Goal: Information Seeking & Learning: Find specific fact

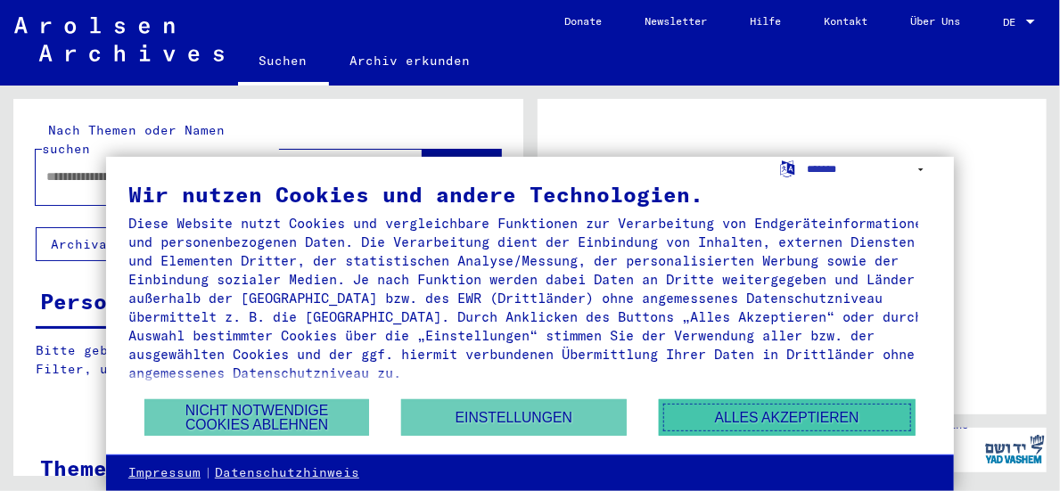
click at [766, 417] on button "Alles akzeptieren" at bounding box center [787, 417] width 257 height 37
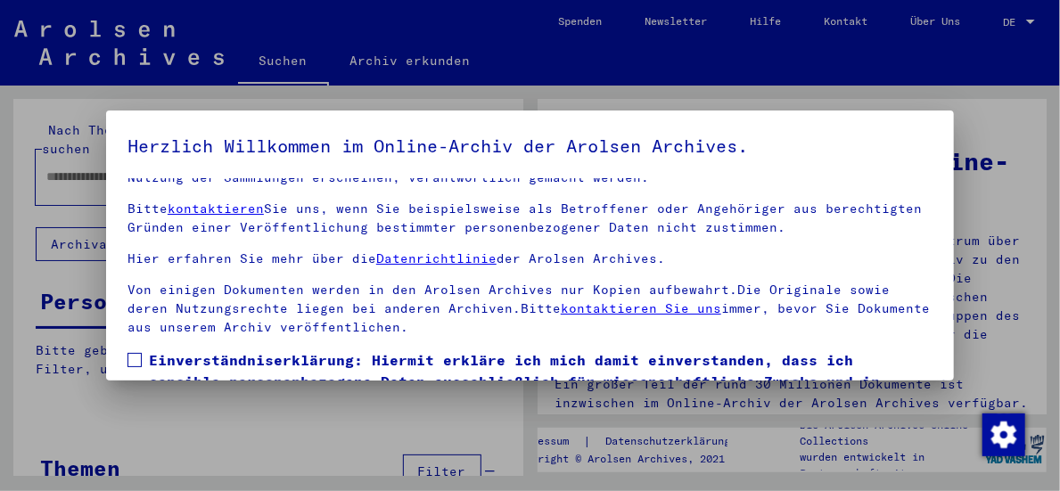
scroll to position [138, 0]
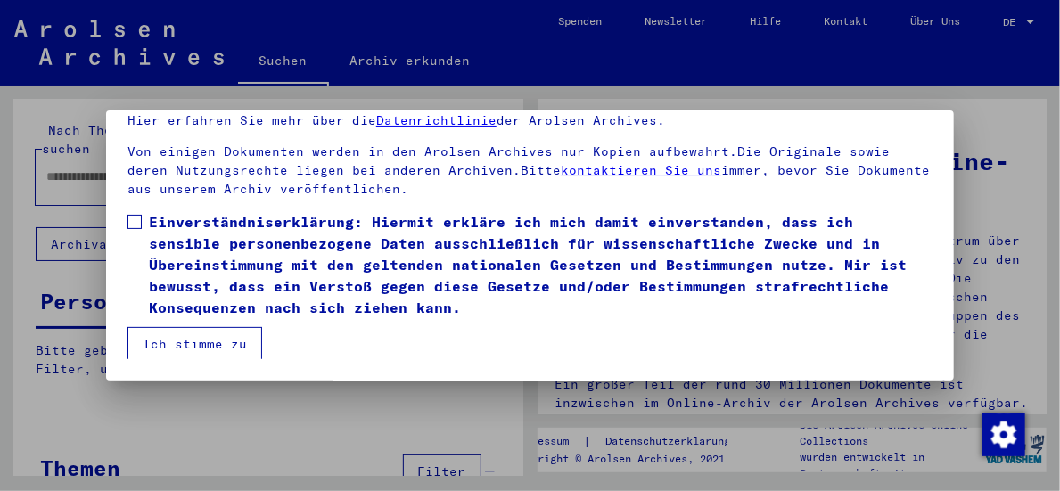
click at [130, 221] on span at bounding box center [134, 222] width 14 height 14
click at [213, 337] on button "Ich stimme zu" at bounding box center [194, 344] width 135 height 34
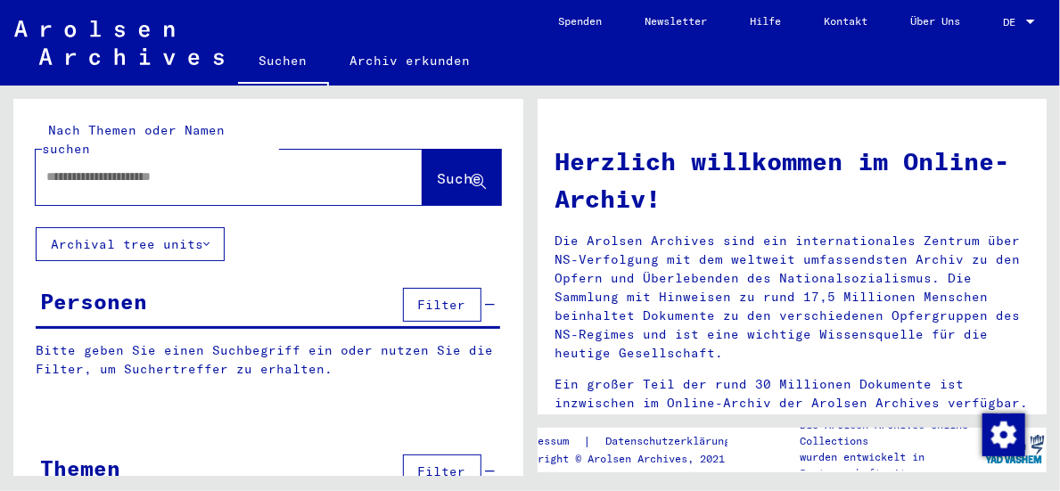
click at [169, 168] on input "text" at bounding box center [207, 177] width 323 height 19
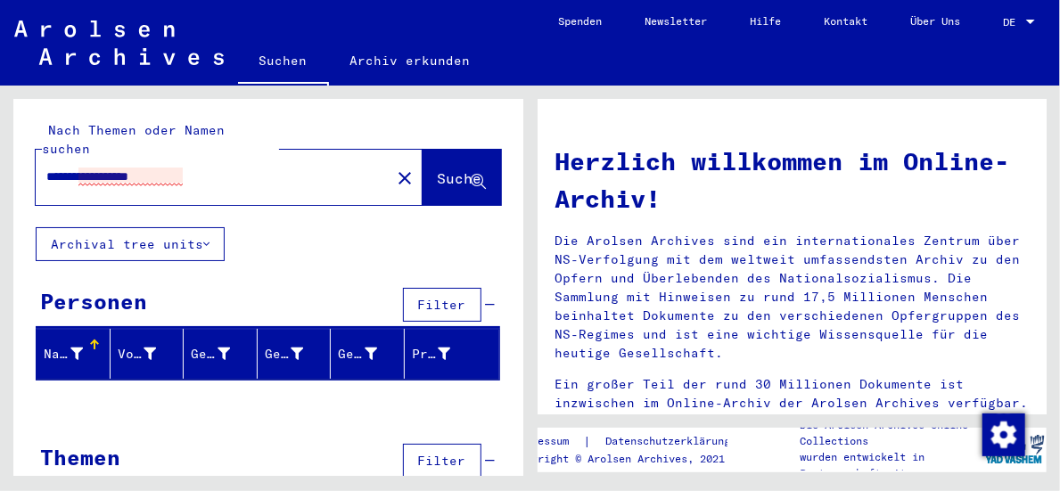
scroll to position [19, 0]
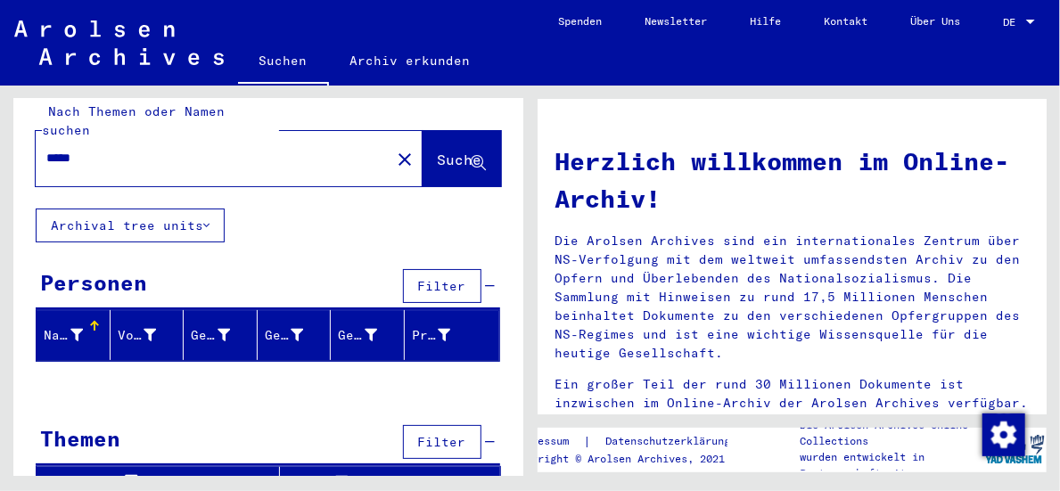
type input "****"
click at [438, 151] on span "Suche" at bounding box center [460, 160] width 45 height 18
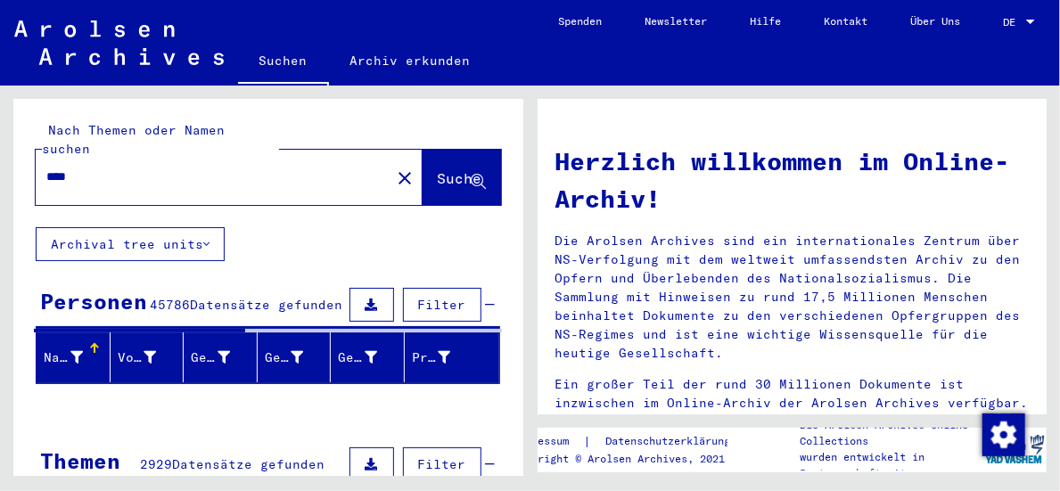
click at [128, 168] on input "****" at bounding box center [207, 177] width 323 height 19
click at [98, 168] on input "****" at bounding box center [207, 177] width 323 height 19
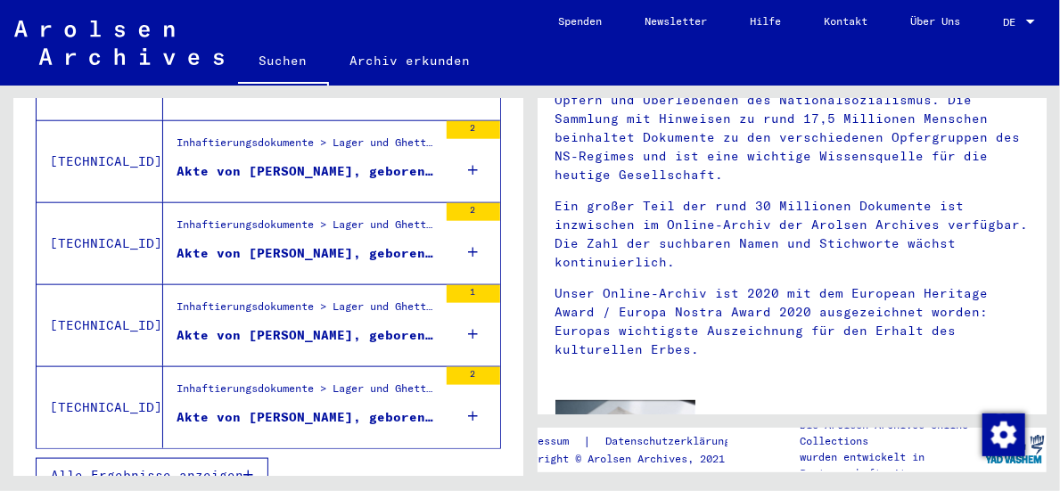
scroll to position [752, 0]
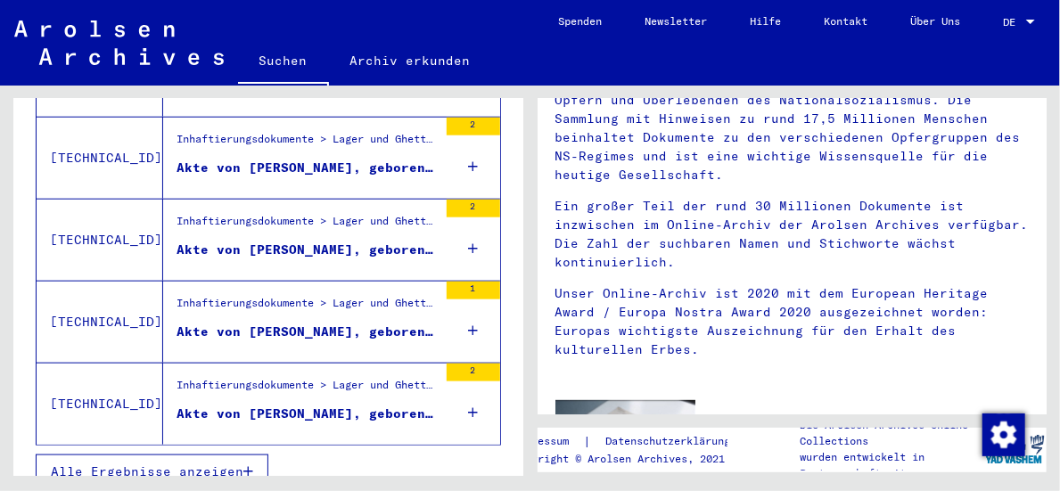
click at [202, 463] on span "Alle Ergebnisse anzeigen" at bounding box center [147, 471] width 192 height 16
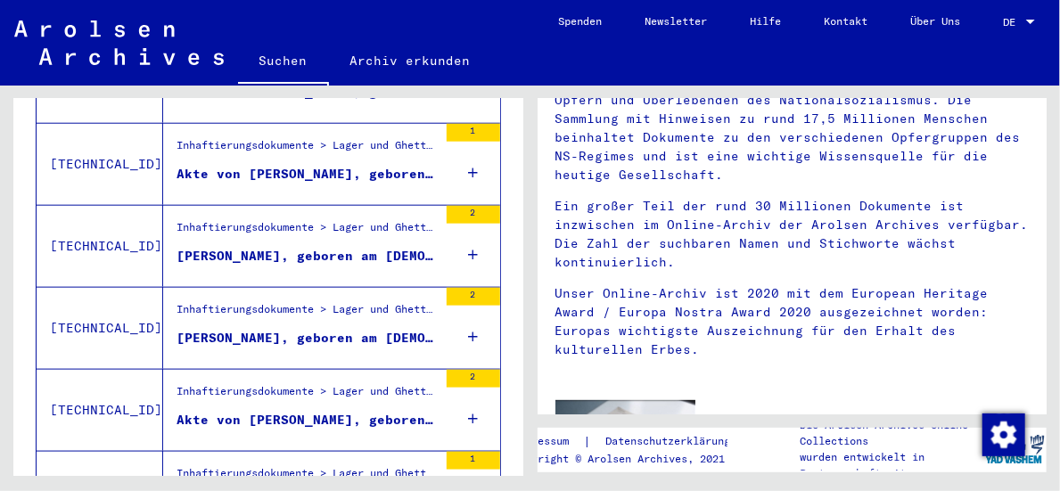
scroll to position [790, 0]
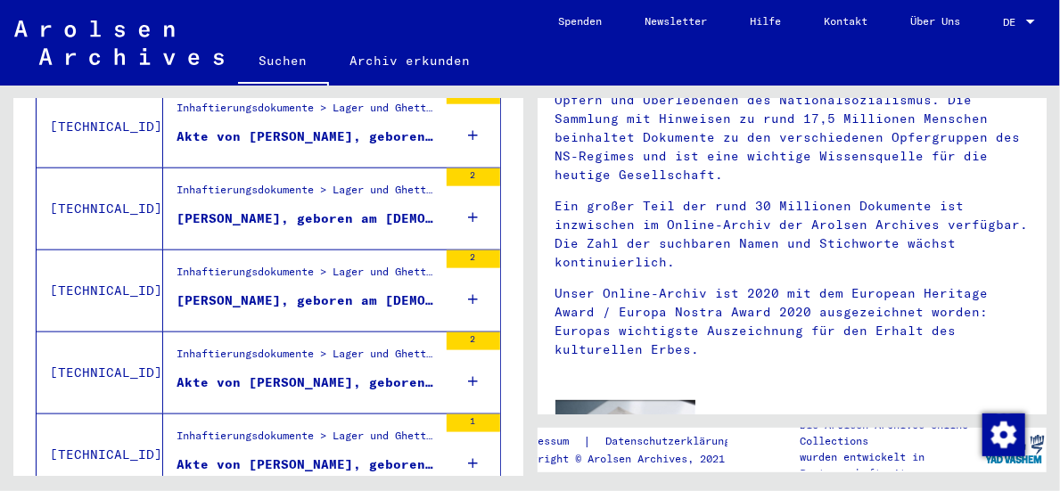
click at [340, 291] on div "[PERSON_NAME], geboren am [DEMOGRAPHIC_DATA]" at bounding box center [306, 300] width 261 height 19
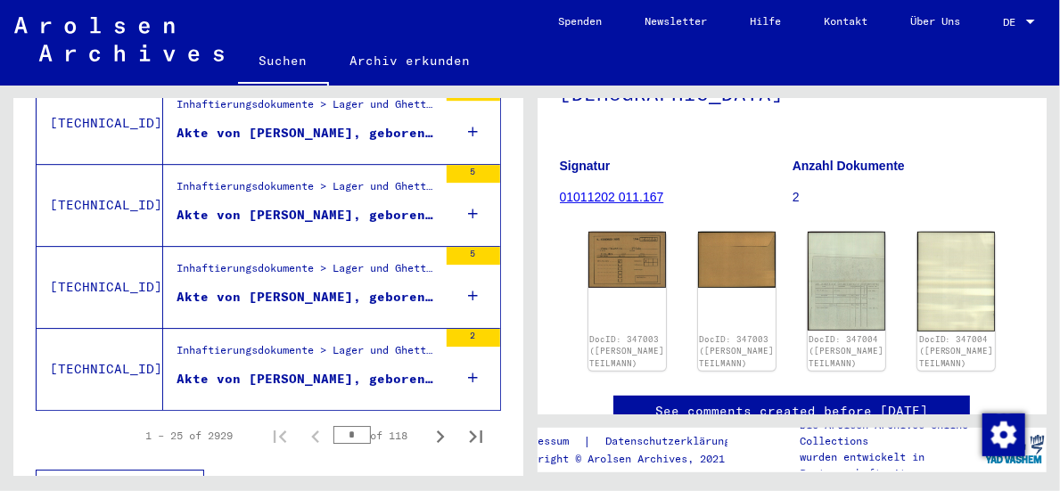
scroll to position [2117, 0]
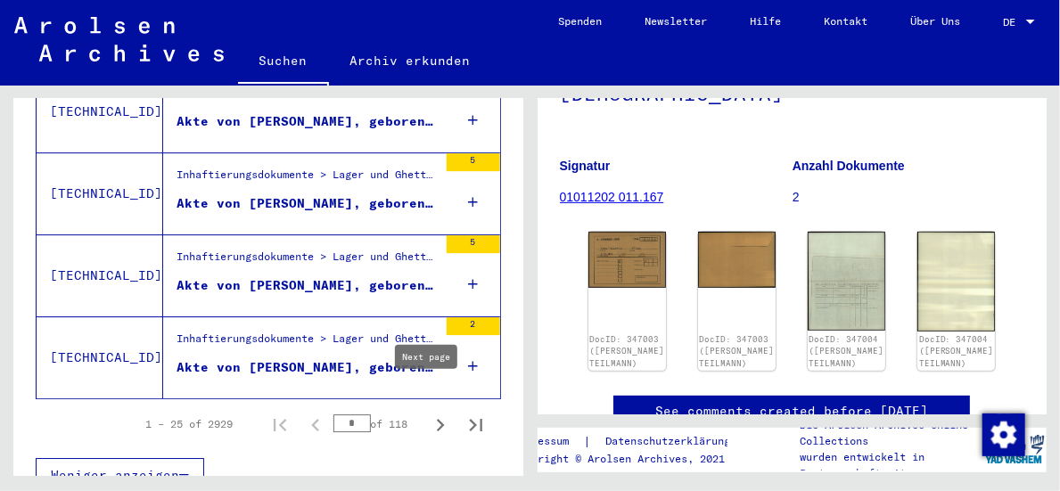
click at [428, 413] on icon "Next page" at bounding box center [440, 425] width 25 height 25
type input "*"
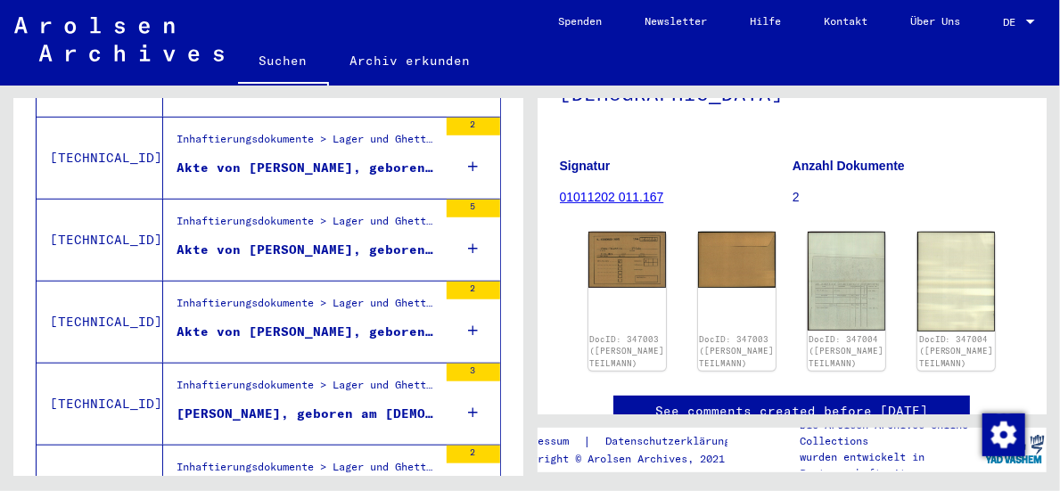
scroll to position [0, 0]
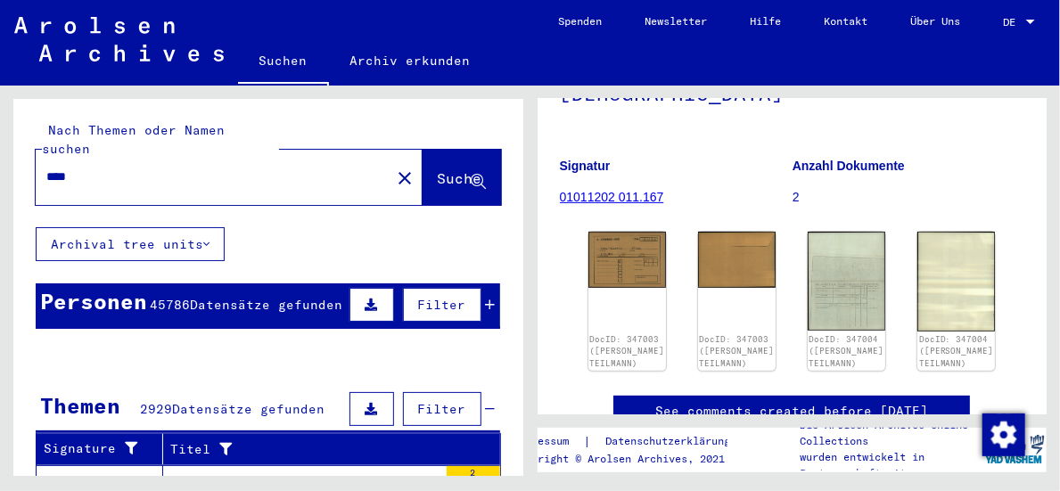
click at [172, 168] on input "****" at bounding box center [212, 177] width 333 height 19
click at [143, 168] on input "****" at bounding box center [212, 177] width 333 height 19
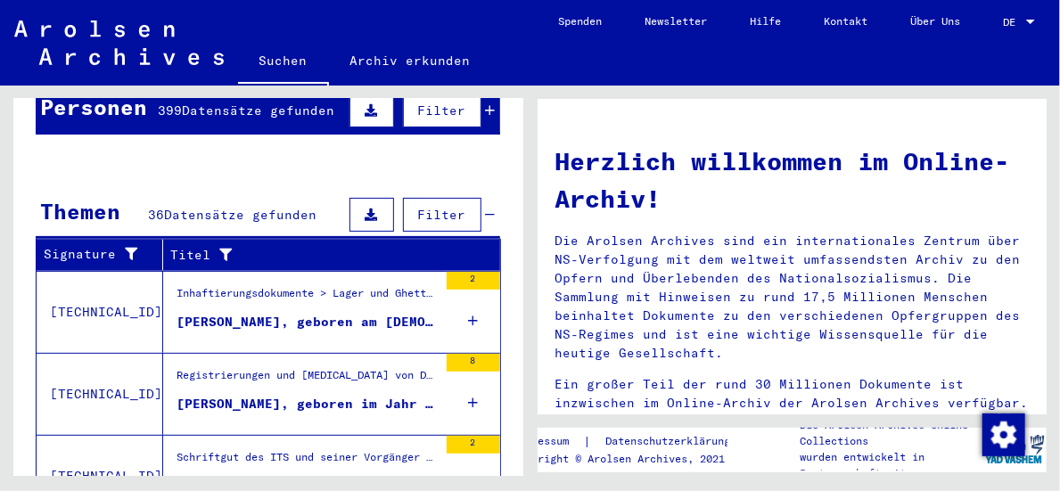
scroll to position [267, 0]
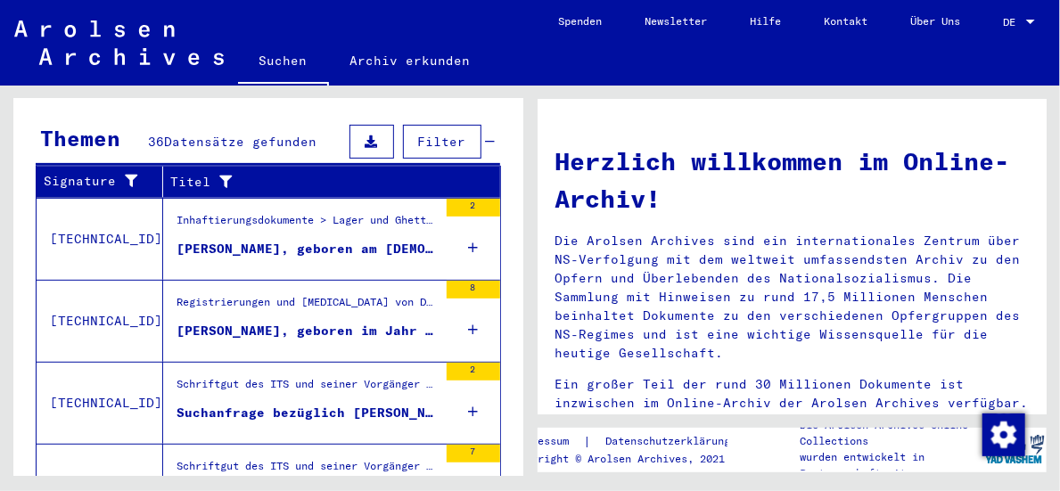
click at [348, 322] on div "[PERSON_NAME], geboren im Jahr [DEMOGRAPHIC_DATA]" at bounding box center [306, 331] width 261 height 19
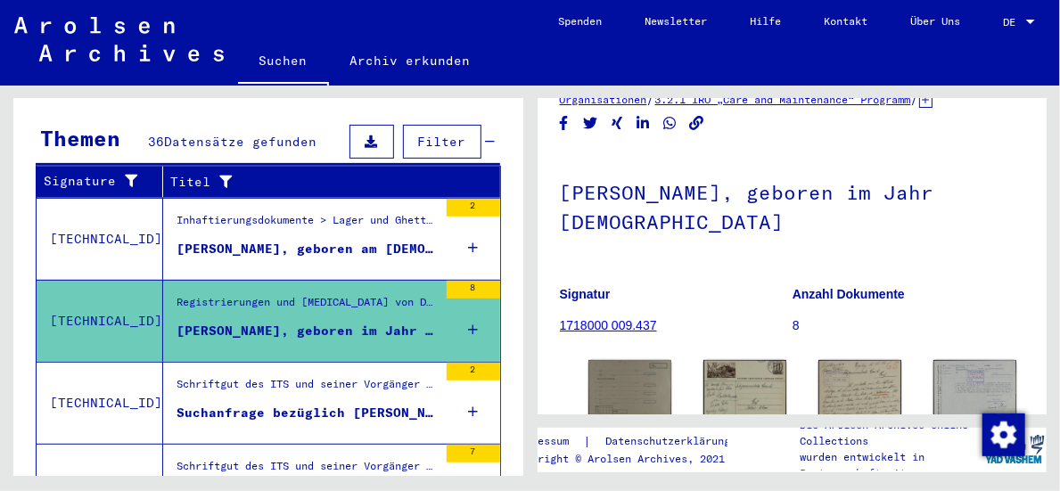
scroll to position [178, 0]
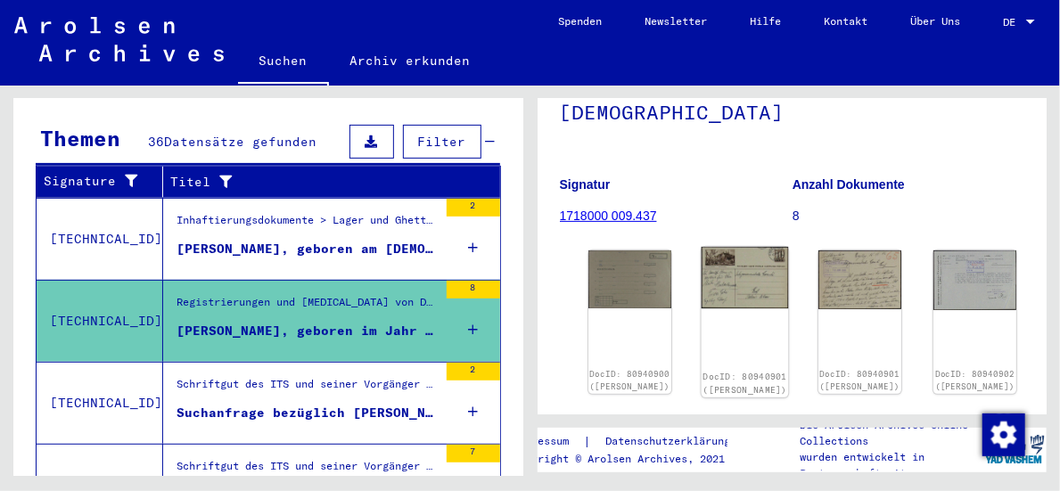
click at [700, 266] on img at bounding box center [743, 277] width 87 height 61
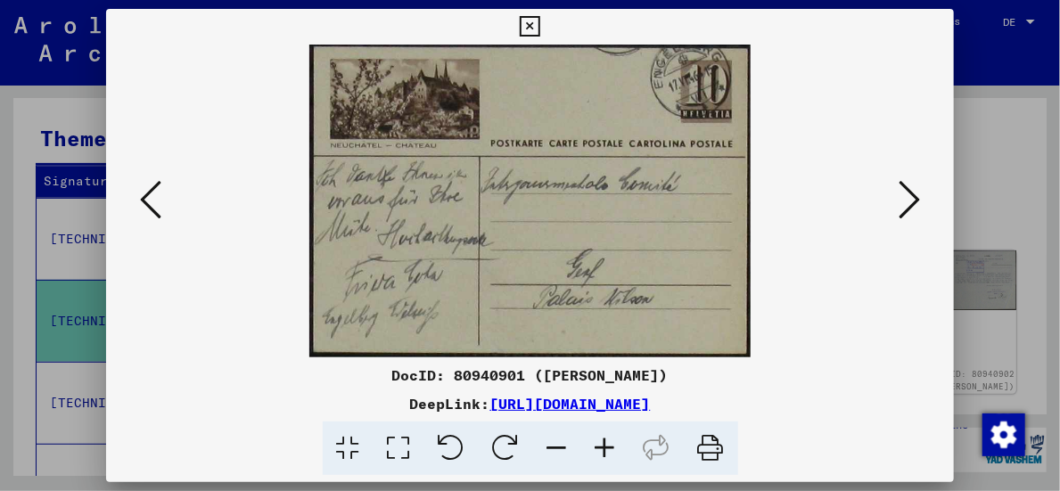
click at [151, 184] on icon at bounding box center [150, 199] width 21 height 43
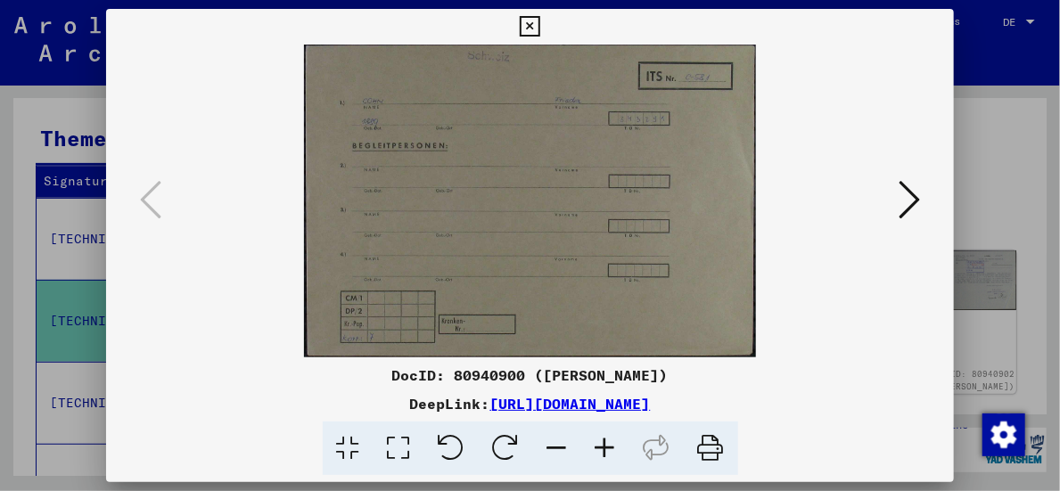
click at [538, 26] on icon at bounding box center [530, 26] width 20 height 21
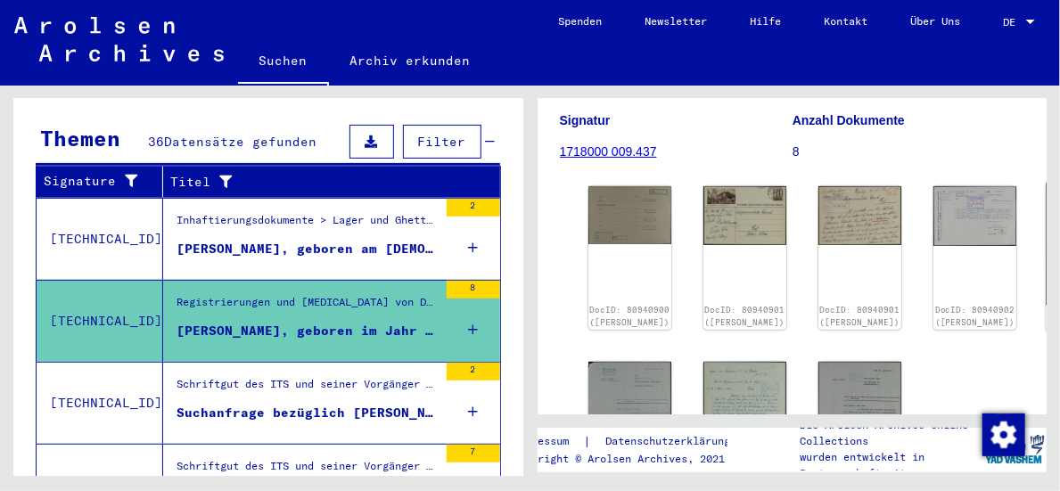
scroll to position [267, 0]
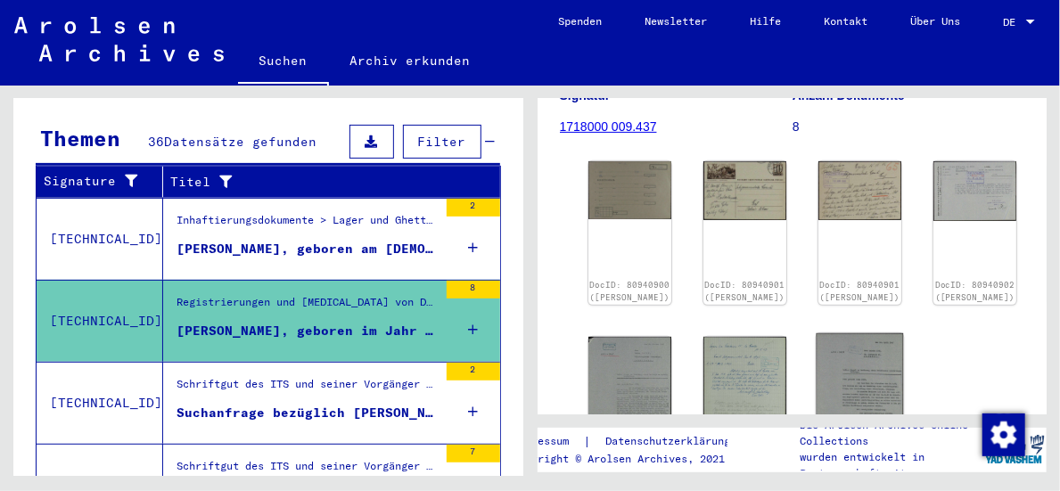
click at [816, 346] on img at bounding box center [859, 394] width 87 height 123
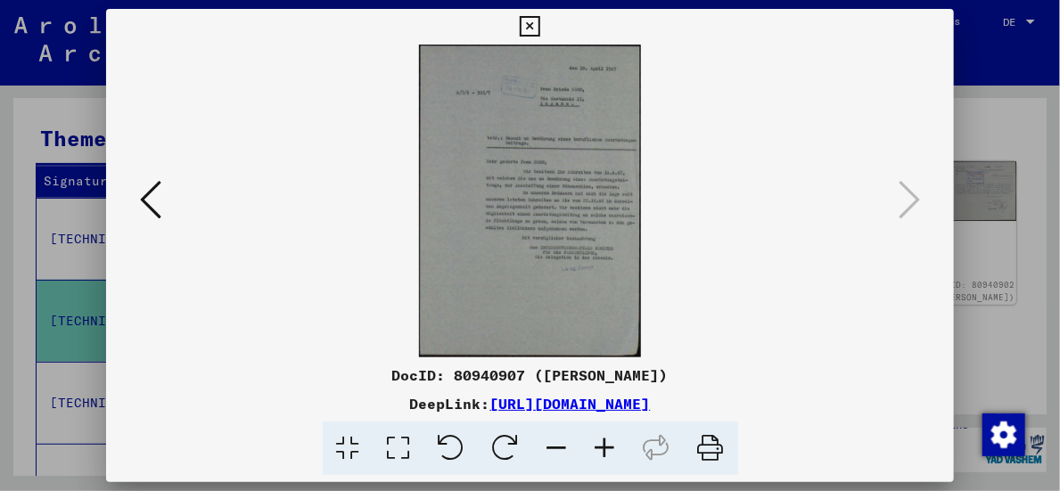
click at [606, 449] on icon at bounding box center [605, 449] width 48 height 54
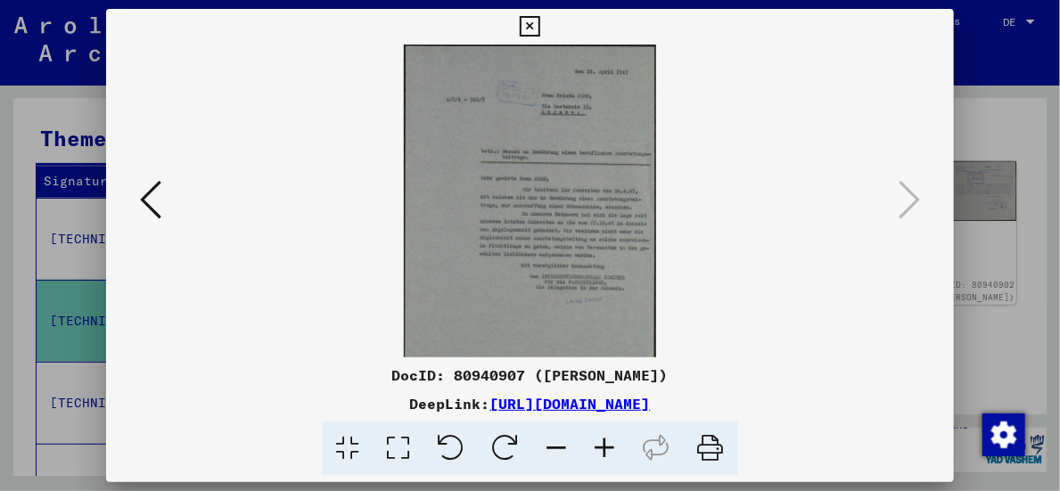
click at [606, 449] on icon at bounding box center [605, 449] width 48 height 54
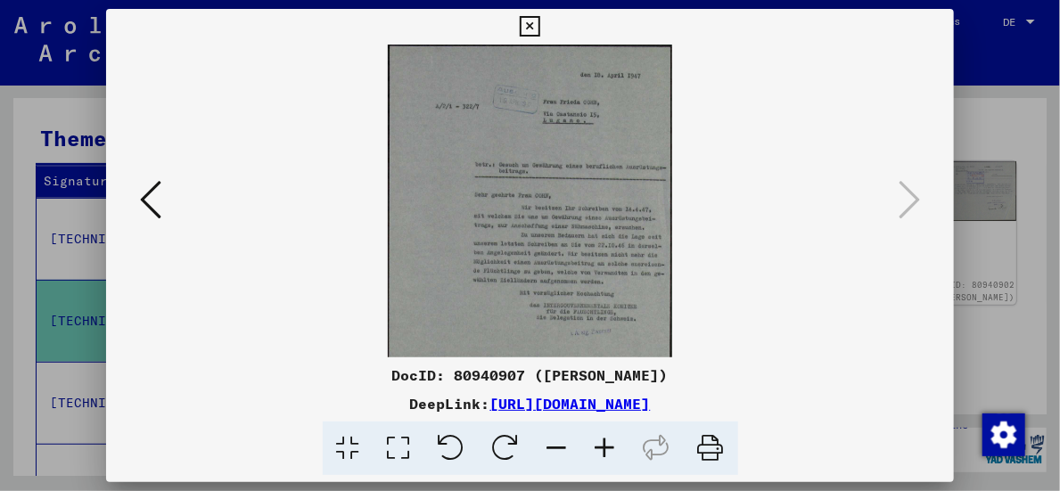
click at [606, 449] on icon at bounding box center [605, 449] width 48 height 54
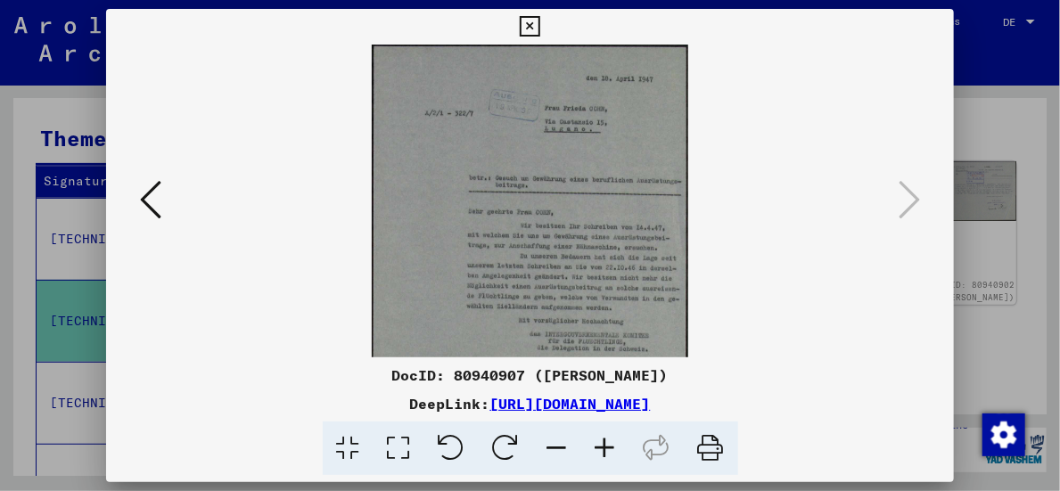
click at [606, 449] on icon at bounding box center [605, 449] width 48 height 54
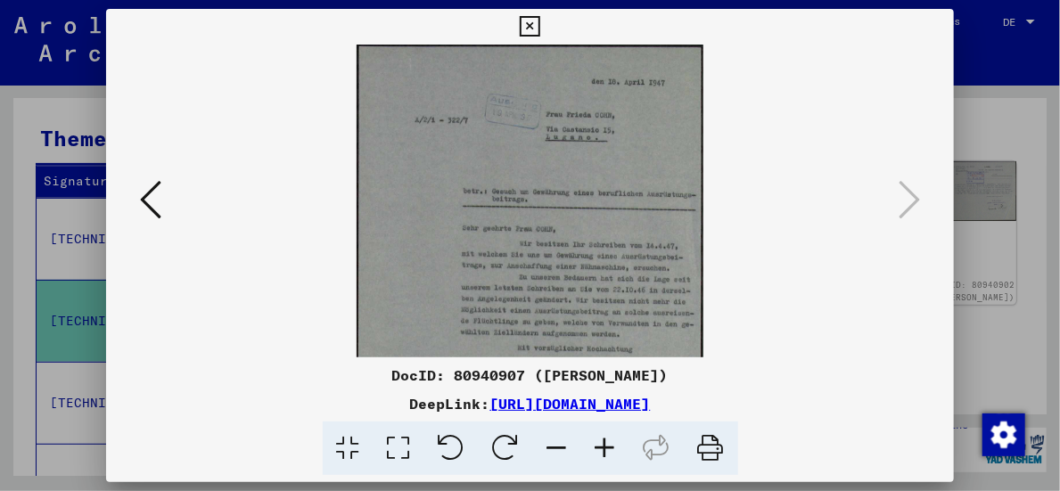
click at [606, 449] on icon at bounding box center [605, 449] width 48 height 54
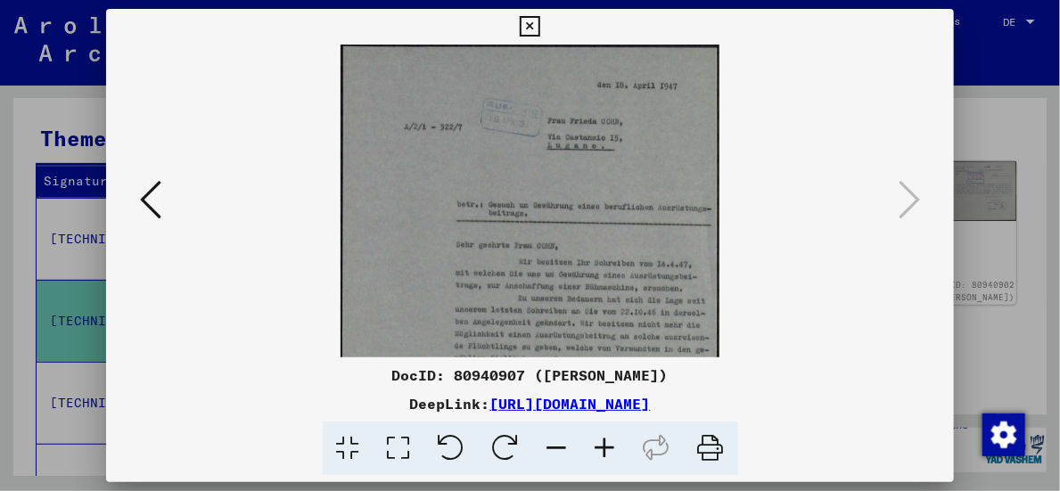
click at [606, 449] on icon at bounding box center [605, 449] width 48 height 54
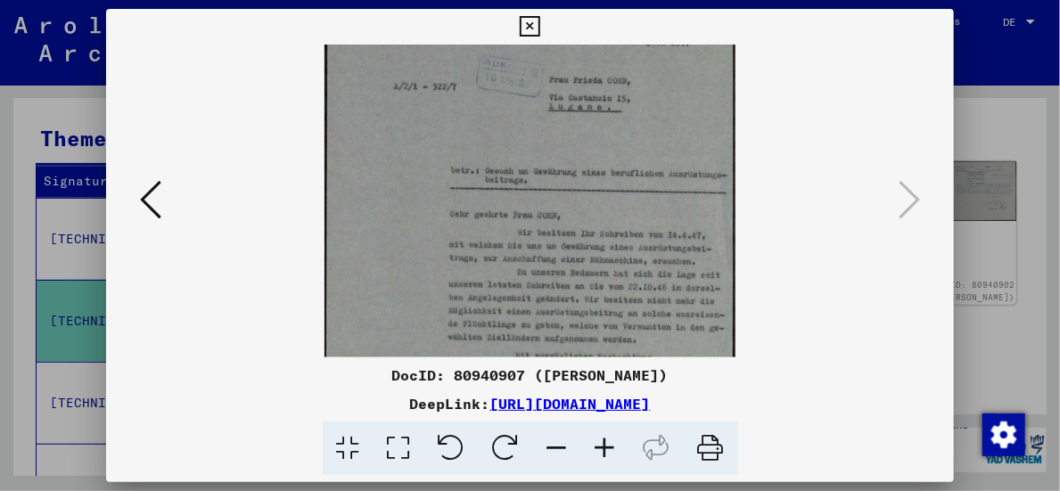
scroll to position [65, 0]
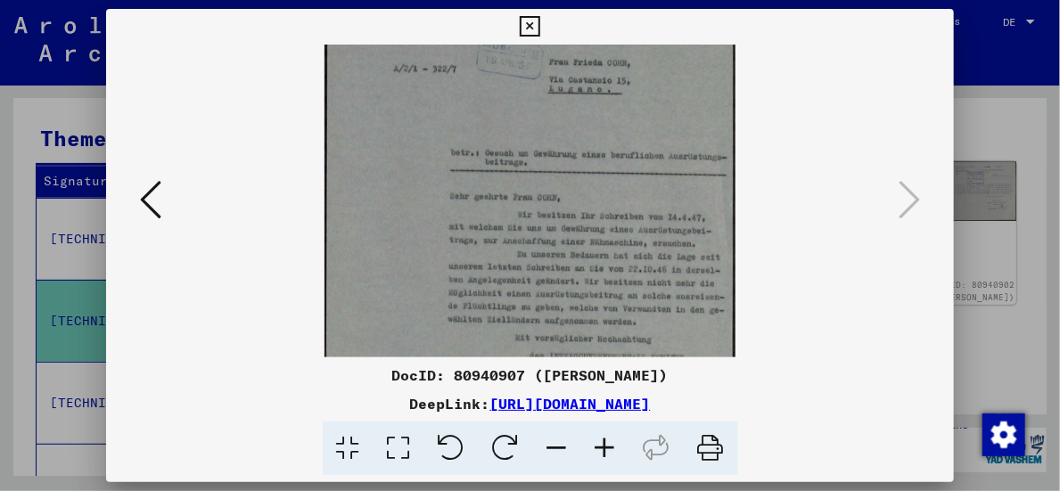
drag, startPoint x: 602, startPoint y: 297, endPoint x: 581, endPoint y: 231, distance: 69.3
click at [581, 231] on img at bounding box center [529, 270] width 411 height 580
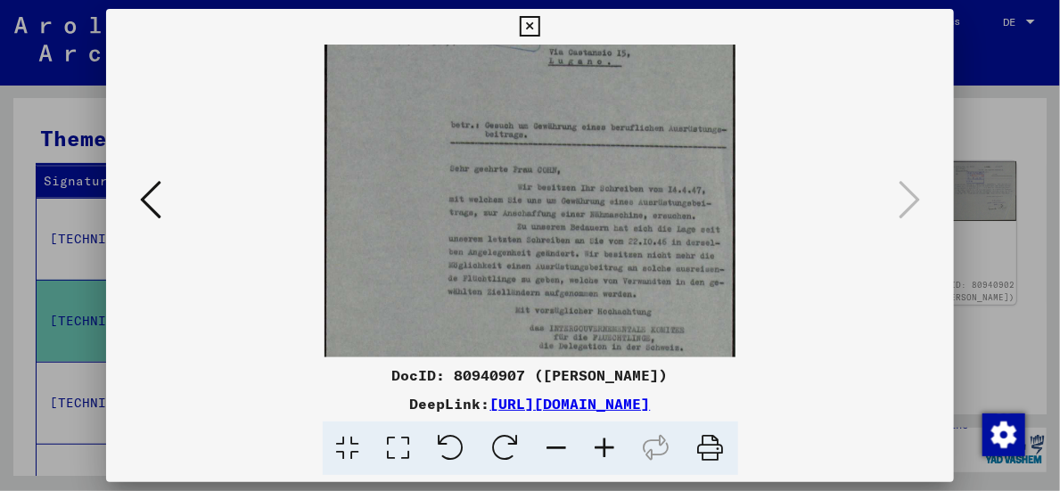
scroll to position [103, 0]
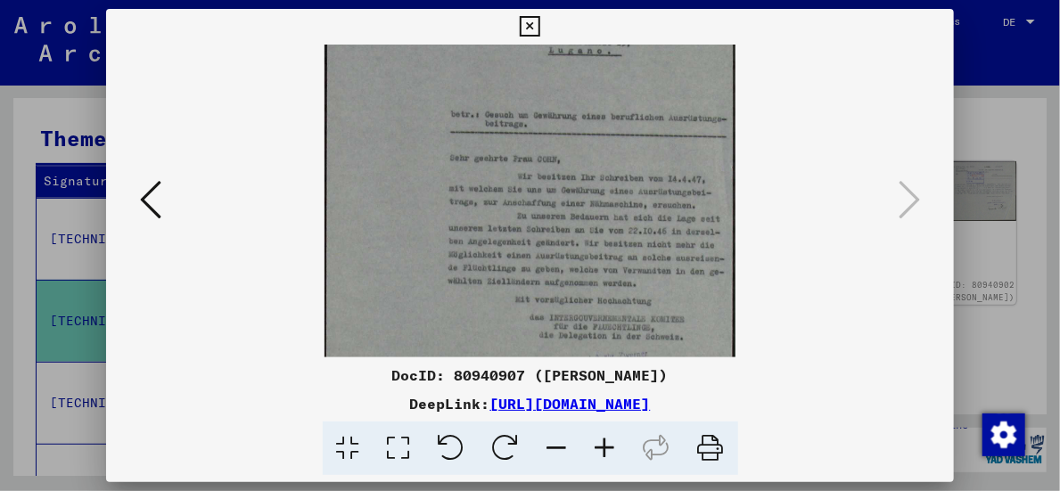
drag, startPoint x: 584, startPoint y: 262, endPoint x: 577, endPoint y: 235, distance: 27.7
click at [577, 235] on img at bounding box center [529, 231] width 411 height 580
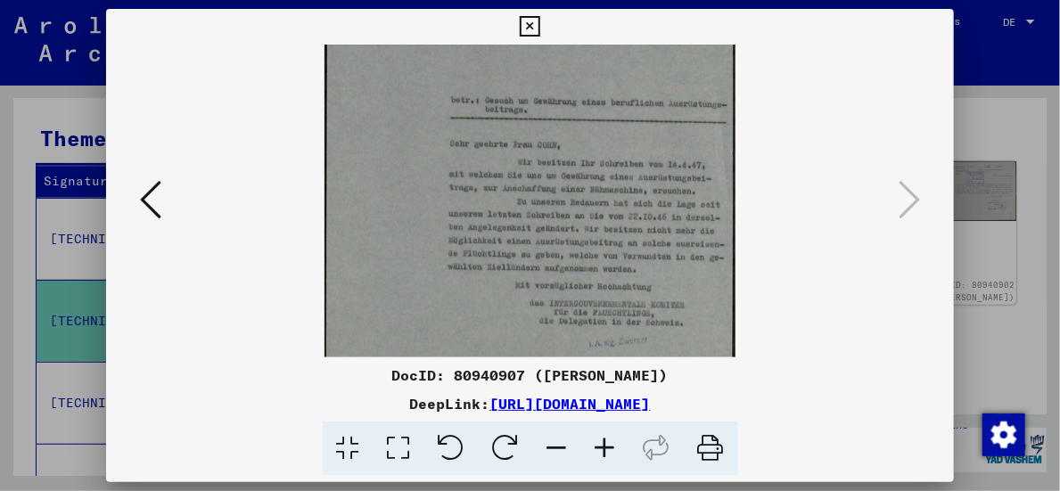
scroll to position [130, 0]
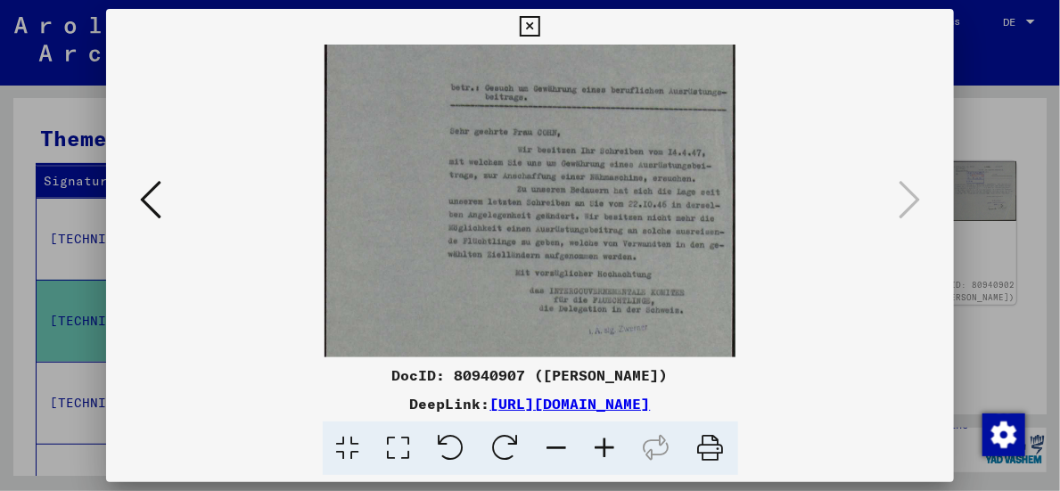
drag, startPoint x: 519, startPoint y: 299, endPoint x: 511, endPoint y: 275, distance: 24.5
click at [511, 275] on img at bounding box center [529, 204] width 411 height 580
click at [533, 27] on icon at bounding box center [530, 26] width 20 height 21
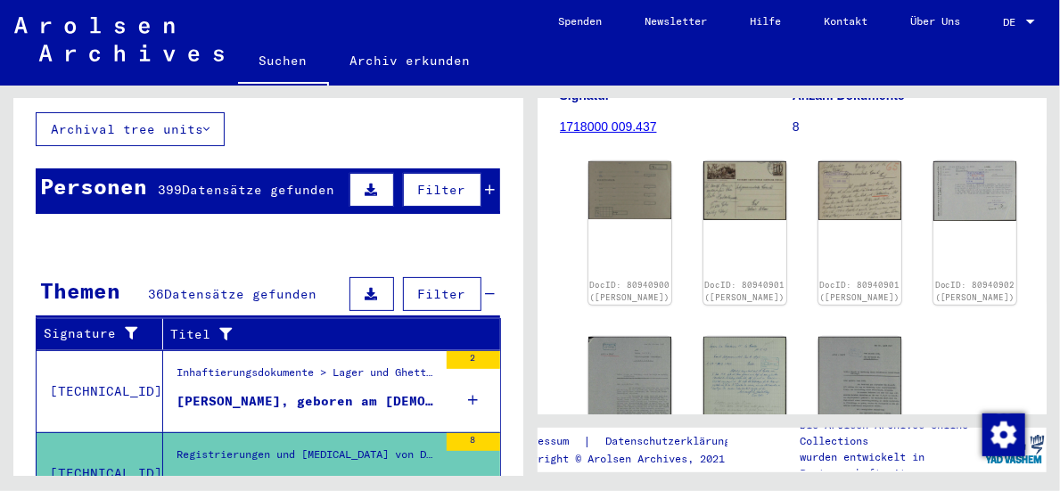
scroll to position [0, 0]
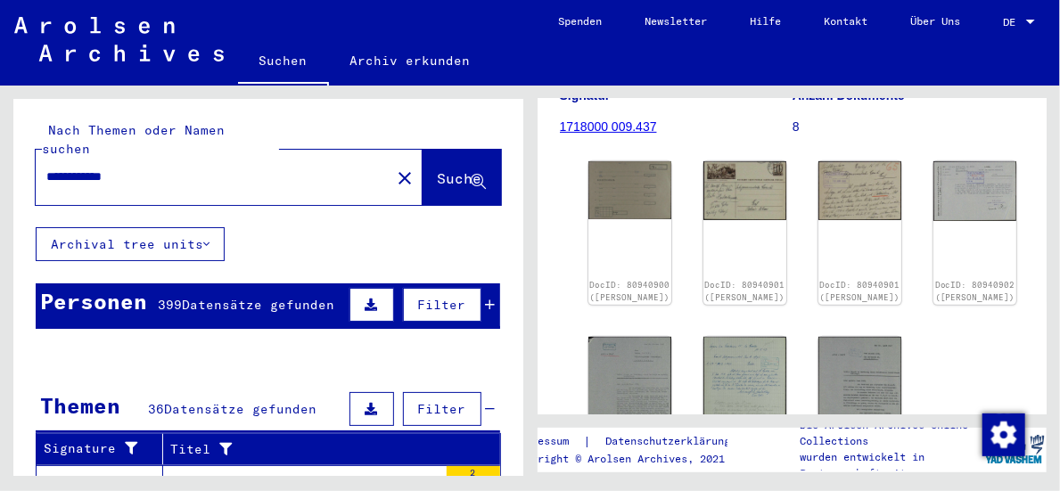
drag, startPoint x: 76, startPoint y: 156, endPoint x: 22, endPoint y: 156, distance: 53.5
click at [22, 156] on div "**********" at bounding box center [268, 163] width 510 height 128
type input "**********"
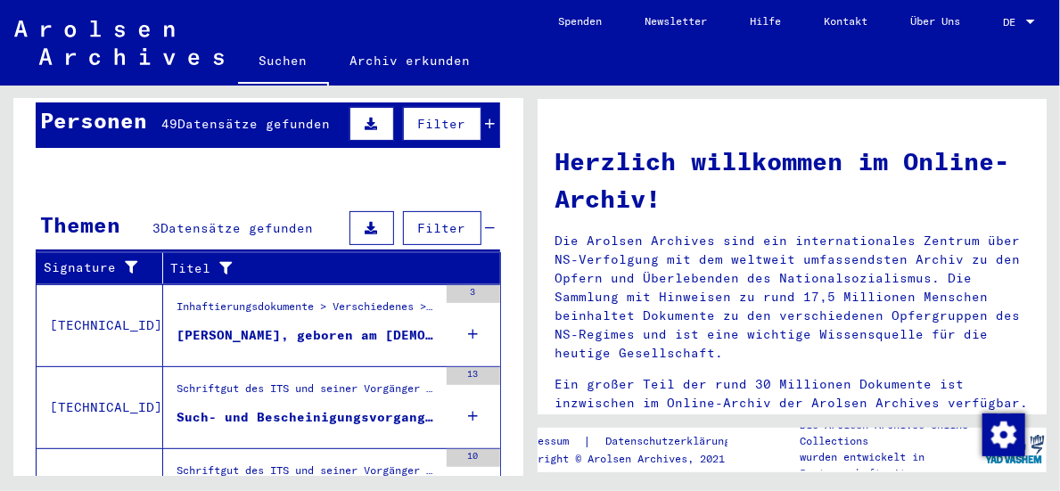
scroll to position [263, 0]
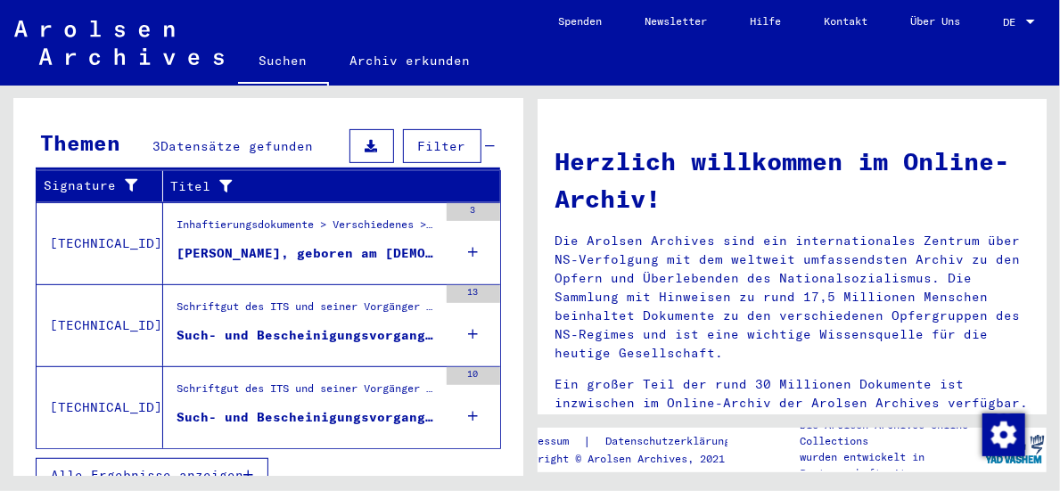
click at [360, 244] on div "[PERSON_NAME], geboren am [DEMOGRAPHIC_DATA]" at bounding box center [306, 253] width 261 height 19
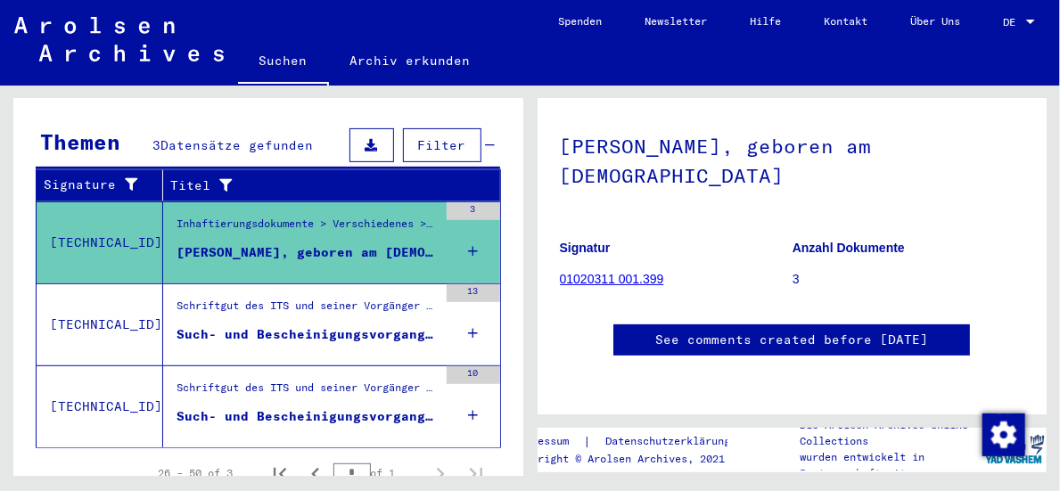
scroll to position [178, 0]
click at [593, 272] on link "01020311 001.399" at bounding box center [612, 279] width 104 height 14
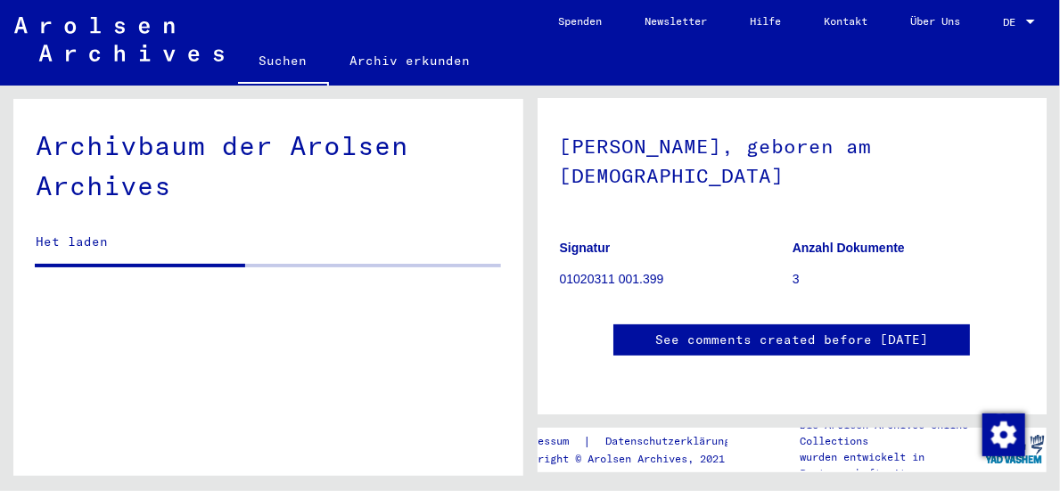
scroll to position [178, 0]
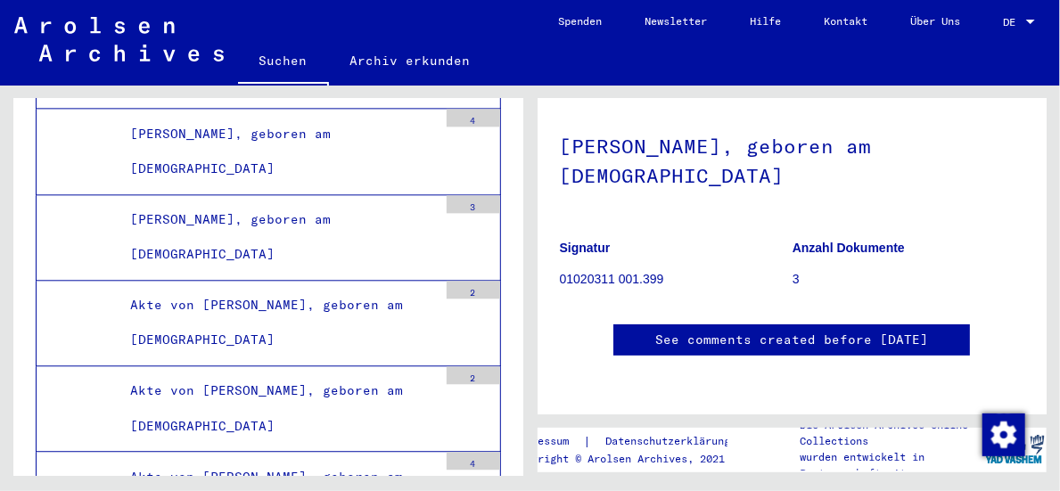
scroll to position [35393, 0]
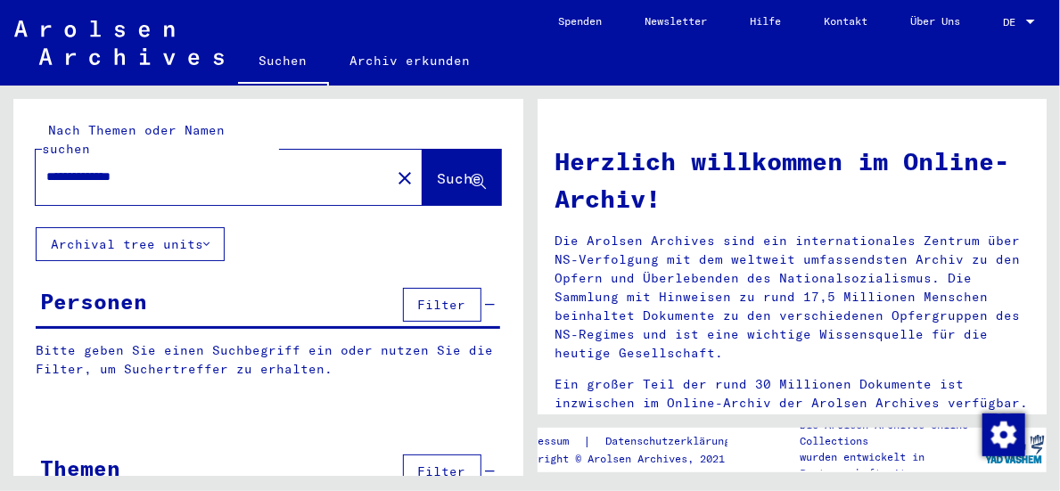
click at [438, 169] on span "Suche" at bounding box center [460, 178] width 45 height 18
click at [471, 175] on icon at bounding box center [478, 182] width 15 height 15
click at [764, 307] on p "Die Arolsen Archives sind ein internationales Zentrum über NS-Verfolgung mit de…" at bounding box center [792, 297] width 474 height 131
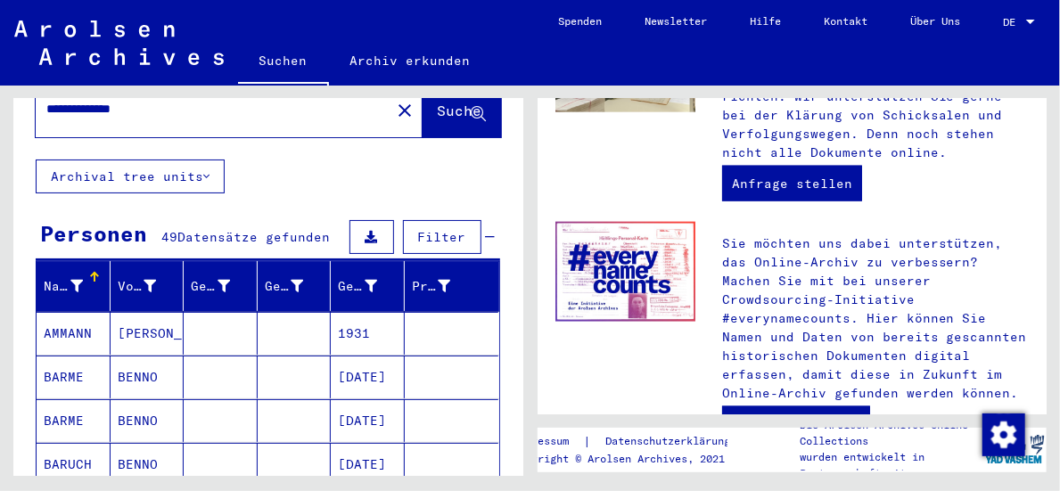
scroll to position [178, 0]
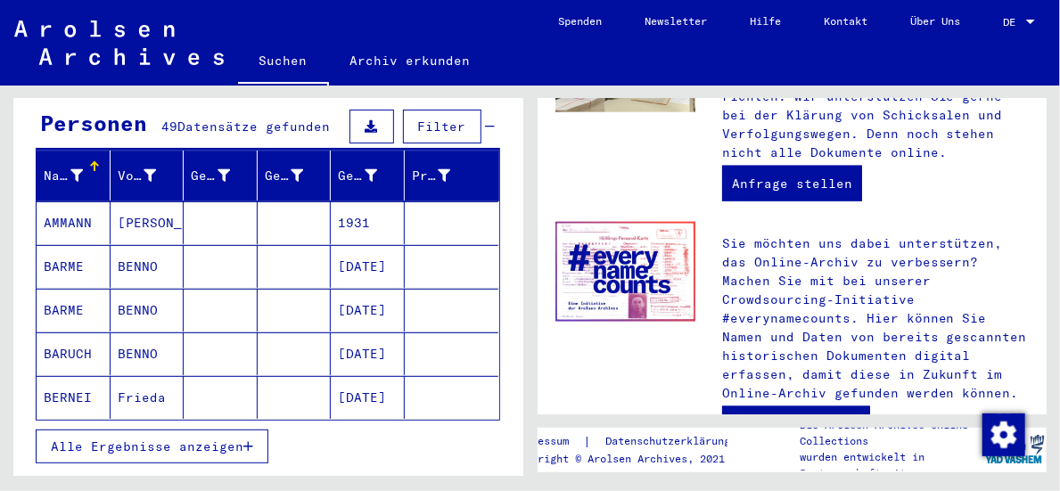
click at [378, 376] on mat-cell "[DATE]" at bounding box center [368, 397] width 74 height 43
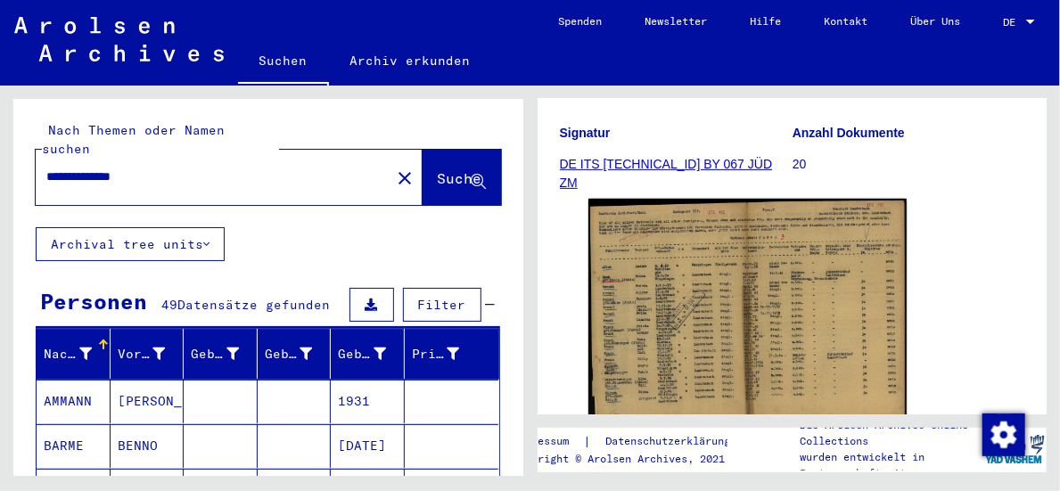
click at [249, 168] on input "**********" at bounding box center [212, 177] width 333 height 19
type input "**********"
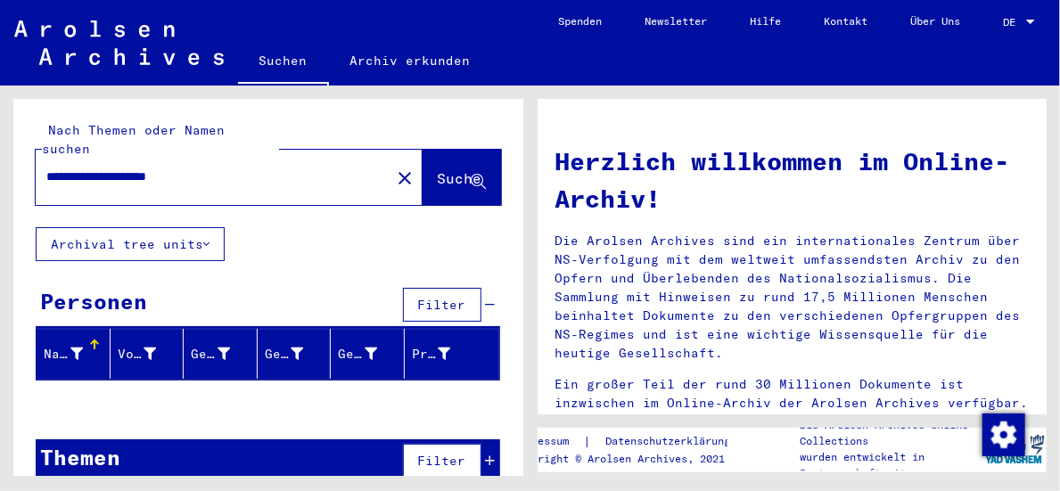
drag, startPoint x: 225, startPoint y: 162, endPoint x: 26, endPoint y: 167, distance: 198.8
click at [7, 147] on div "**********" at bounding box center [264, 281] width 529 height 390
click at [229, 168] on div at bounding box center [202, 177] width 333 height 40
click at [152, 168] on input "text" at bounding box center [207, 177] width 323 height 19
type input "**********"
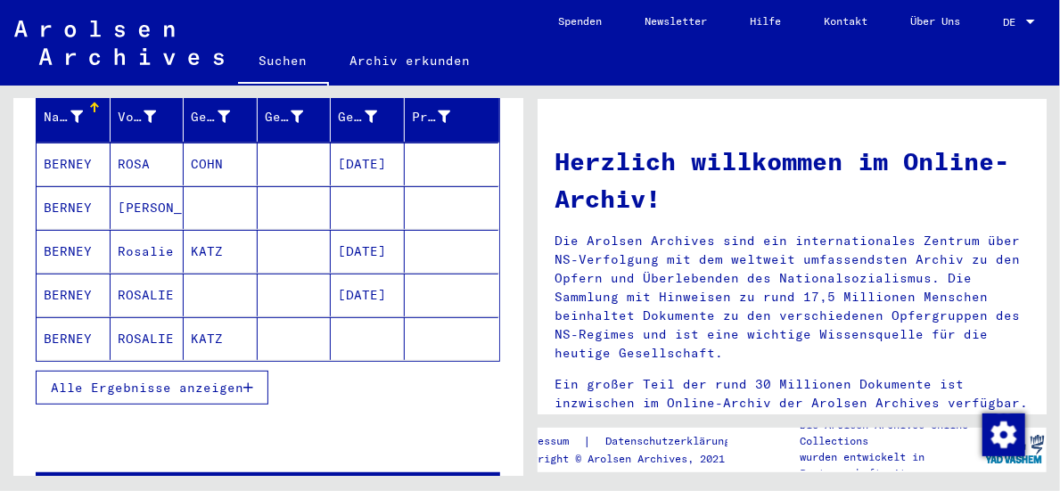
scroll to position [148, 0]
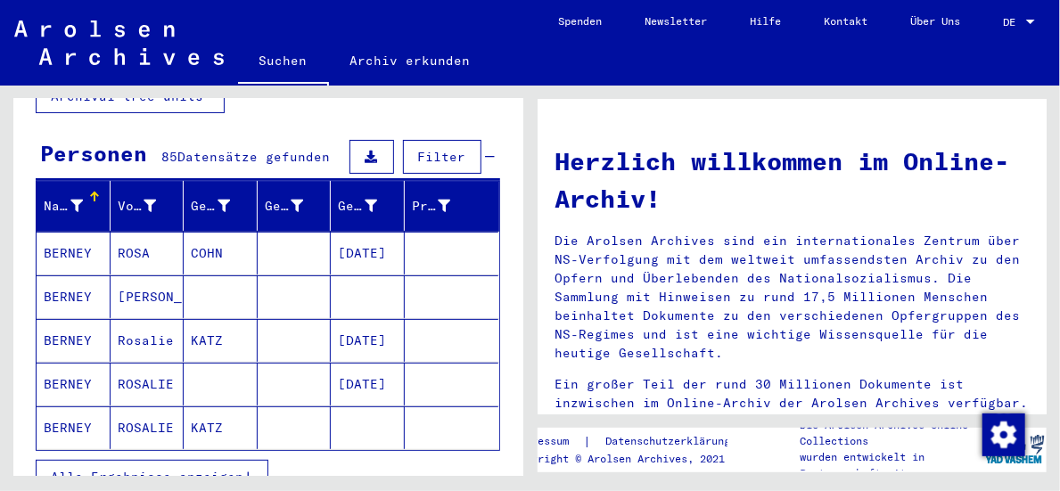
click at [70, 232] on mat-cell "BERNEY" at bounding box center [74, 253] width 74 height 43
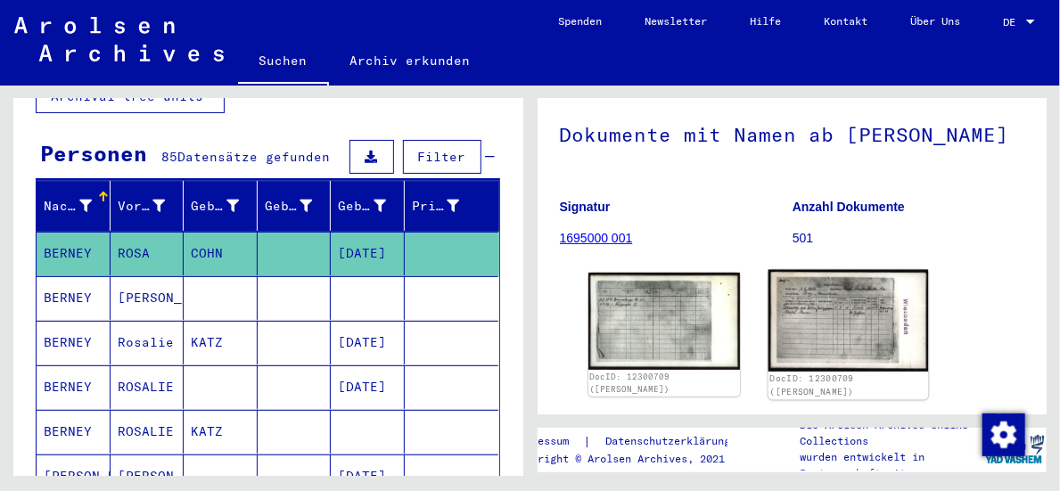
scroll to position [178, 0]
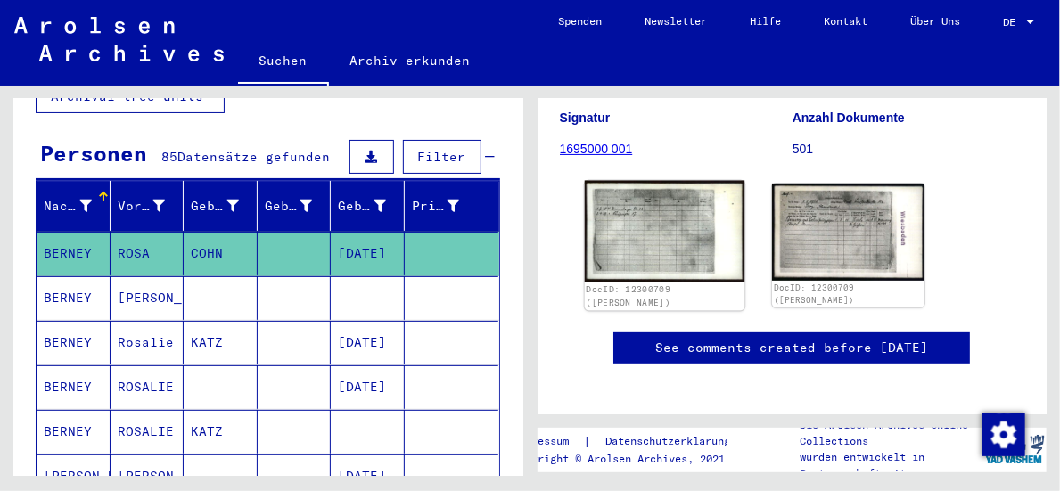
click at [650, 235] on img at bounding box center [664, 232] width 160 height 102
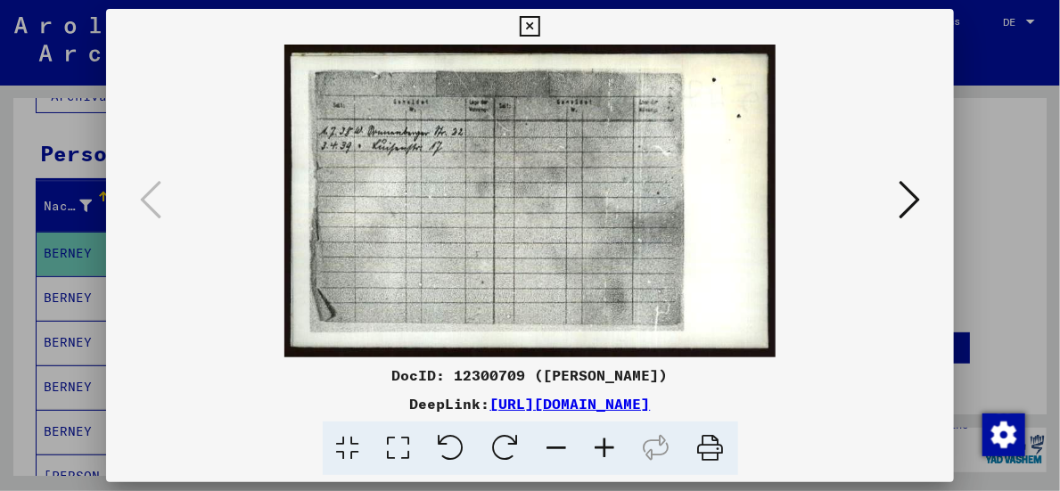
click at [911, 197] on icon at bounding box center [908, 199] width 21 height 43
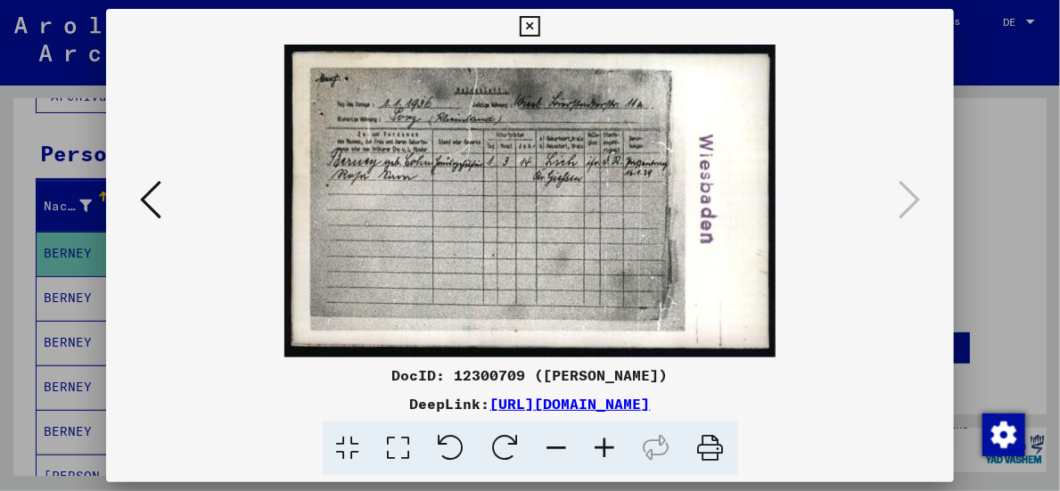
click at [613, 446] on icon at bounding box center [605, 449] width 48 height 54
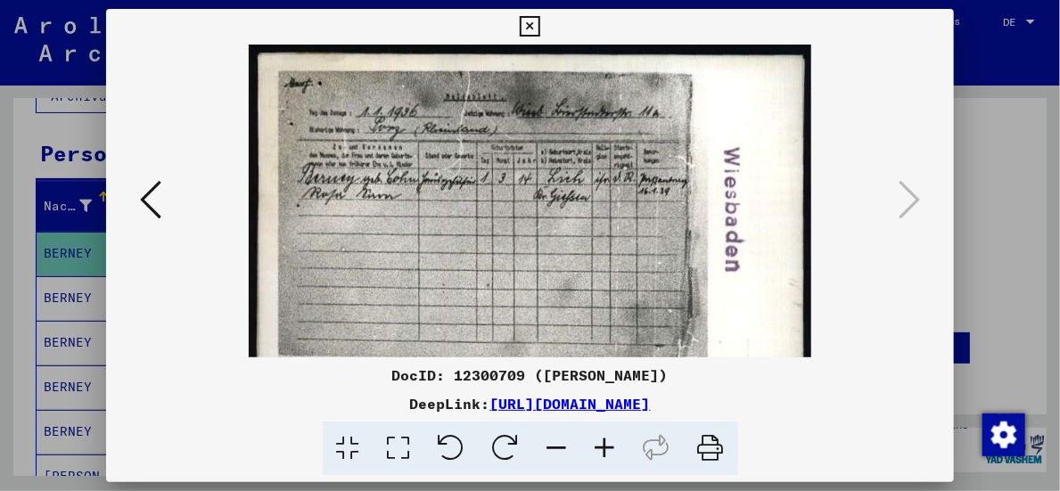
click at [610, 446] on icon at bounding box center [605, 449] width 48 height 54
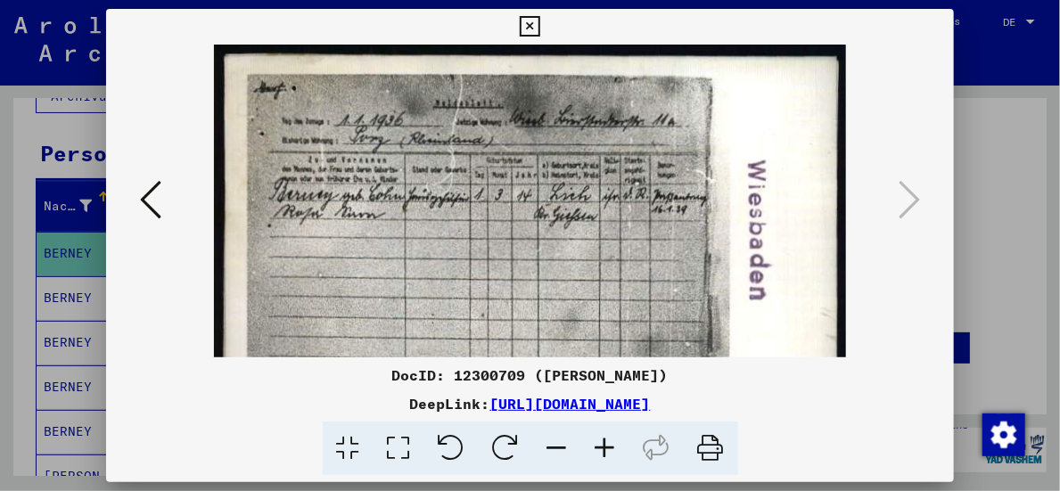
click at [610, 446] on icon at bounding box center [605, 449] width 48 height 54
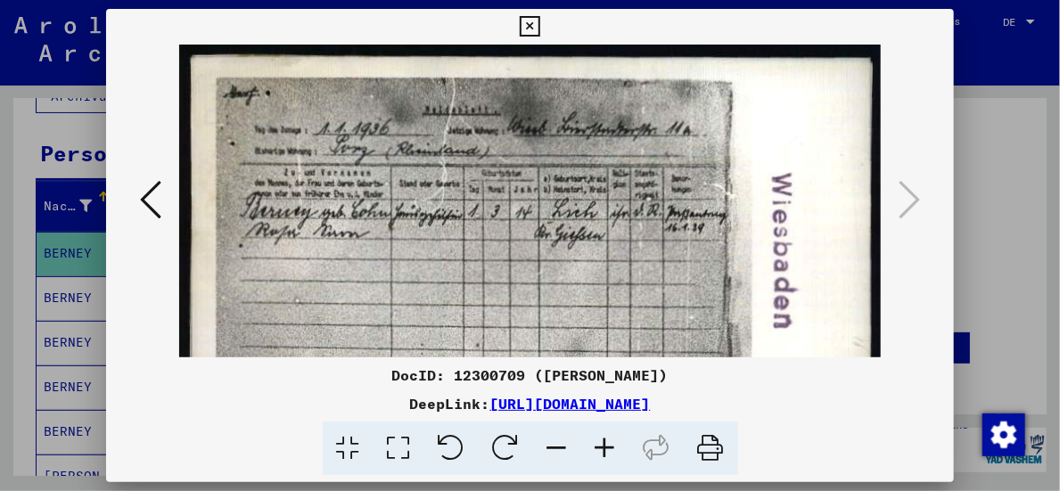
click at [610, 446] on icon at bounding box center [605, 449] width 48 height 54
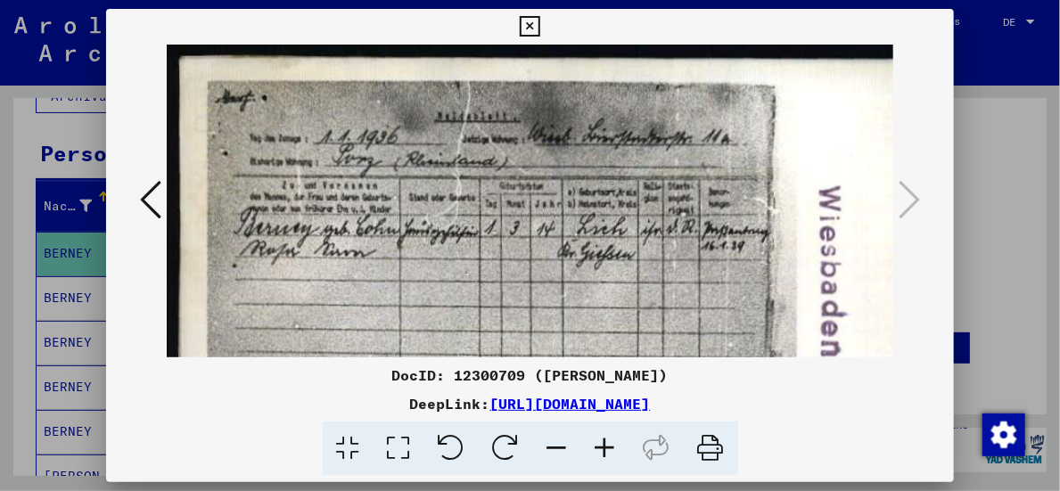
click at [610, 446] on icon at bounding box center [605, 449] width 48 height 54
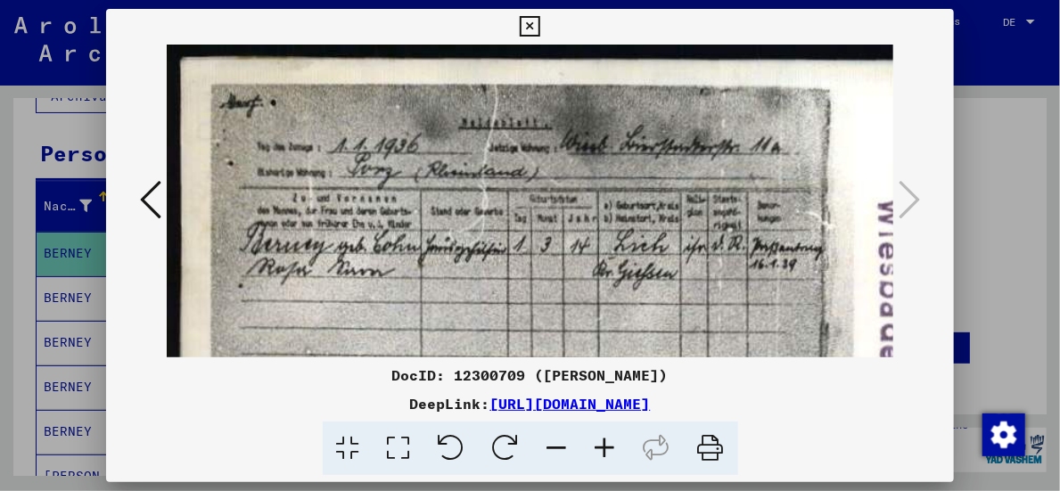
click at [610, 446] on icon at bounding box center [605, 449] width 48 height 54
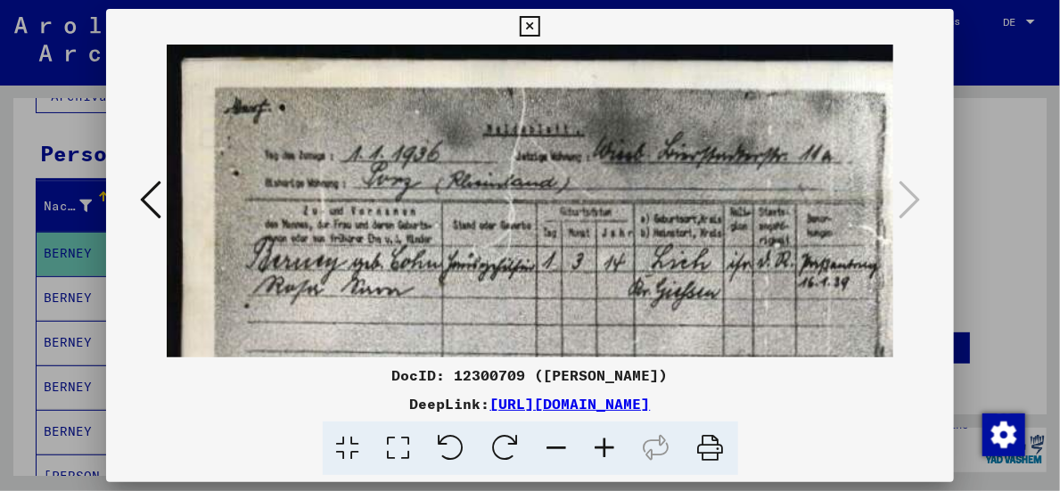
click at [614, 449] on icon at bounding box center [605, 449] width 48 height 54
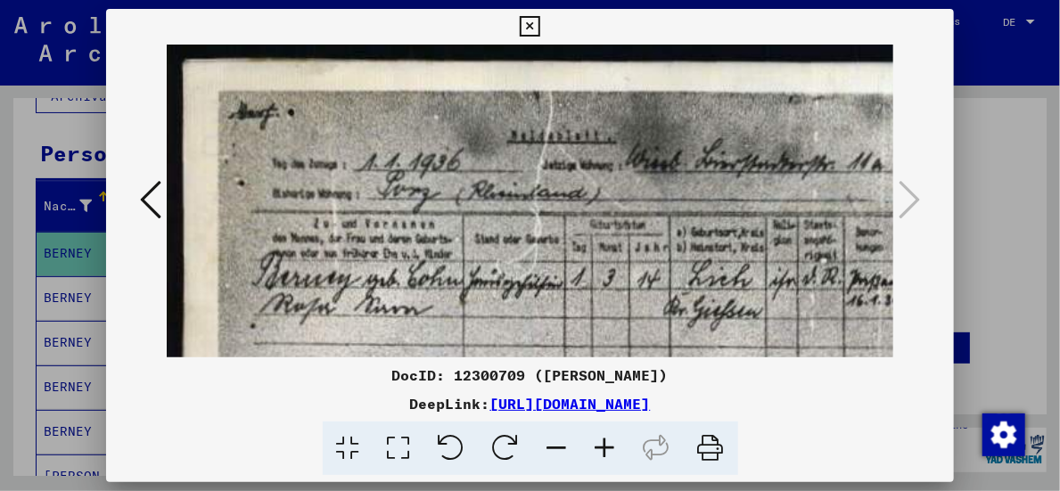
click at [614, 449] on icon at bounding box center [605, 449] width 48 height 54
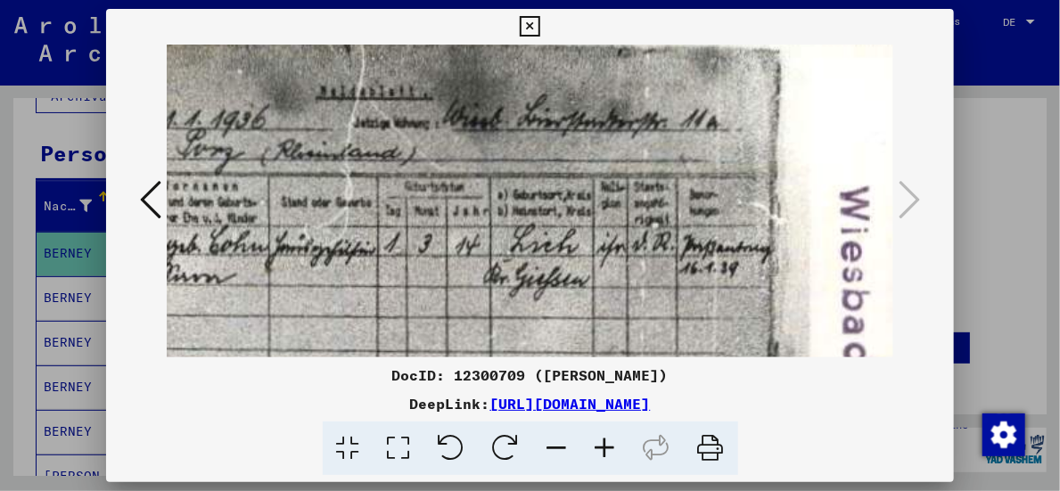
scroll to position [55, 220]
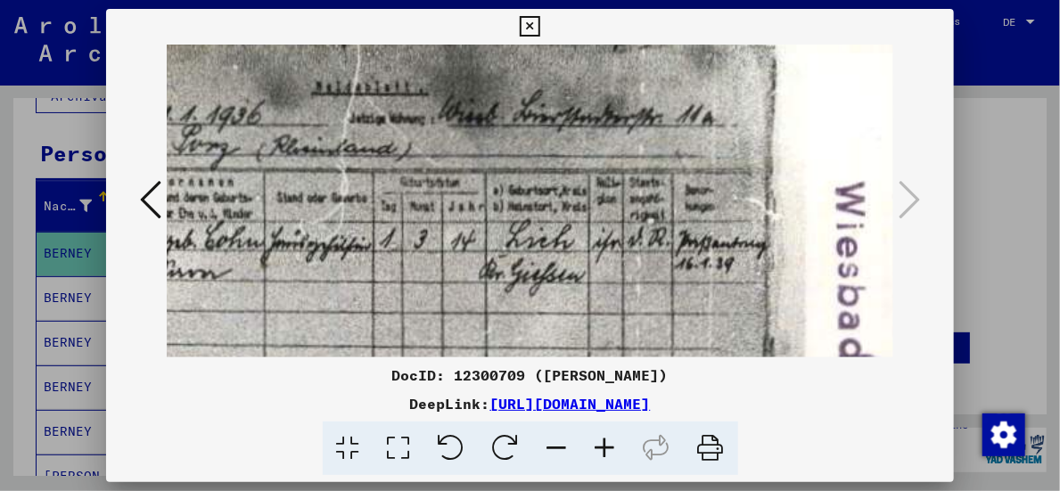
drag, startPoint x: 758, startPoint y: 293, endPoint x: 538, endPoint y: 243, distance: 224.8
click at [538, 243] on img at bounding box center [473, 323] width 1052 height 669
click at [149, 209] on icon at bounding box center [150, 199] width 21 height 43
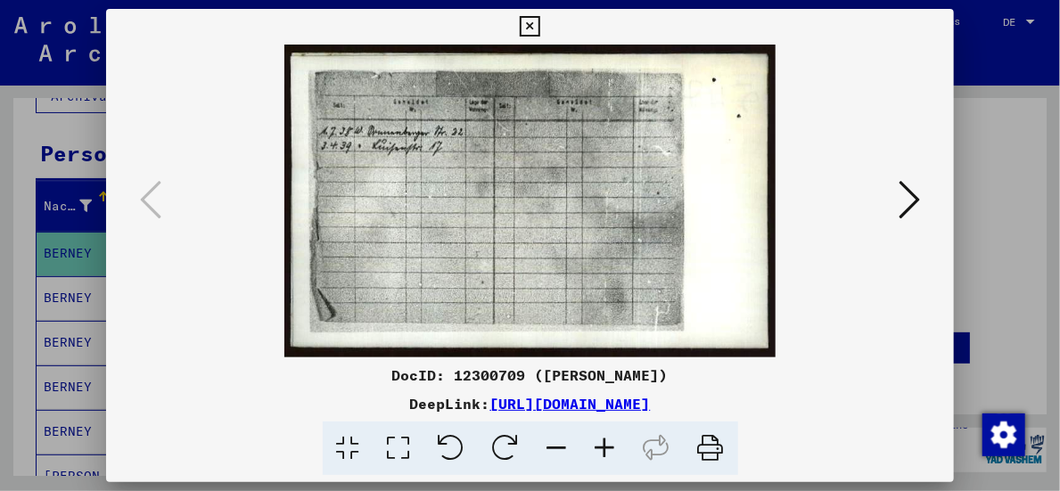
drag, startPoint x: 715, startPoint y: 448, endPoint x: 471, endPoint y: 302, distance: 283.8
click at [715, 448] on icon at bounding box center [711, 449] width 54 height 54
click at [745, 325] on img at bounding box center [530, 201] width 492 height 313
click at [904, 205] on icon at bounding box center [908, 199] width 21 height 43
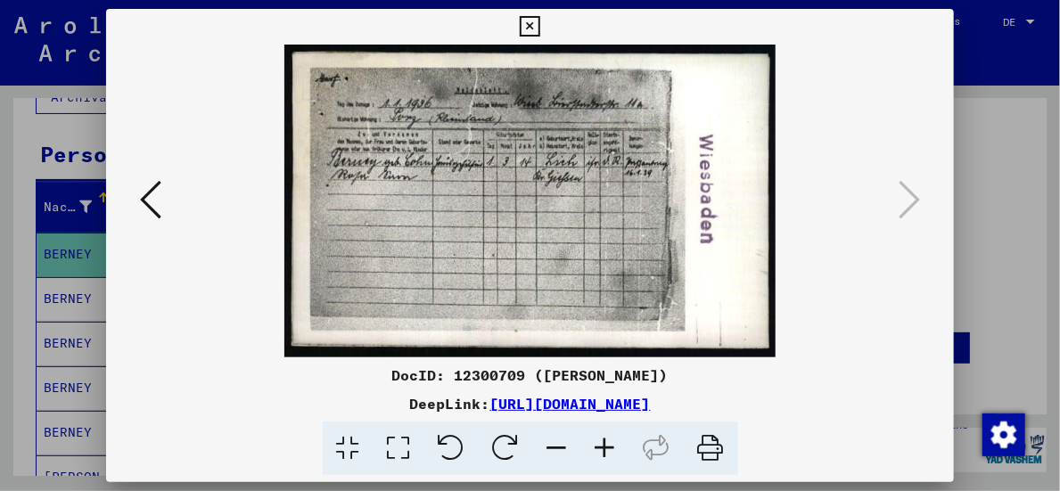
click at [707, 447] on icon at bounding box center [711, 449] width 54 height 54
click at [514, 276] on img at bounding box center [530, 201] width 492 height 313
click at [602, 451] on icon at bounding box center [605, 449] width 48 height 54
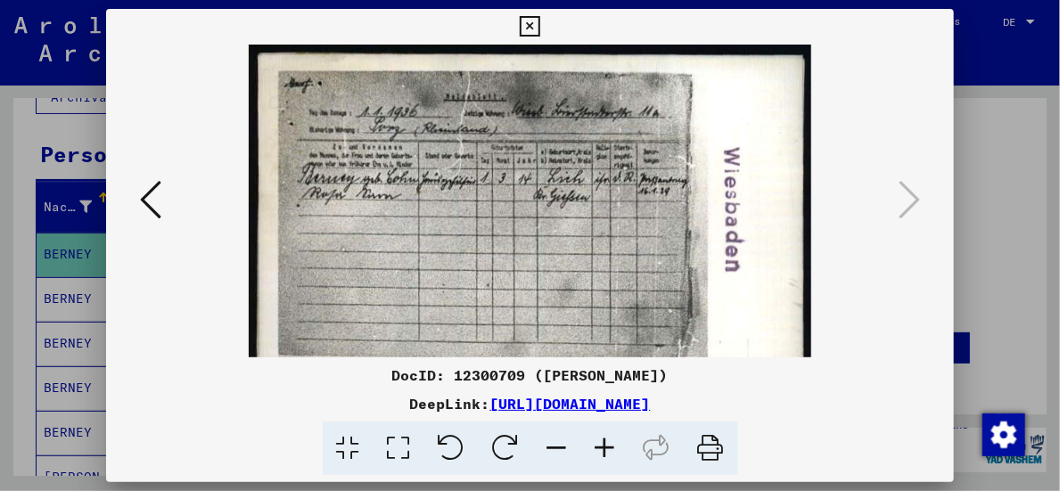
click at [602, 451] on icon at bounding box center [605, 449] width 48 height 54
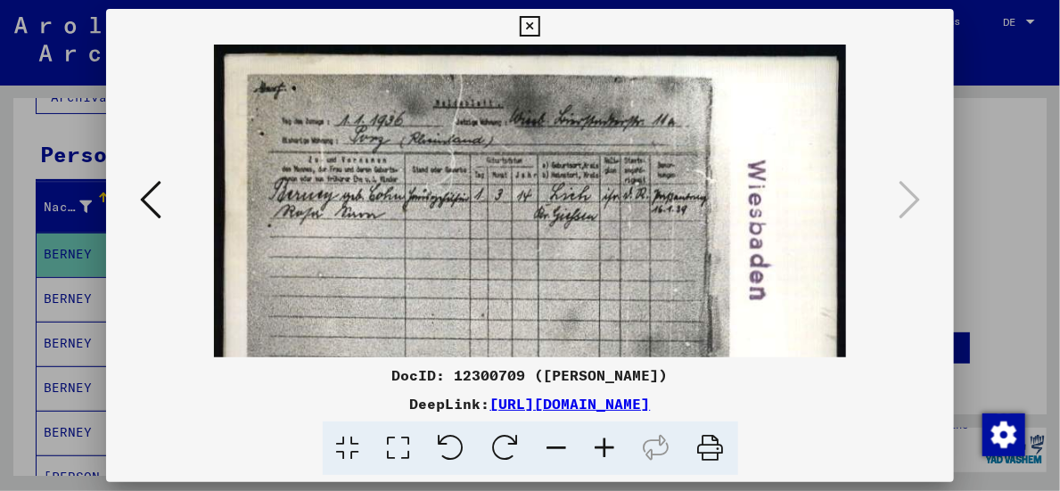
click at [602, 451] on icon at bounding box center [605, 449] width 48 height 54
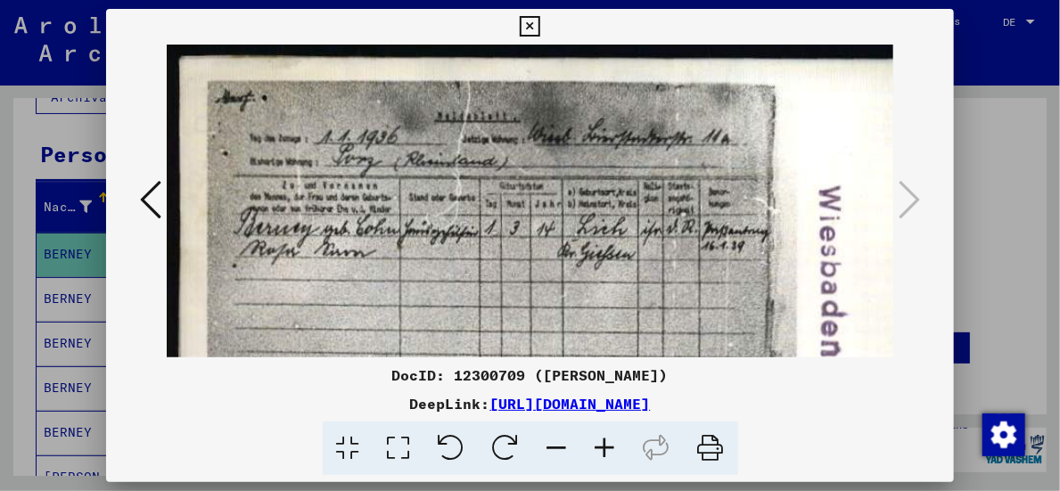
click at [602, 451] on icon at bounding box center [605, 449] width 48 height 54
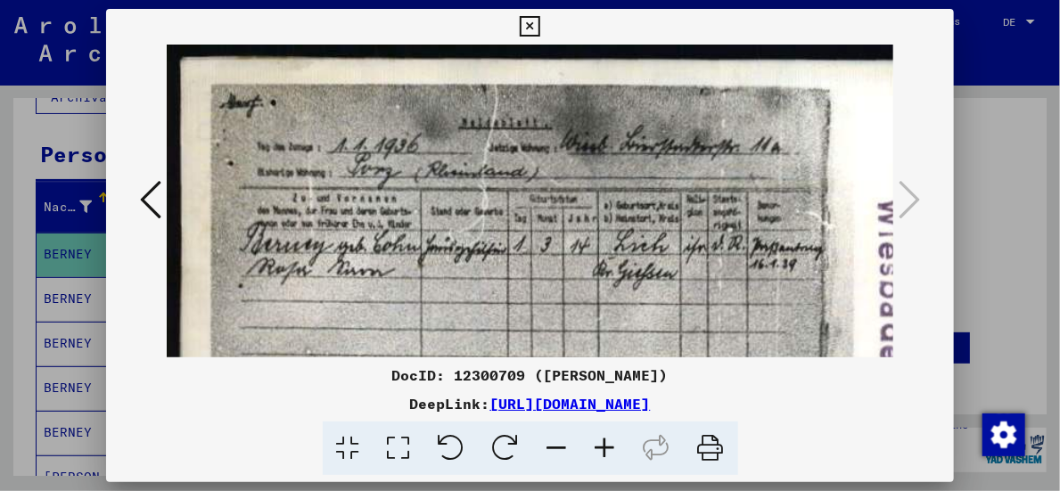
click at [602, 451] on icon at bounding box center [605, 449] width 48 height 54
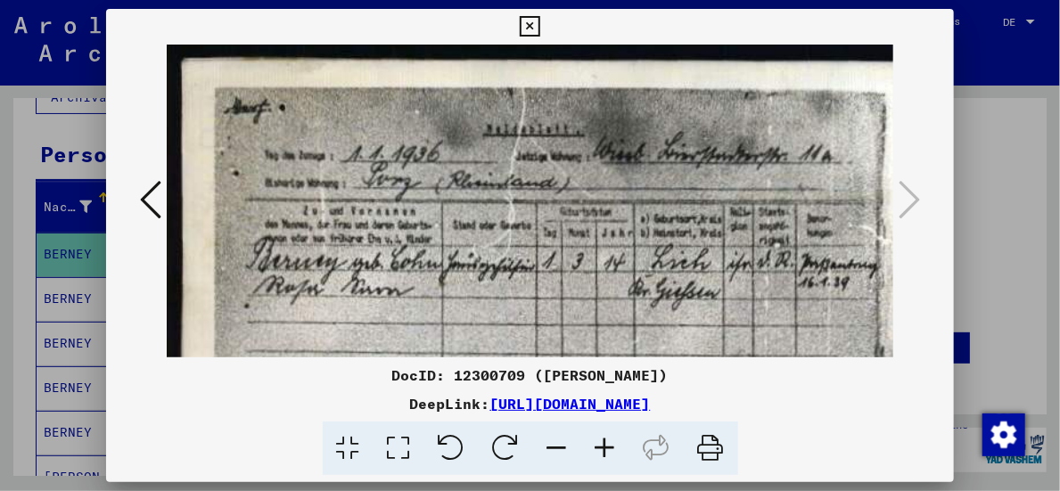
click at [602, 451] on icon at bounding box center [605, 449] width 48 height 54
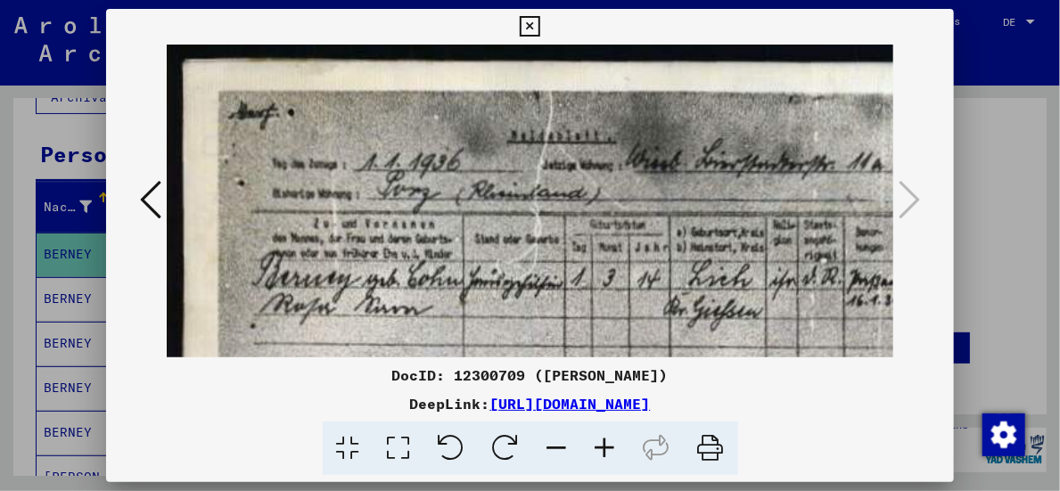
click at [602, 451] on icon at bounding box center [605, 449] width 48 height 54
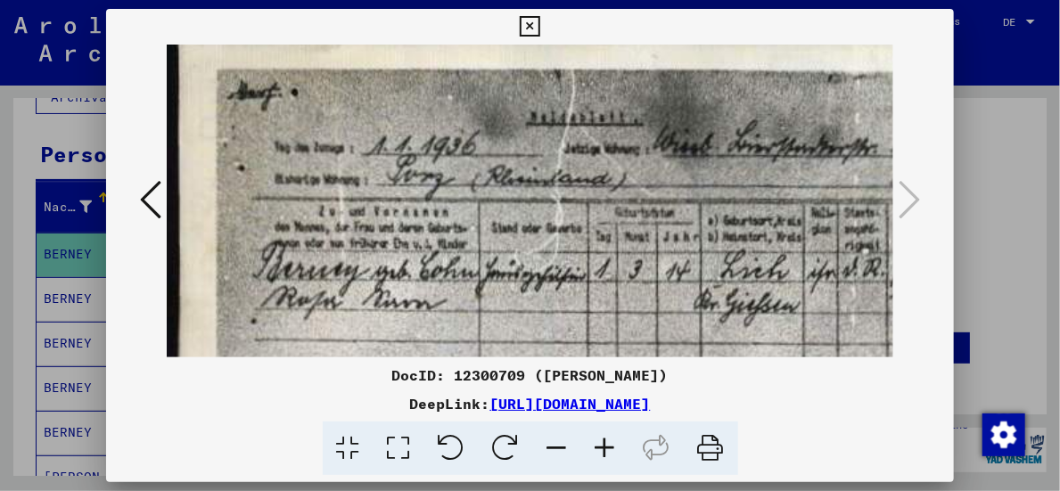
scroll to position [32, 7]
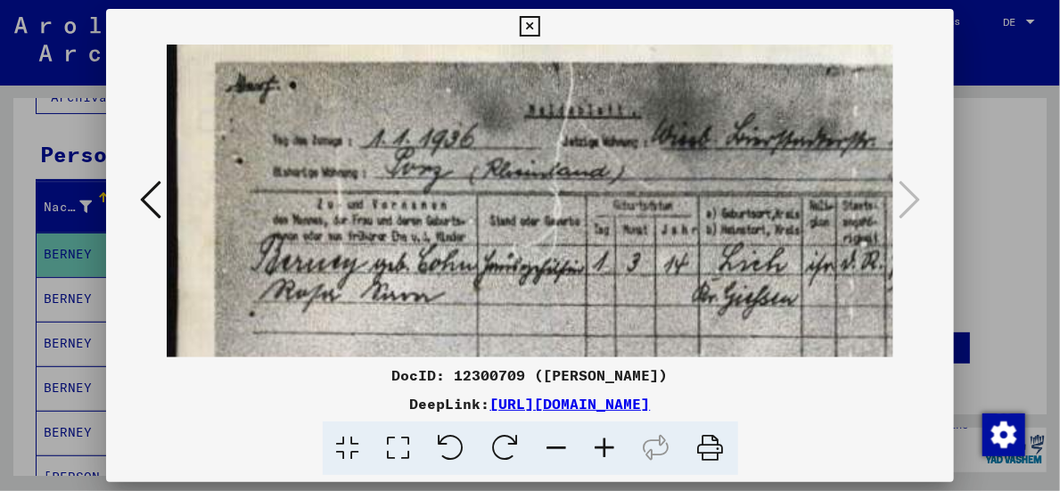
drag, startPoint x: 568, startPoint y: 337, endPoint x: 561, endPoint y: 305, distance: 32.7
click at [561, 305] on img at bounding box center [686, 346] width 1052 height 669
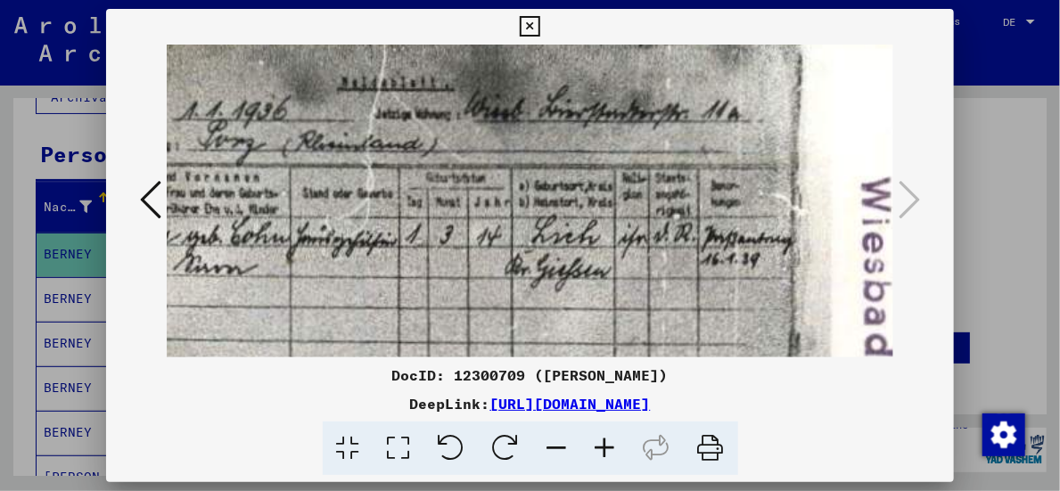
scroll to position [61, 216]
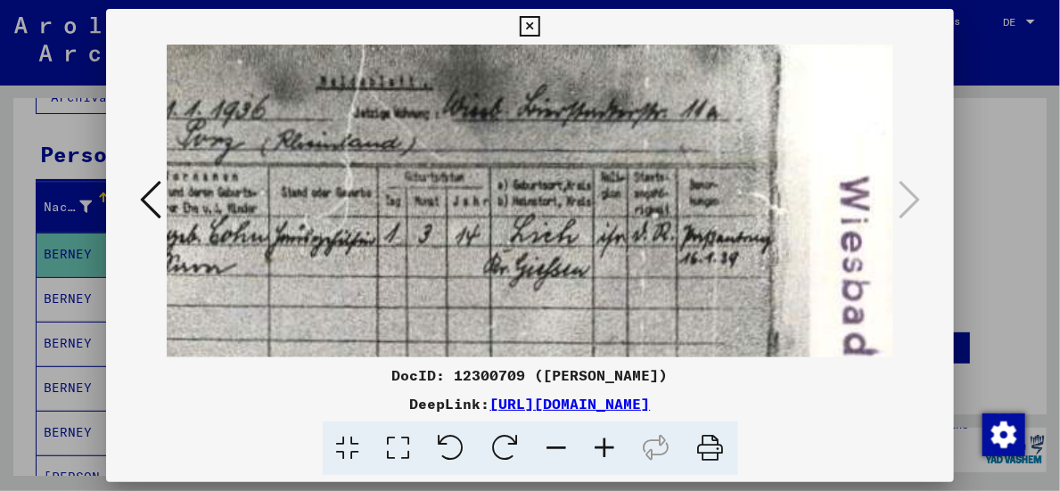
drag, startPoint x: 750, startPoint y: 328, endPoint x: 543, endPoint y: 300, distance: 209.5
click at [543, 300] on img at bounding box center [477, 318] width 1052 height 669
click at [538, 29] on icon at bounding box center [530, 26] width 20 height 21
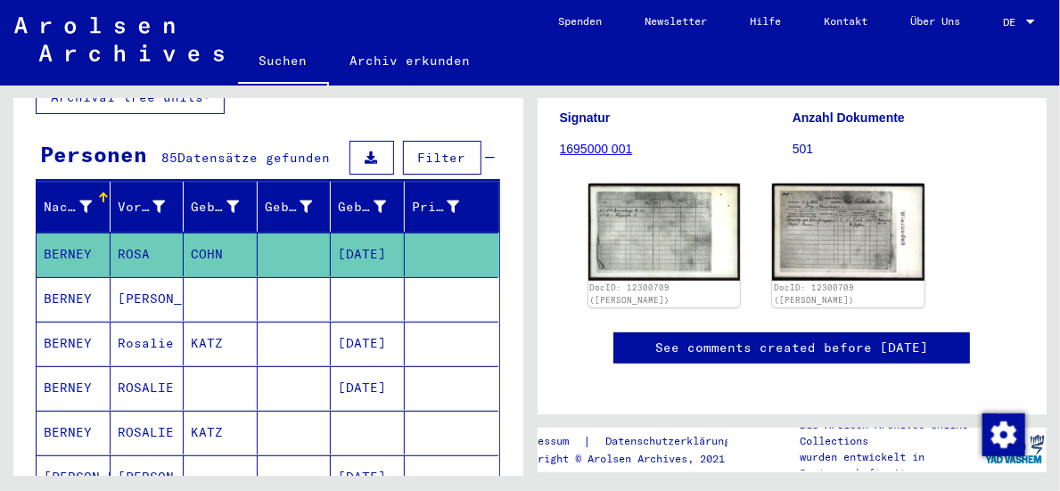
click at [70, 445] on icon at bounding box center [74, 419] width 45 height 71
click at [68, 433] on icon at bounding box center [74, 419] width 45 height 71
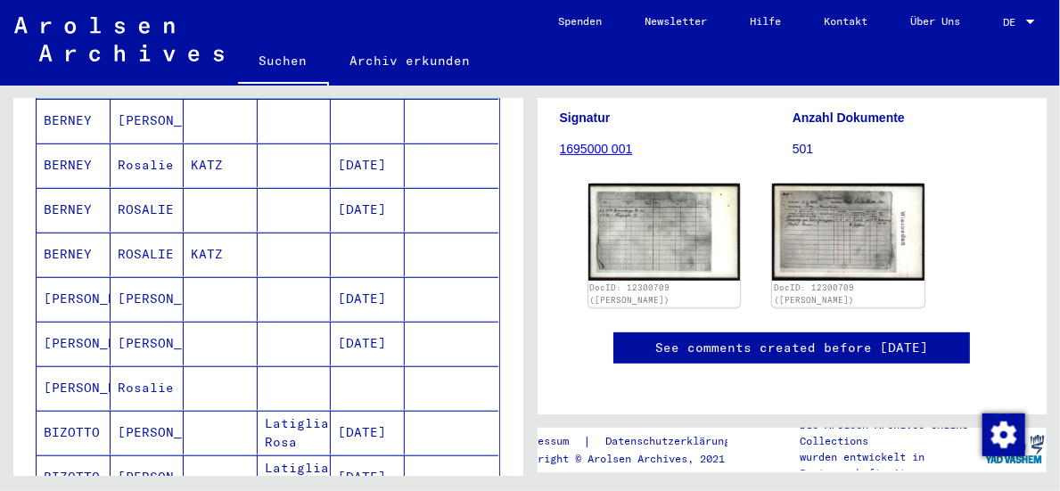
scroll to position [325, 0]
click at [78, 322] on mat-cell "[PERSON_NAME]" at bounding box center [74, 344] width 74 height 44
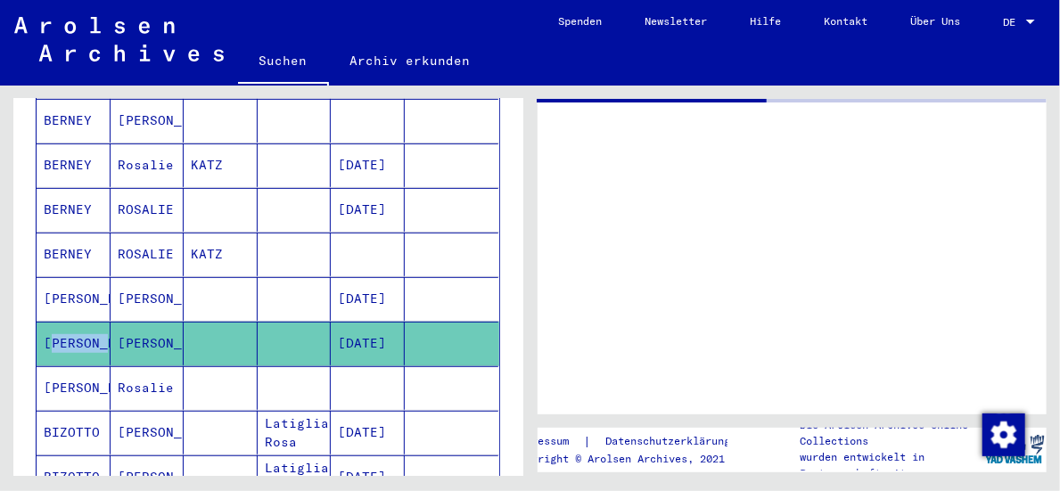
click at [78, 322] on mat-cell "[PERSON_NAME]" at bounding box center [74, 344] width 74 height 44
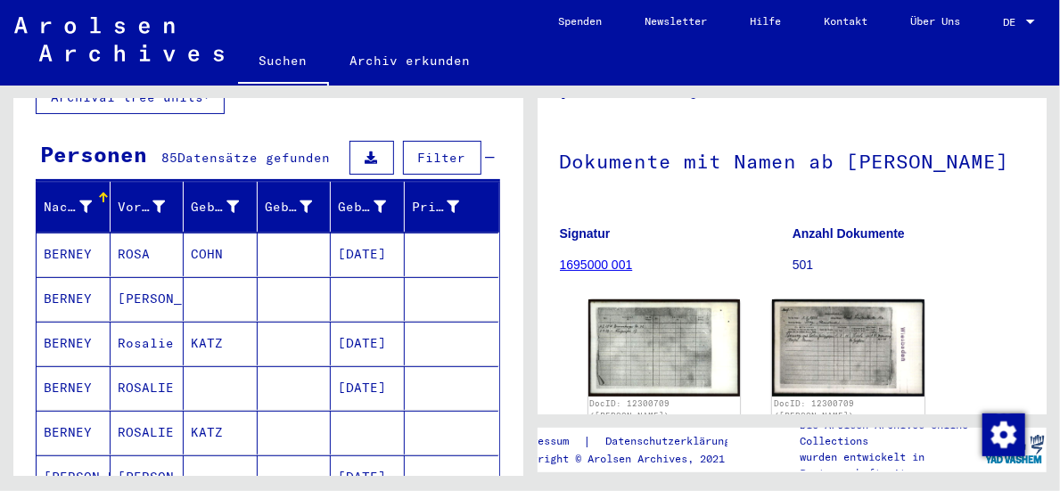
scroll to position [89, 0]
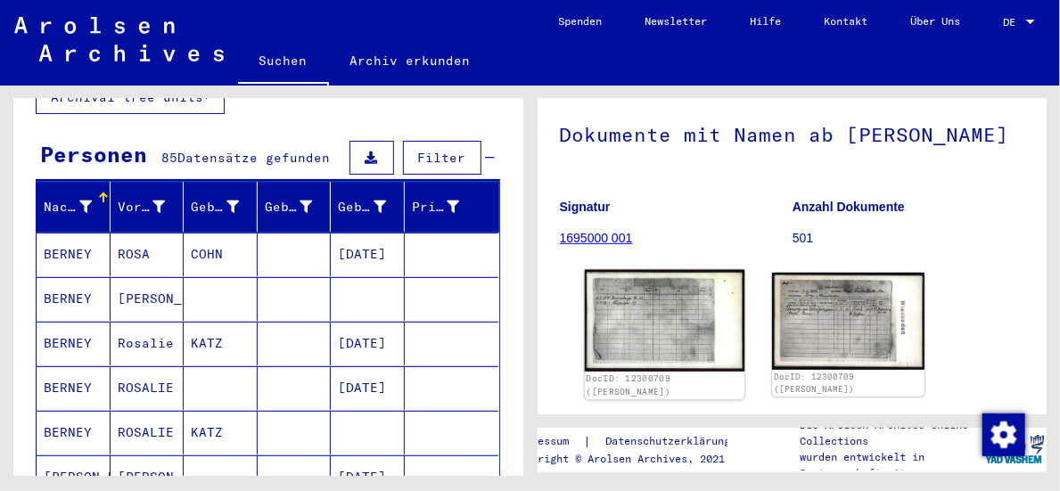
click at [656, 324] on img at bounding box center [664, 321] width 160 height 102
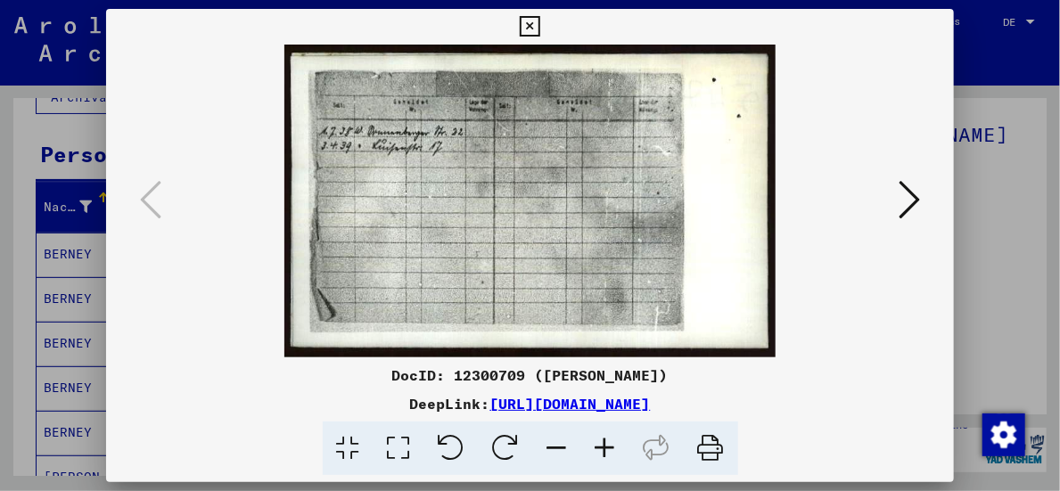
click at [523, 22] on icon at bounding box center [530, 26] width 20 height 21
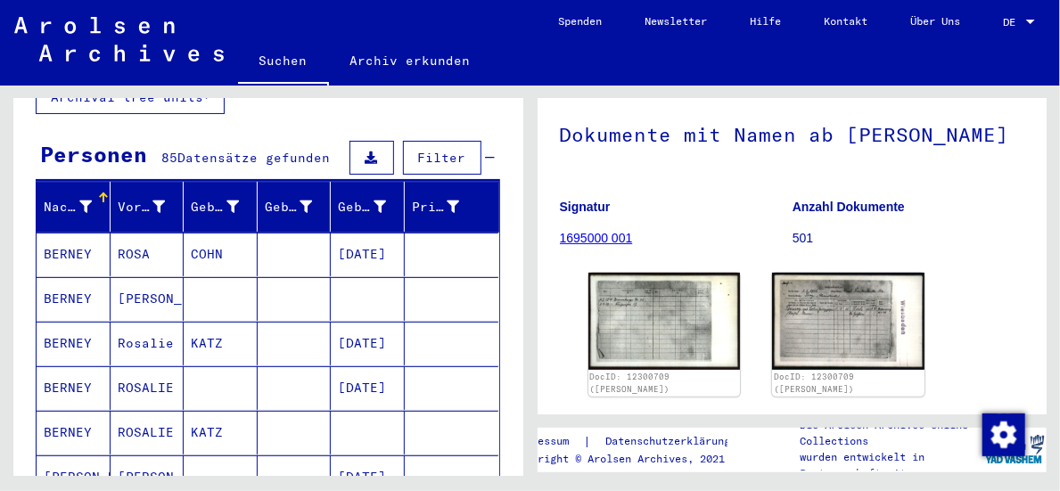
click at [80, 277] on mat-cell "BERNEY" at bounding box center [74, 299] width 74 height 44
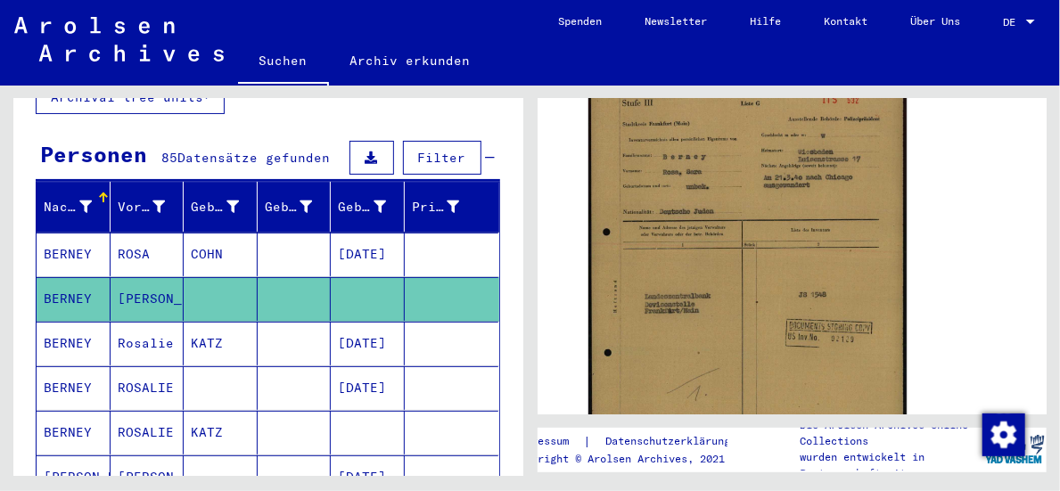
scroll to position [446, 0]
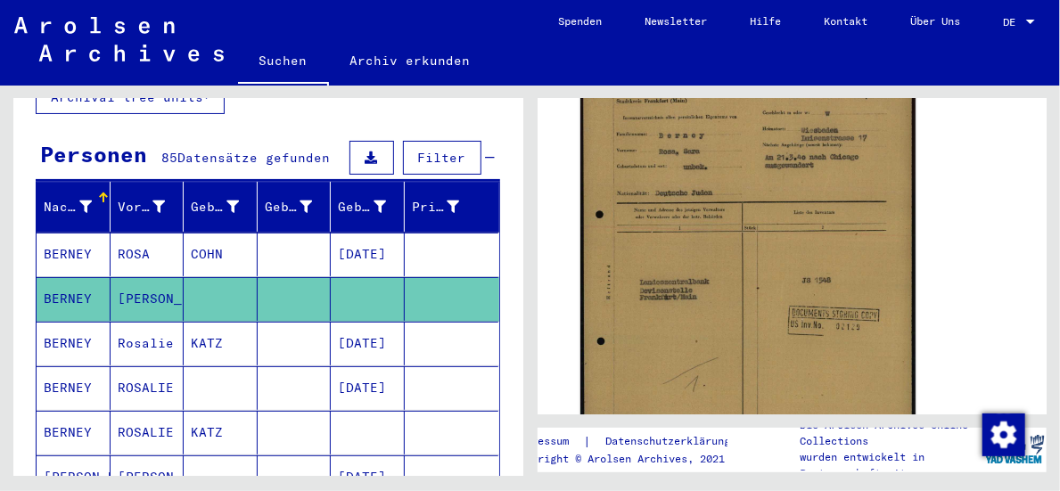
click at [747, 276] on img at bounding box center [747, 274] width 334 height 473
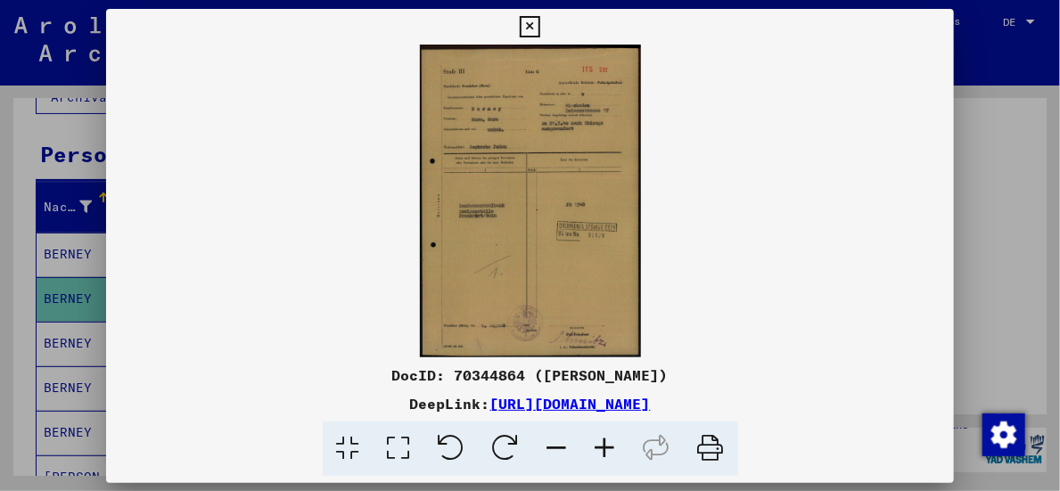
scroll to position [445, 0]
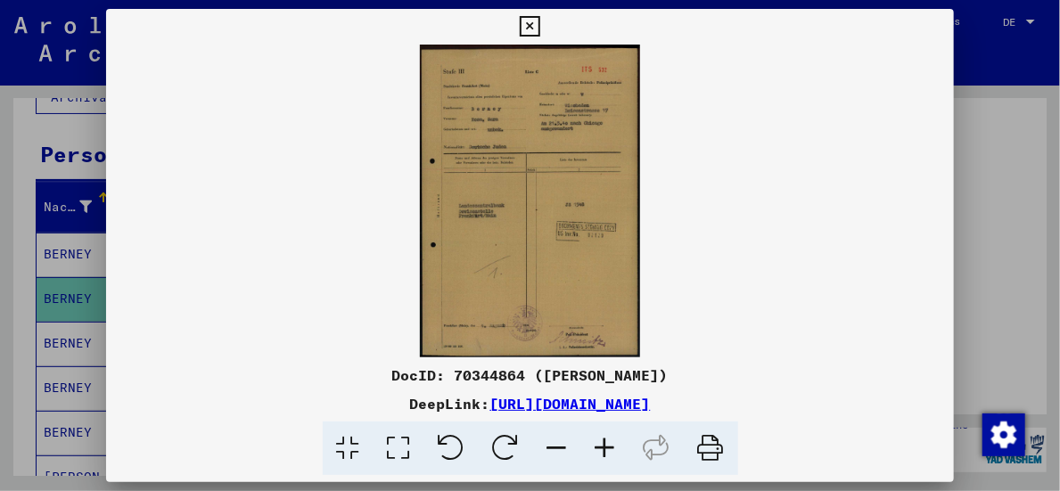
click at [600, 442] on icon at bounding box center [605, 449] width 48 height 54
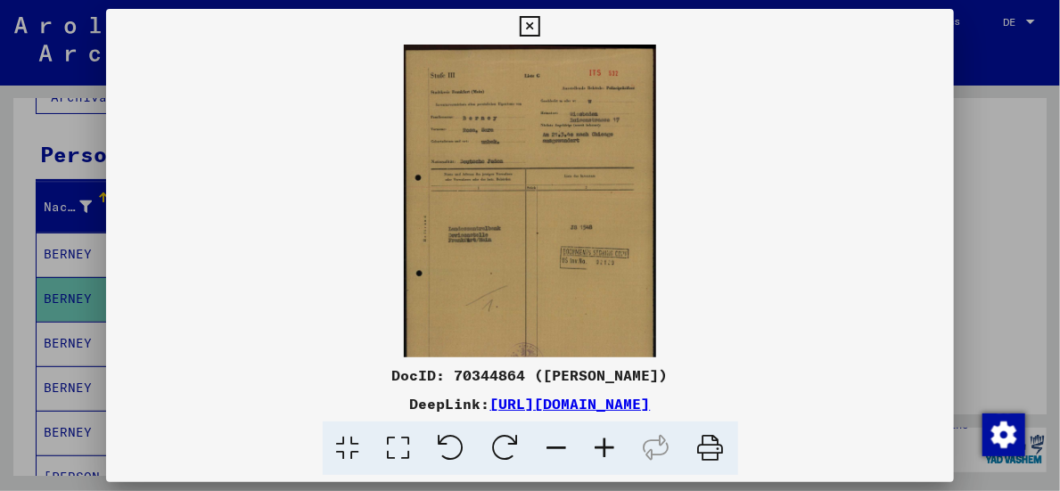
click at [601, 442] on icon at bounding box center [605, 449] width 48 height 54
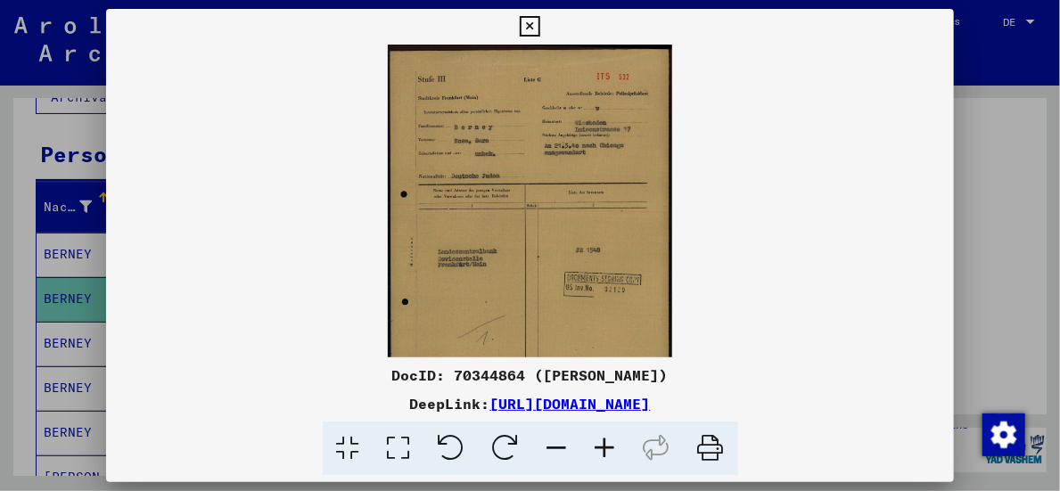
click at [601, 442] on icon at bounding box center [605, 449] width 48 height 54
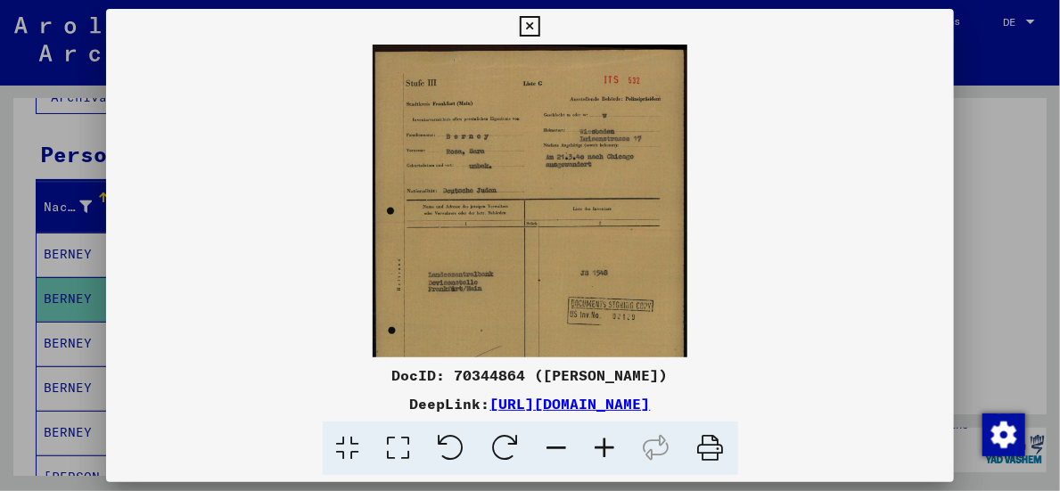
click at [601, 442] on icon at bounding box center [605, 449] width 48 height 54
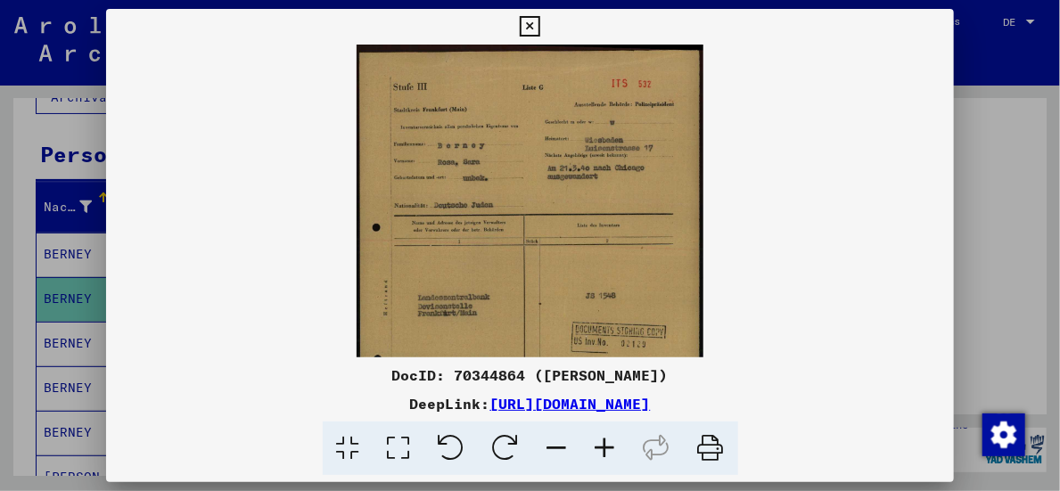
click at [601, 442] on icon at bounding box center [605, 449] width 48 height 54
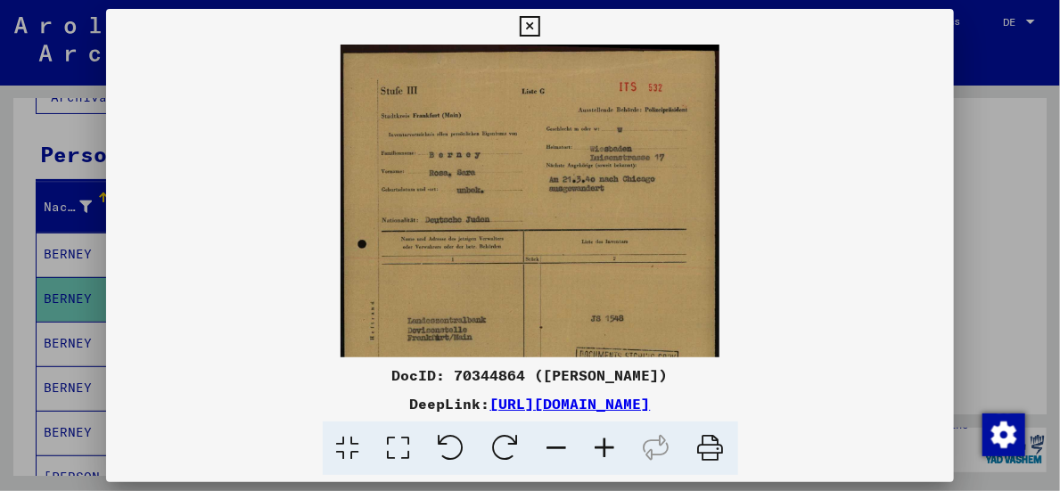
click at [601, 442] on icon at bounding box center [605, 449] width 48 height 54
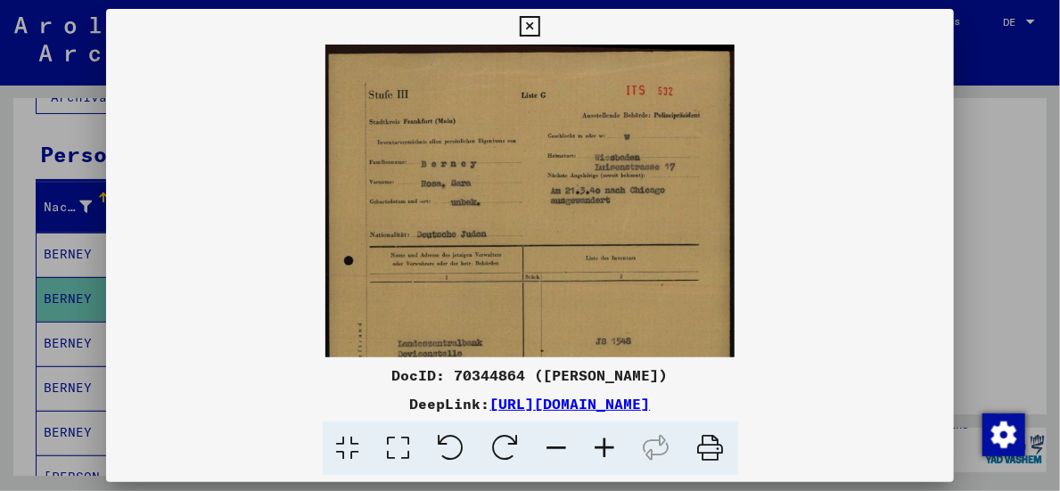
click at [601, 442] on icon at bounding box center [605, 449] width 48 height 54
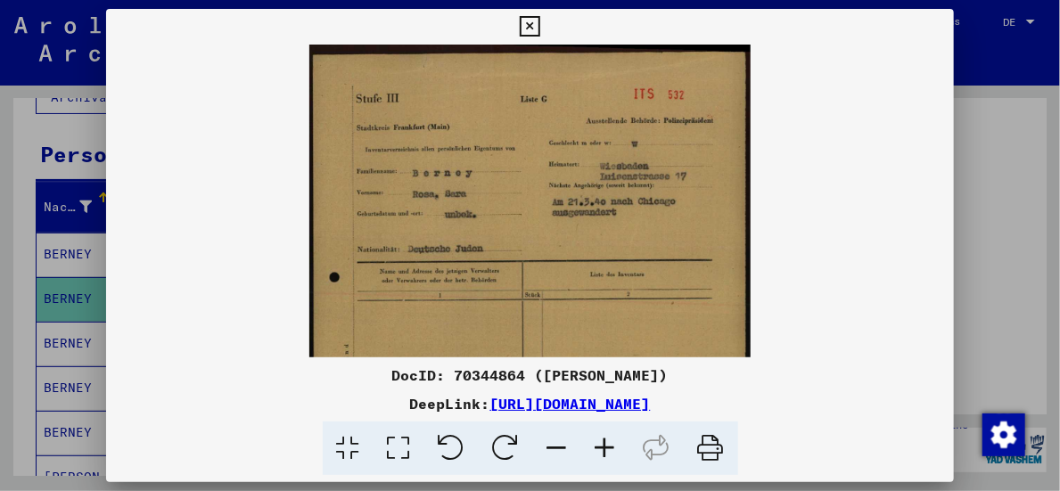
click at [601, 442] on icon at bounding box center [605, 449] width 48 height 54
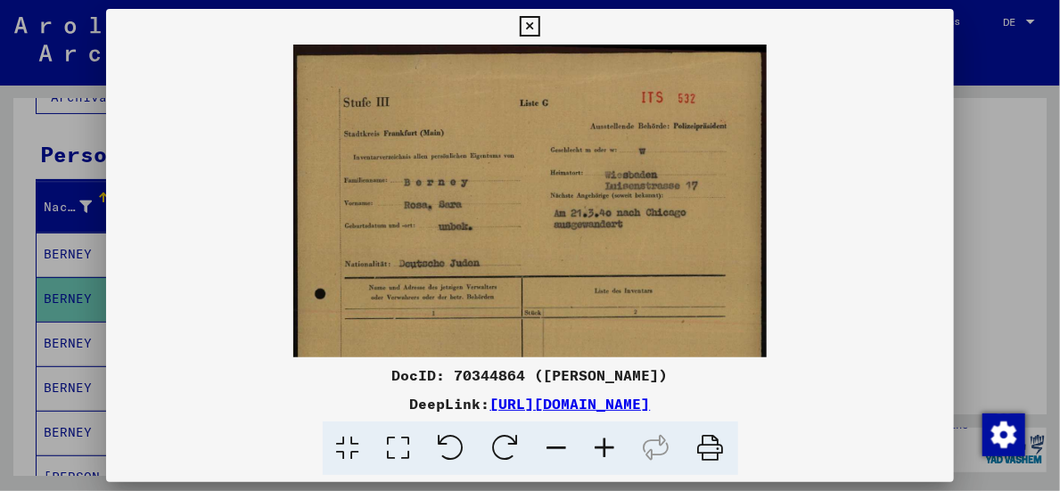
click at [601, 442] on icon at bounding box center [605, 449] width 48 height 54
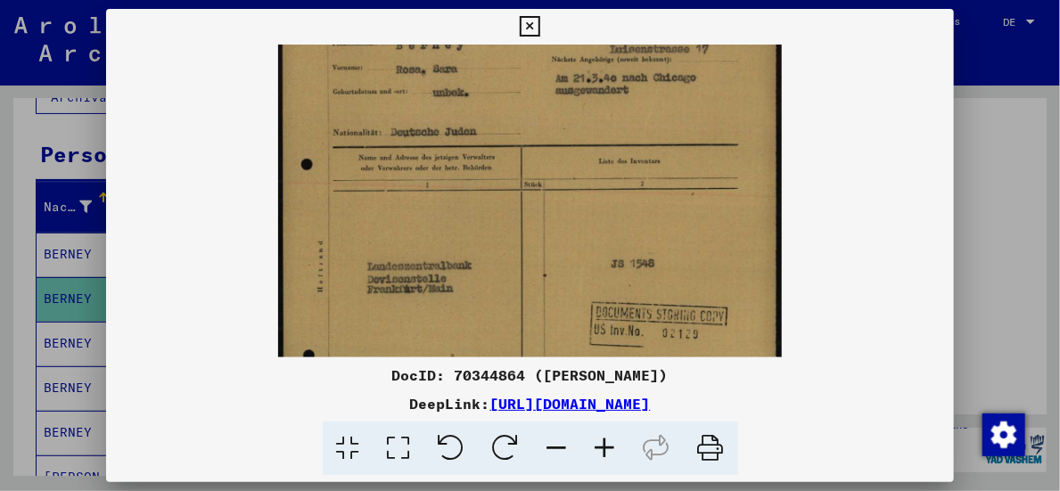
scroll to position [147, 0]
drag, startPoint x: 619, startPoint y: 290, endPoint x: 621, endPoint y: 152, distance: 137.3
click at [621, 152] on img at bounding box center [530, 255] width 504 height 714
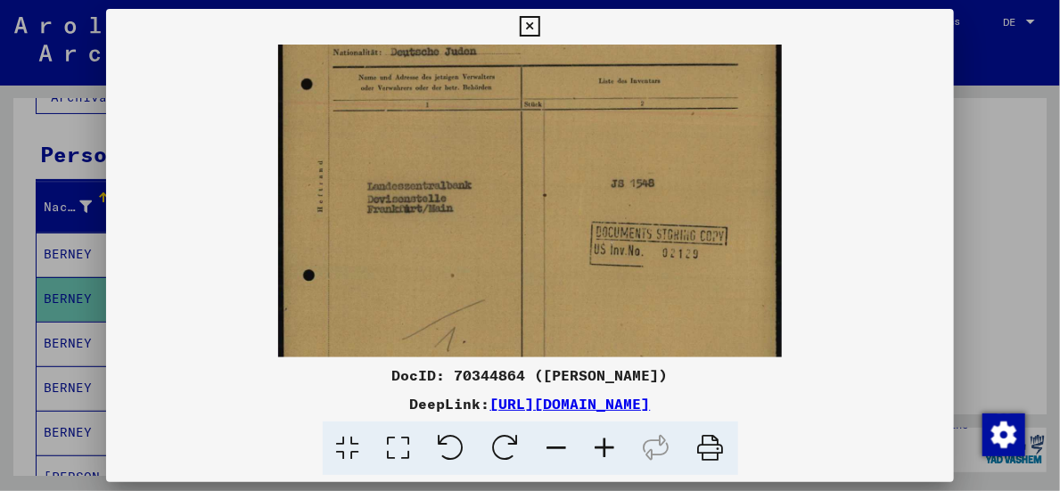
scroll to position [231, 0]
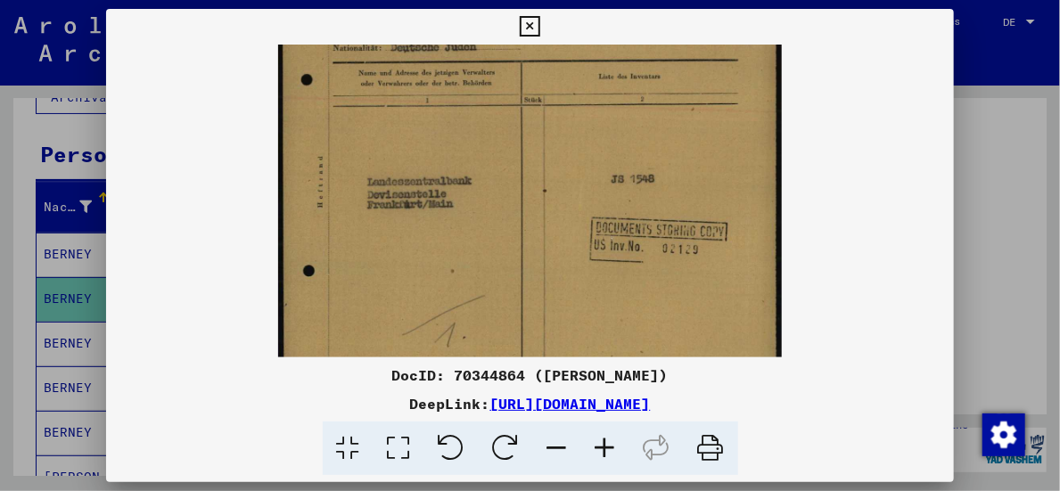
drag, startPoint x: 602, startPoint y: 231, endPoint x: 595, endPoint y: 149, distance: 82.3
click at [595, 149] on img at bounding box center [530, 171] width 504 height 714
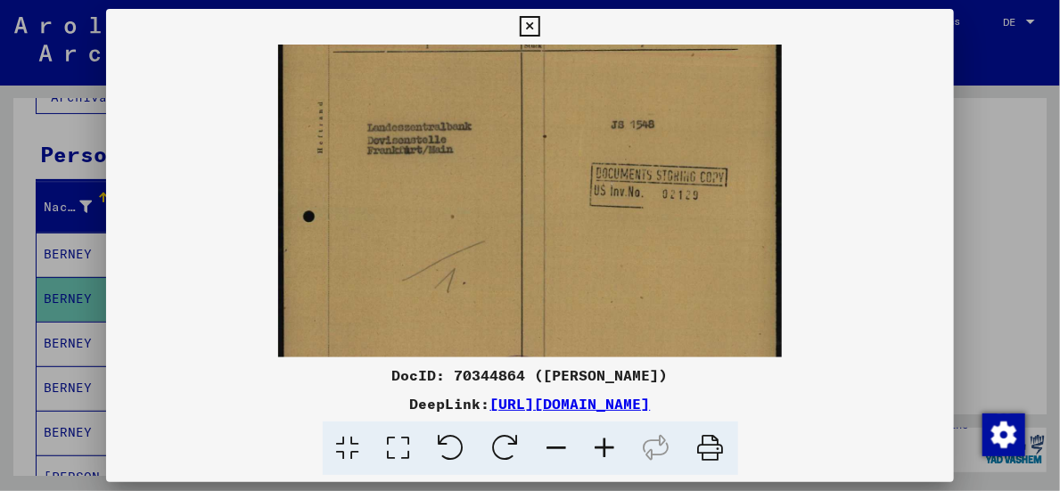
scroll to position [307, 0]
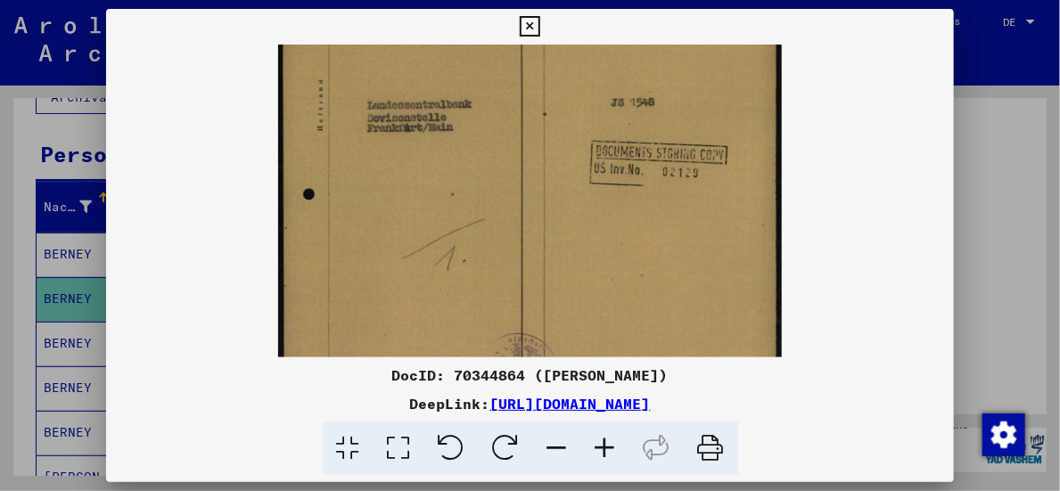
drag, startPoint x: 602, startPoint y: 237, endPoint x: 602, endPoint y: 160, distance: 76.6
click at [602, 160] on img at bounding box center [530, 94] width 504 height 714
click at [715, 450] on icon at bounding box center [711, 449] width 54 height 54
click at [528, 28] on icon at bounding box center [530, 26] width 20 height 21
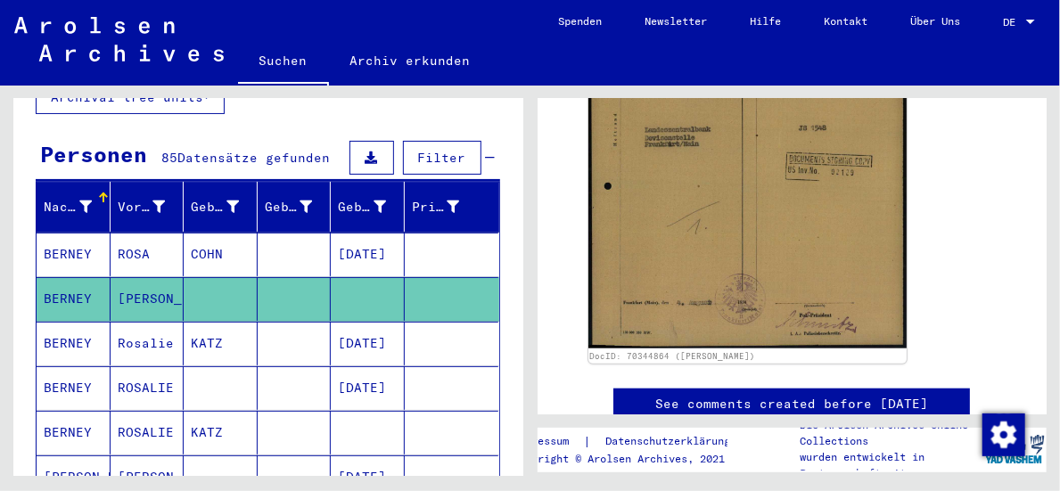
scroll to position [624, 0]
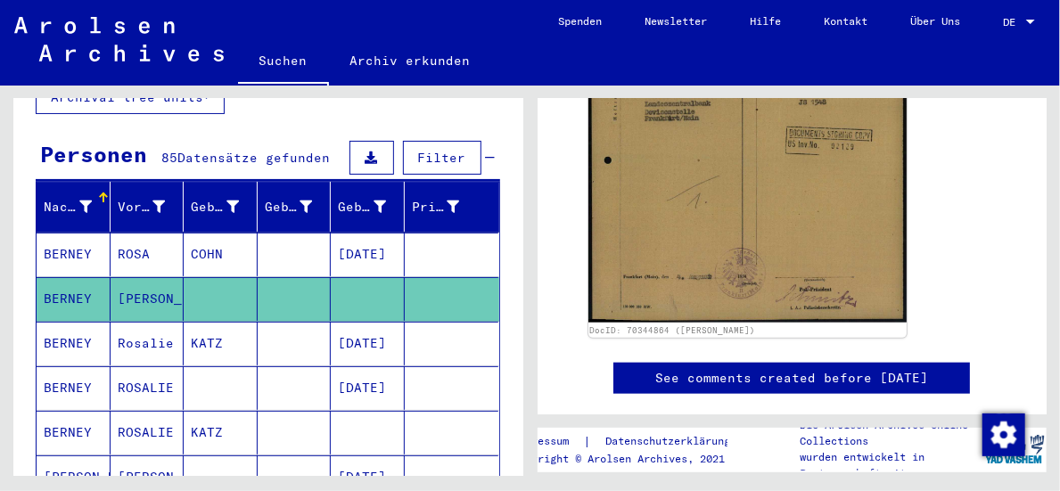
click at [58, 442] on icon at bounding box center [74, 419] width 45 height 71
click at [61, 433] on icon at bounding box center [74, 419] width 45 height 71
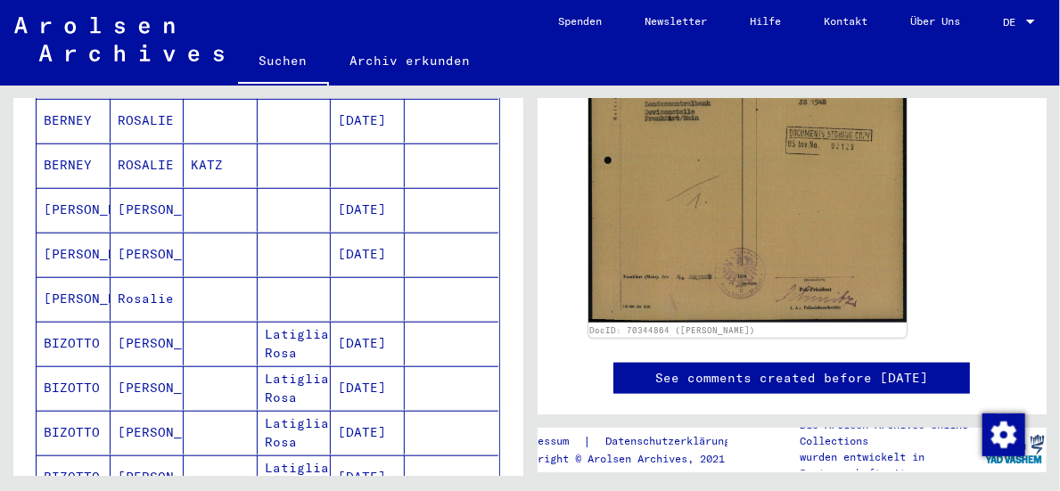
scroll to position [325, 0]
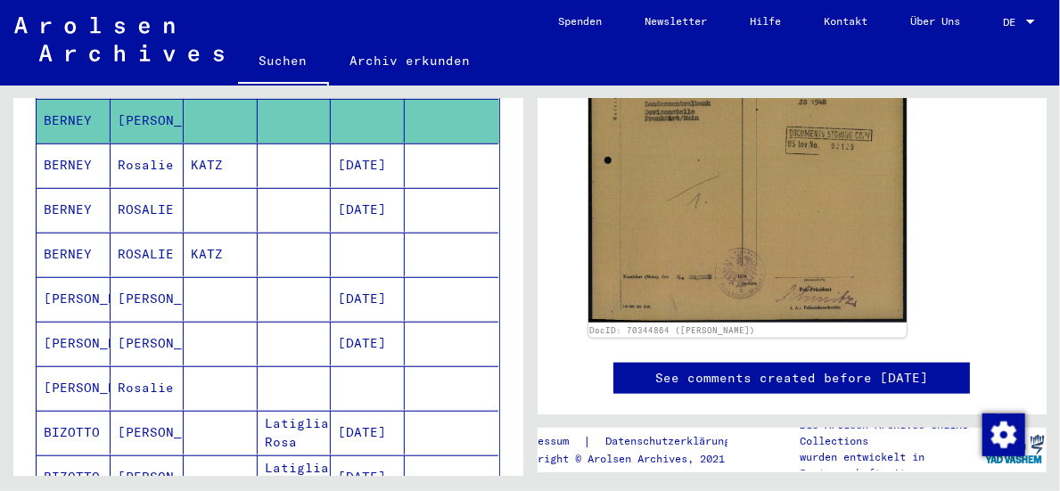
click at [77, 277] on mat-cell "[PERSON_NAME]" at bounding box center [74, 299] width 74 height 44
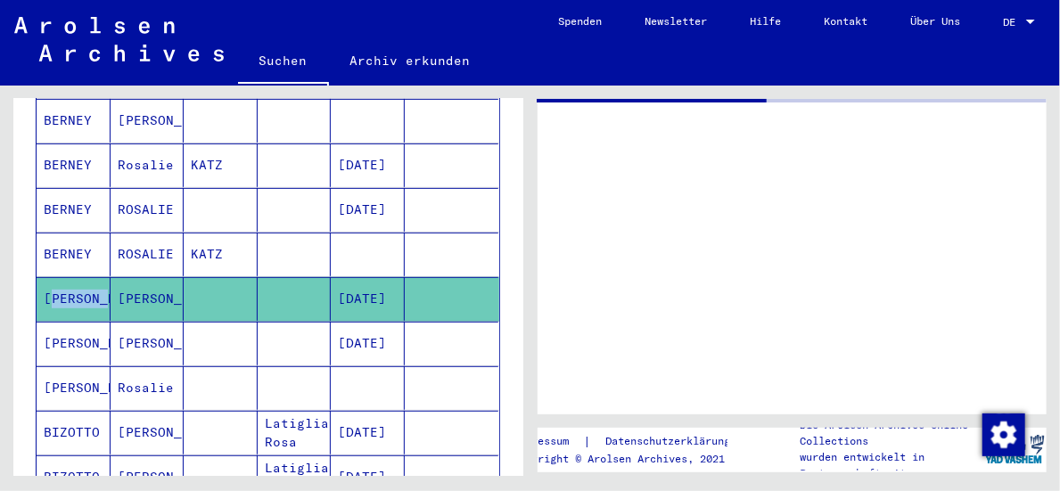
click at [77, 277] on mat-cell "[PERSON_NAME]" at bounding box center [74, 299] width 74 height 44
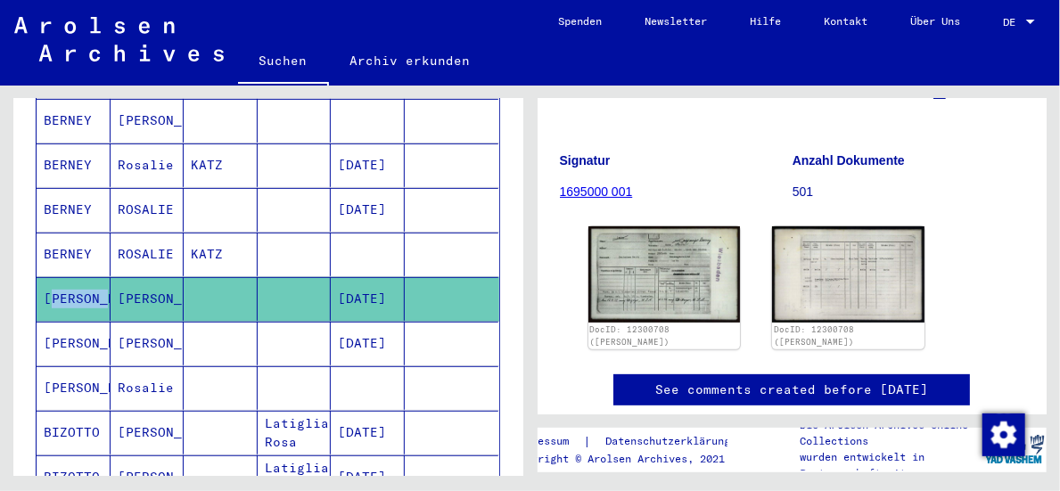
scroll to position [178, 0]
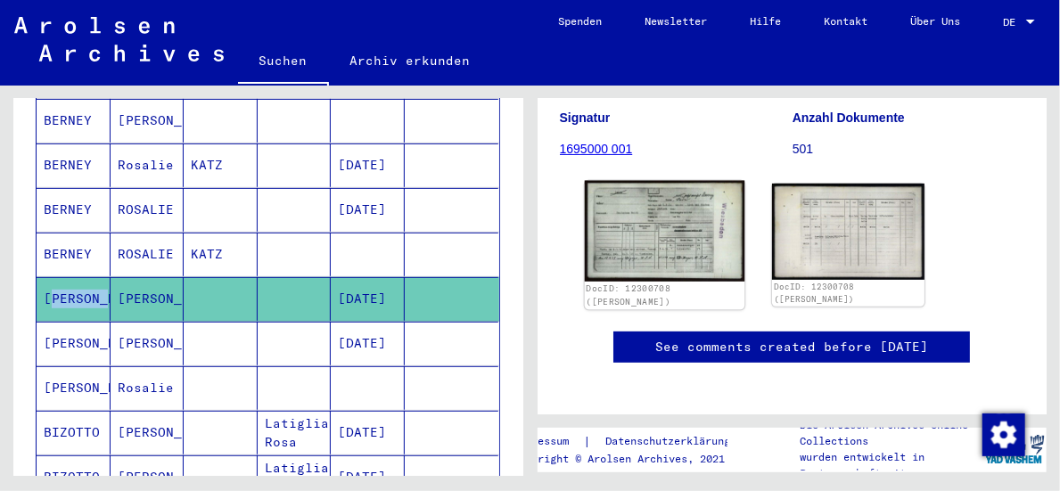
click at [674, 245] on img at bounding box center [664, 231] width 160 height 101
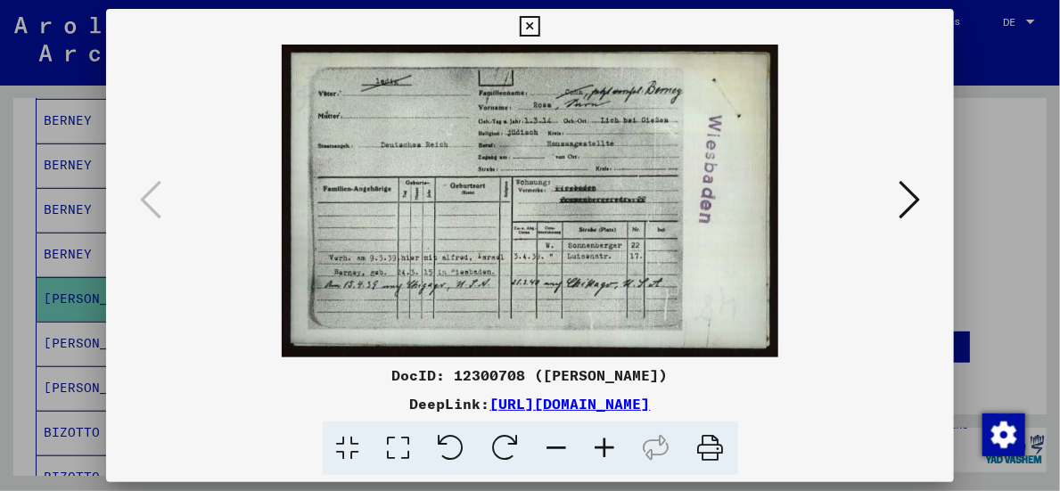
click at [602, 451] on icon at bounding box center [605, 449] width 48 height 54
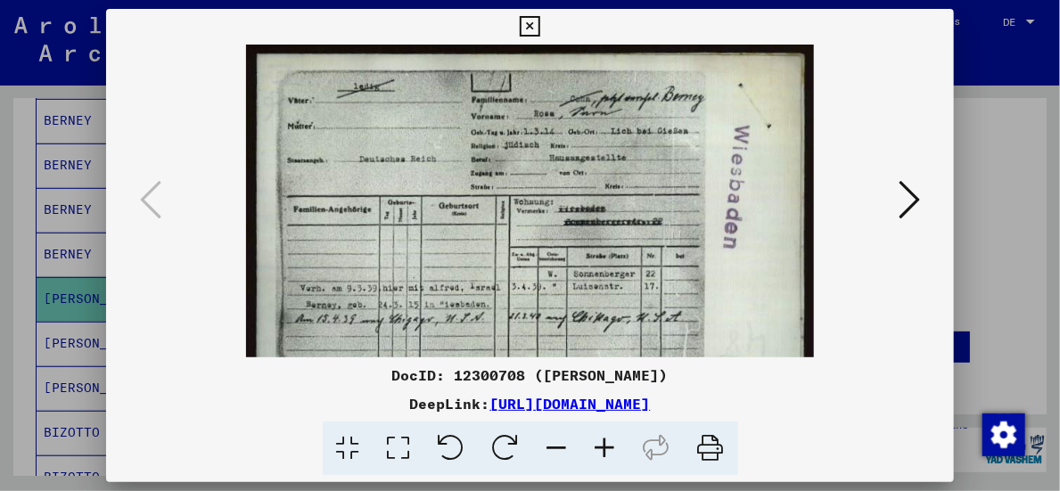
click at [602, 451] on icon at bounding box center [605, 449] width 48 height 54
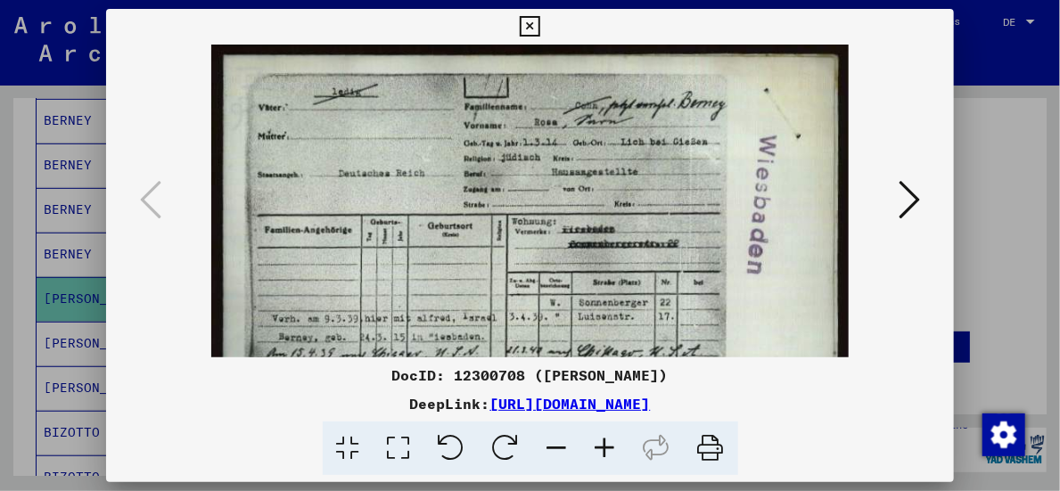
click at [602, 451] on icon at bounding box center [605, 449] width 48 height 54
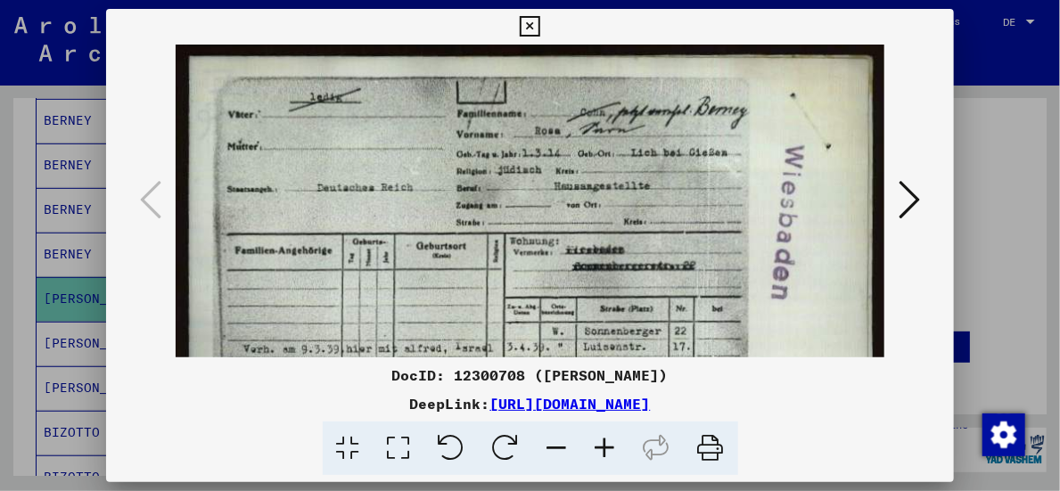
click at [602, 451] on icon at bounding box center [605, 449] width 48 height 54
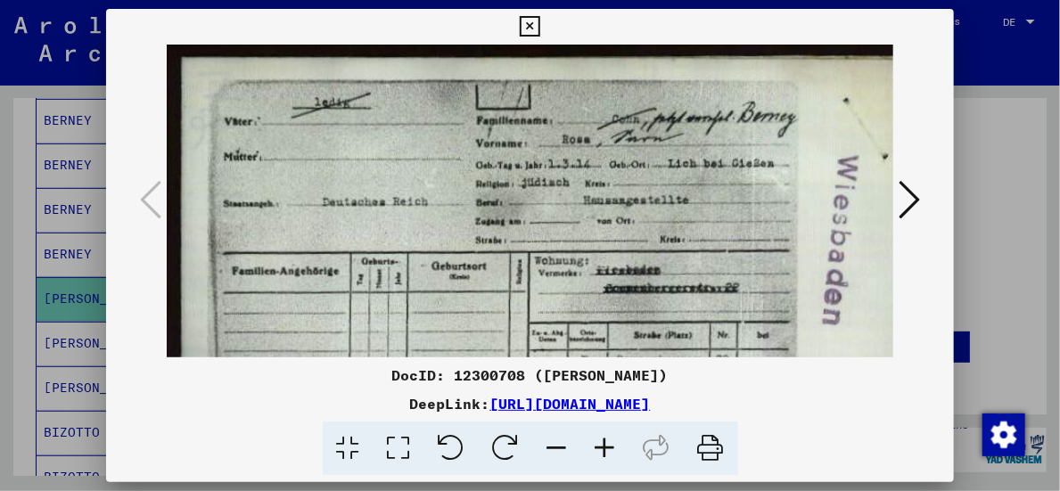
click at [602, 452] on icon at bounding box center [605, 449] width 48 height 54
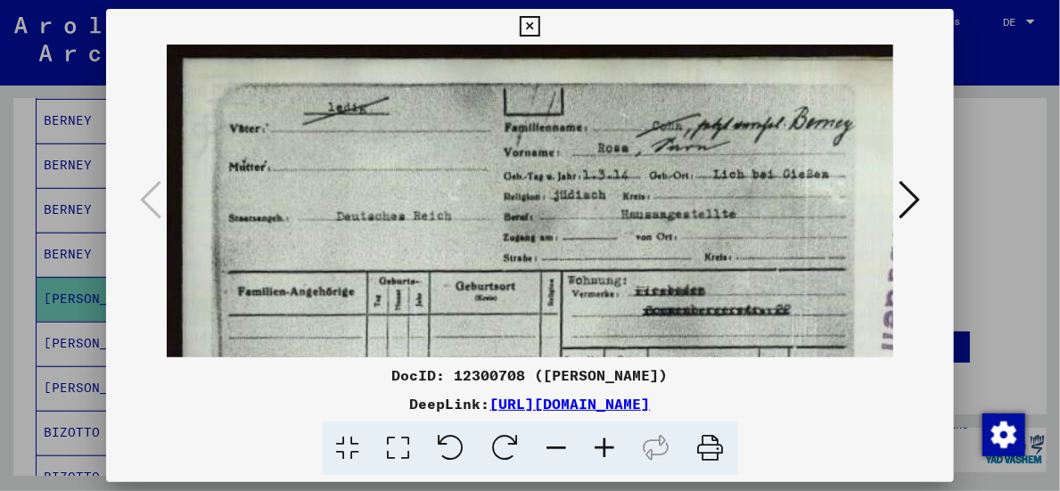
click at [602, 452] on icon at bounding box center [605, 449] width 48 height 54
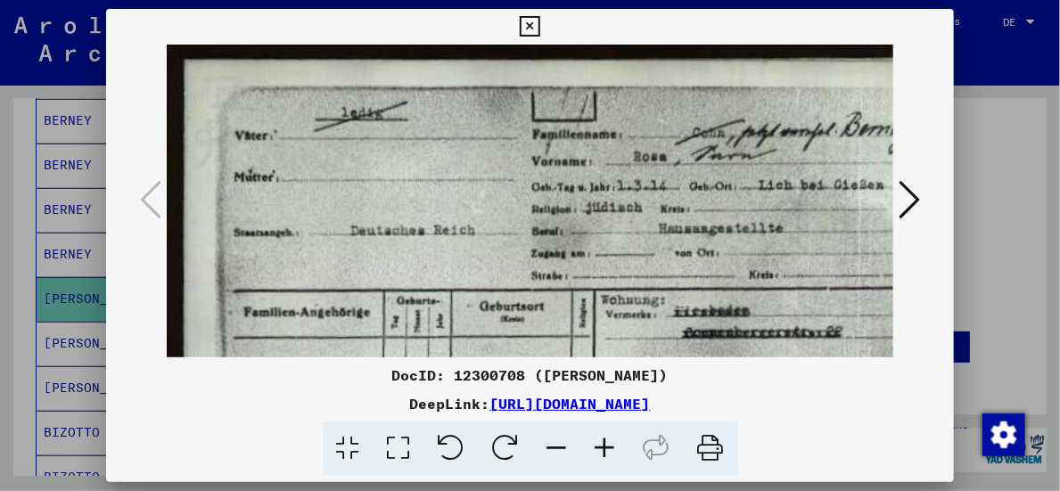
click at [602, 452] on icon at bounding box center [605, 449] width 48 height 54
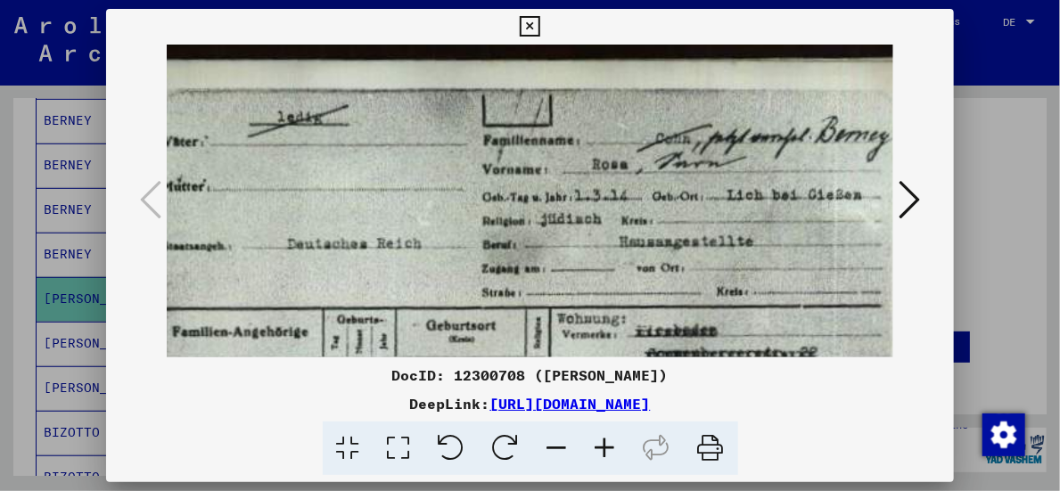
scroll to position [2, 146]
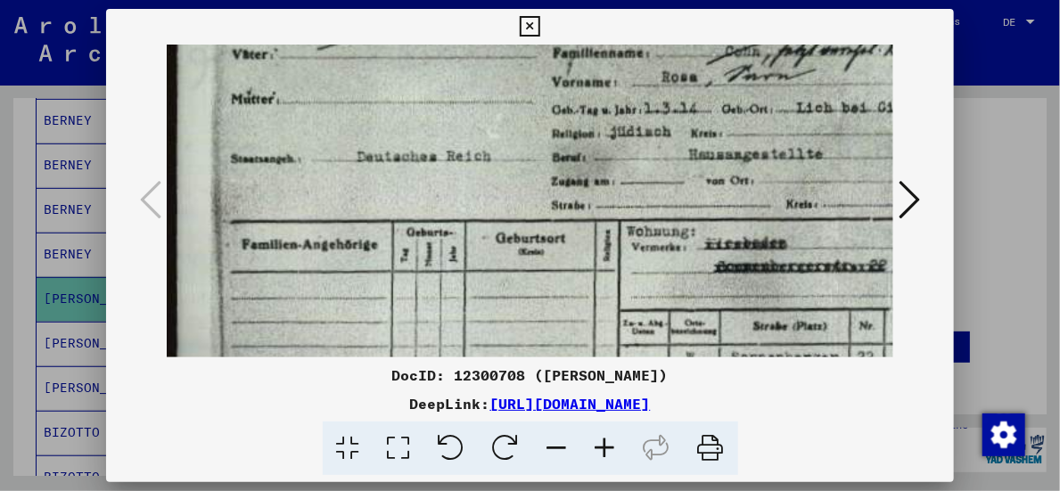
drag, startPoint x: 718, startPoint y: 268, endPoint x: 771, endPoint y: 197, distance: 88.6
click at [778, 178] on img at bounding box center [655, 268] width 992 height 625
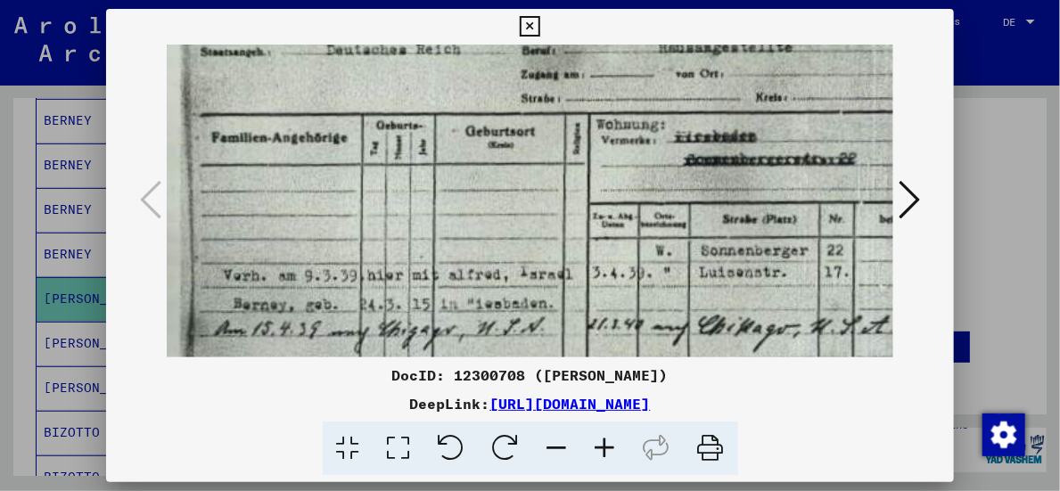
scroll to position [199, 38]
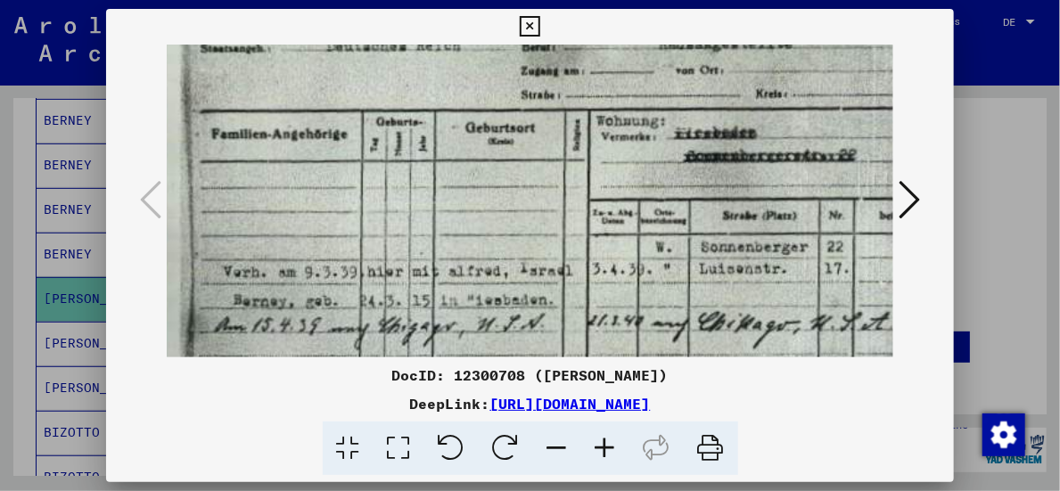
drag, startPoint x: 558, startPoint y: 305, endPoint x: 528, endPoint y: 197, distance: 112.0
click at [528, 197] on img at bounding box center [624, 158] width 992 height 625
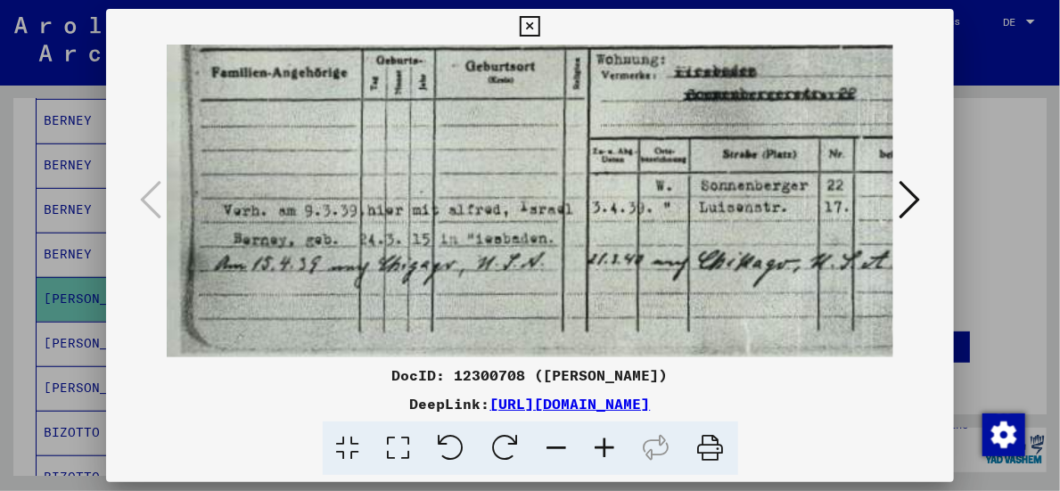
scroll to position [263, 37]
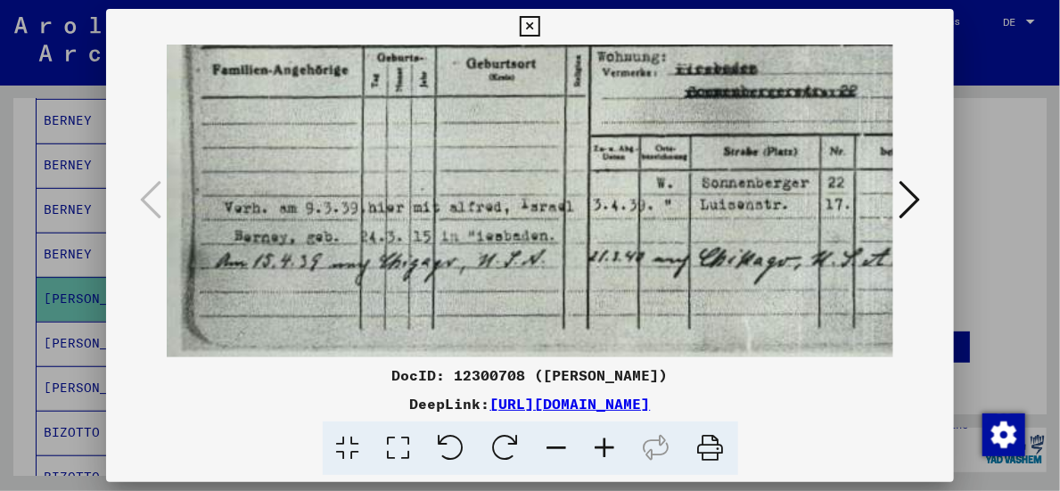
drag, startPoint x: 514, startPoint y: 274, endPoint x: 515, endPoint y: 210, distance: 63.3
click at [515, 210] on img at bounding box center [625, 94] width 992 height 625
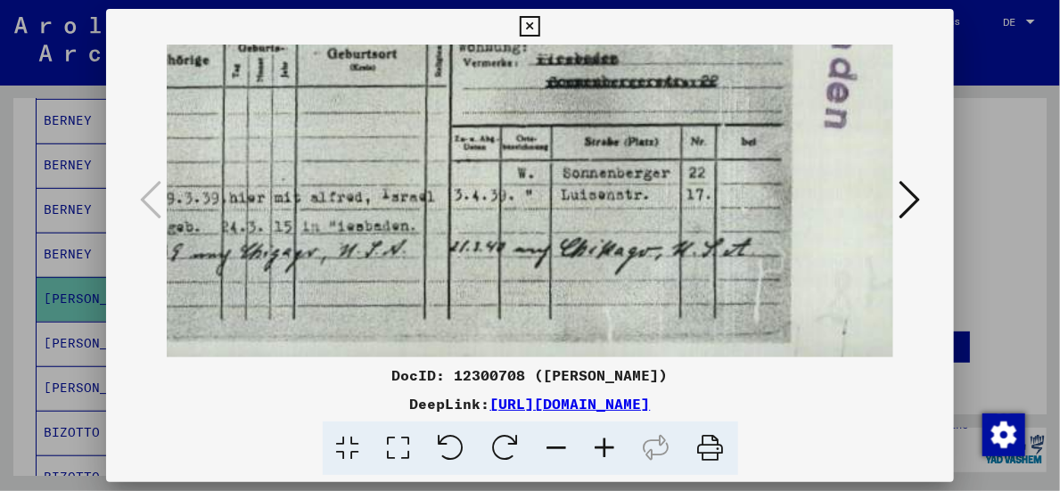
scroll to position [273, 178]
drag, startPoint x: 573, startPoint y: 313, endPoint x: 433, endPoint y: 304, distance: 140.2
click at [433, 304] on img at bounding box center [484, 84] width 992 height 625
drag, startPoint x: 717, startPoint y: 442, endPoint x: 500, endPoint y: 299, distance: 259.8
click at [717, 442] on icon at bounding box center [711, 449] width 54 height 54
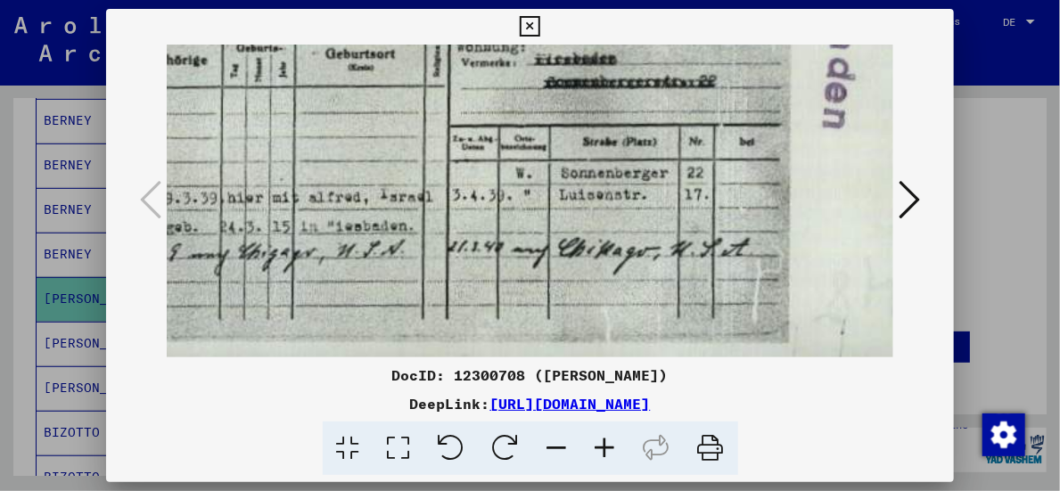
scroll to position [274, 179]
click at [522, 25] on icon at bounding box center [530, 26] width 20 height 21
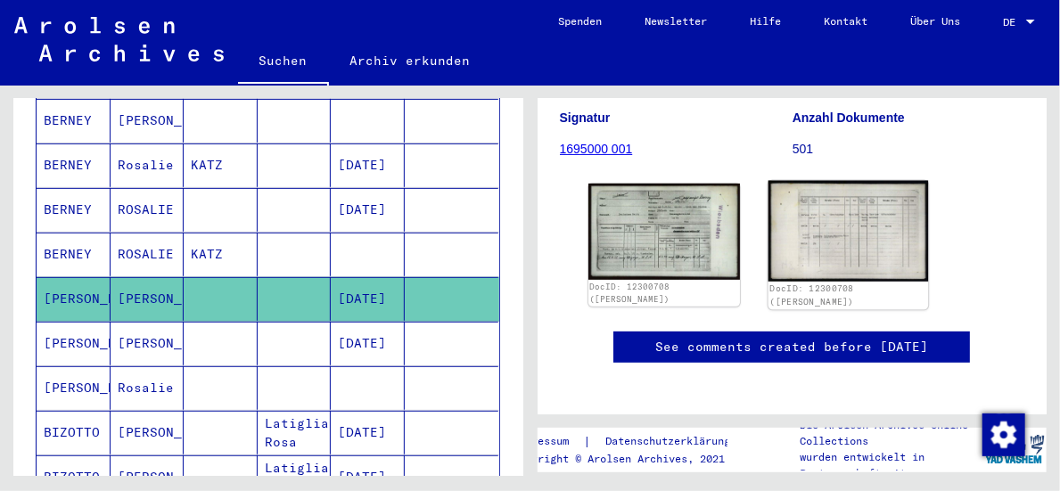
click at [811, 231] on img at bounding box center [848, 231] width 160 height 101
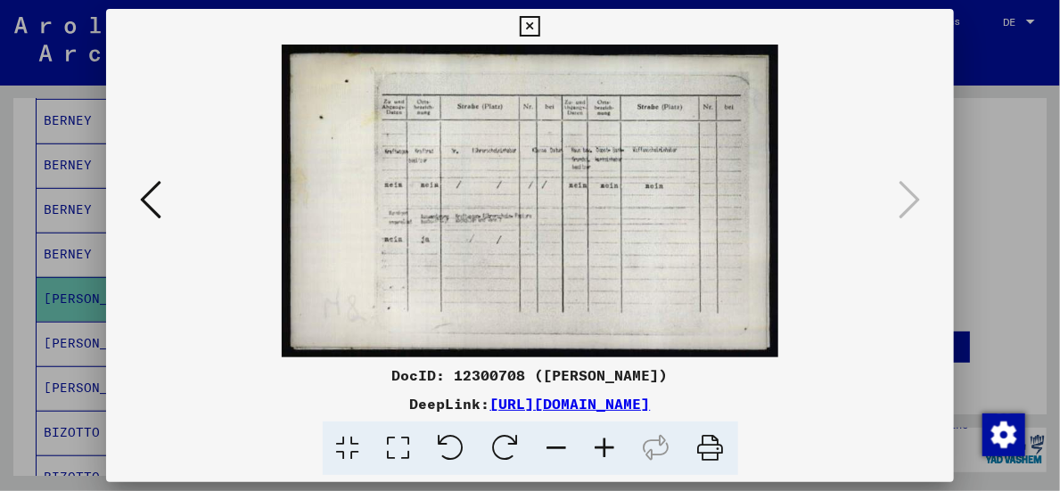
click at [609, 438] on icon at bounding box center [605, 449] width 48 height 54
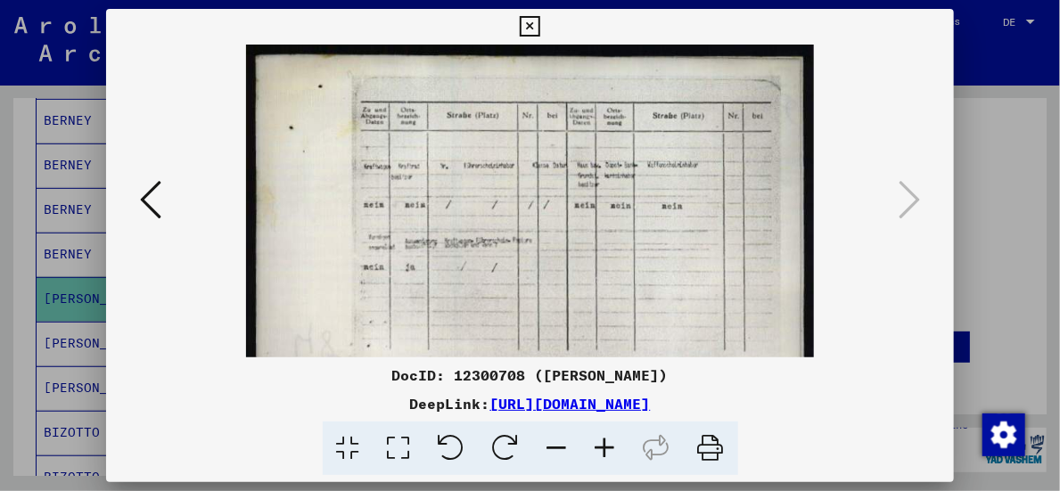
click at [609, 438] on icon at bounding box center [605, 449] width 48 height 54
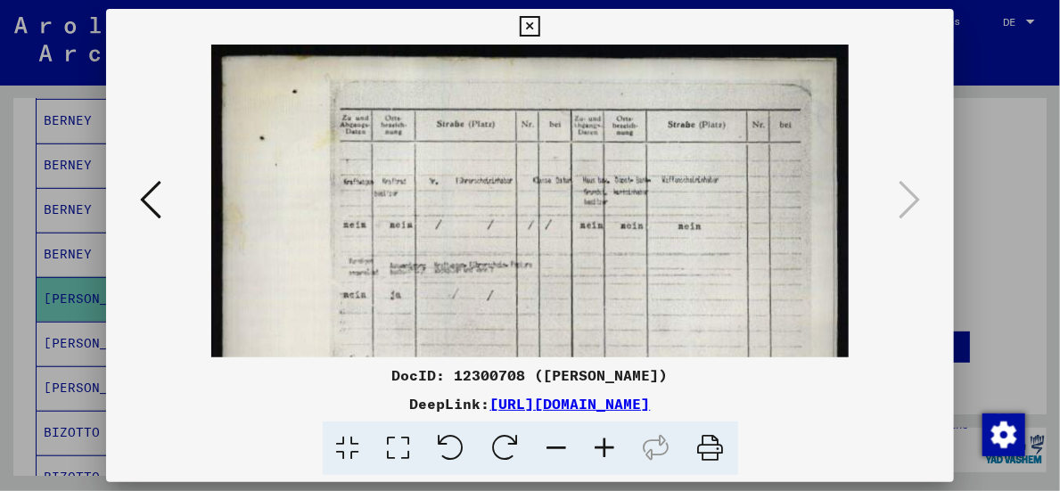
click at [609, 438] on icon at bounding box center [605, 449] width 48 height 54
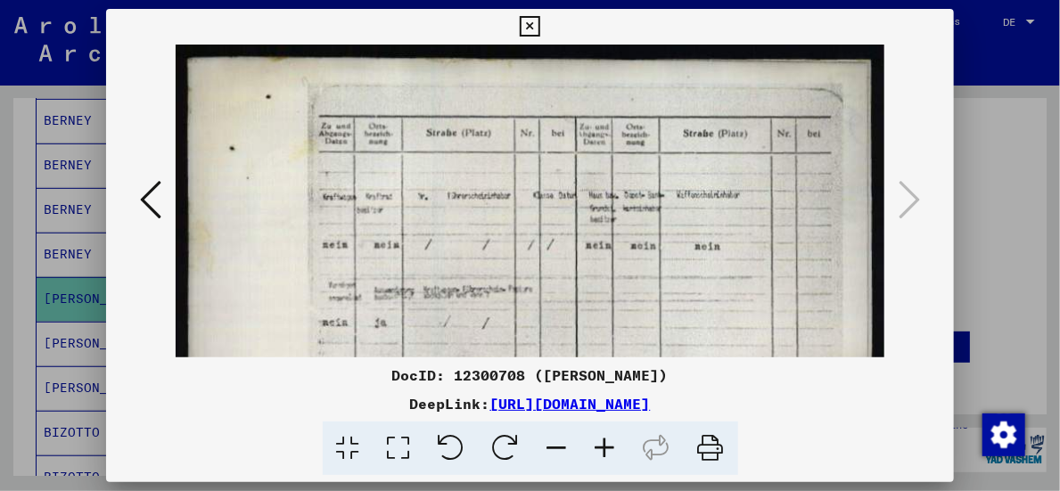
click at [607, 444] on icon at bounding box center [605, 449] width 48 height 54
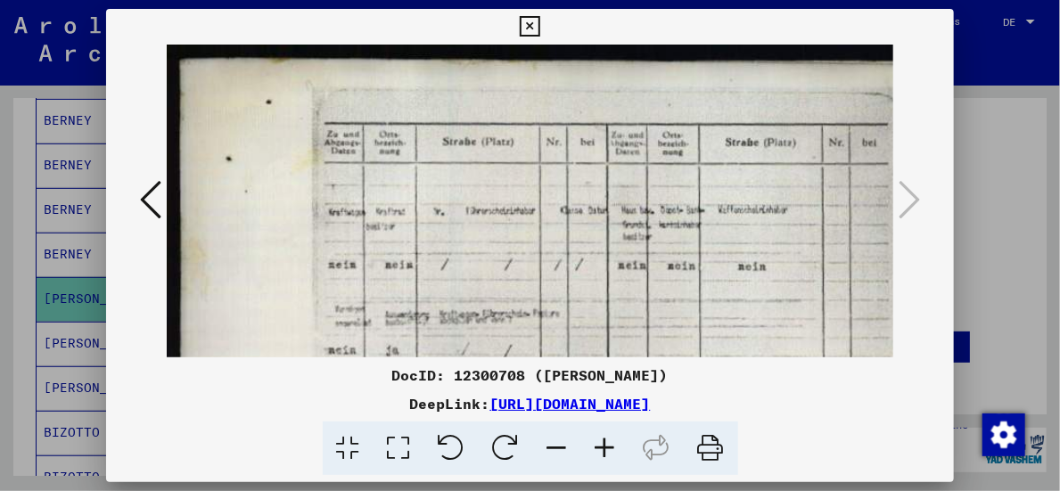
click at [608, 444] on icon at bounding box center [605, 449] width 48 height 54
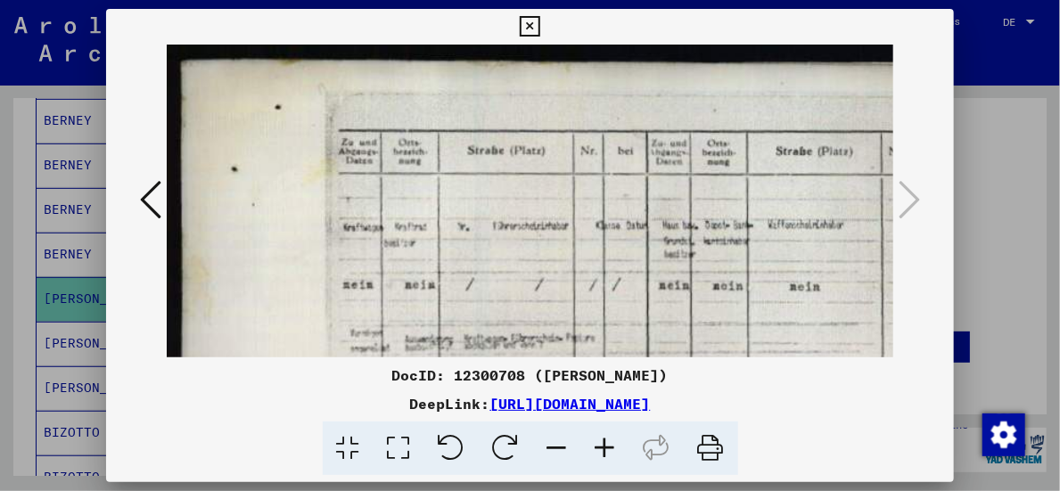
click at [608, 444] on icon at bounding box center [605, 449] width 48 height 54
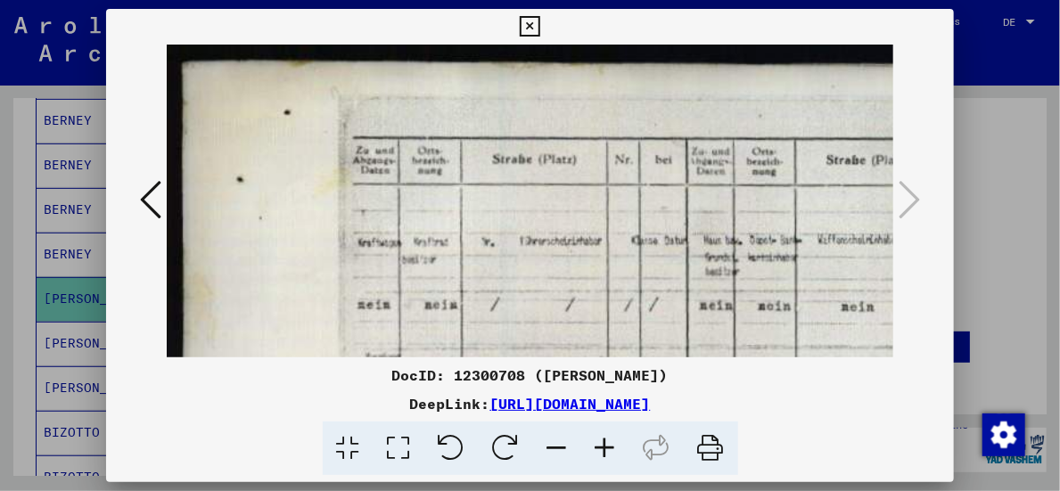
click at [565, 445] on icon at bounding box center [557, 449] width 48 height 54
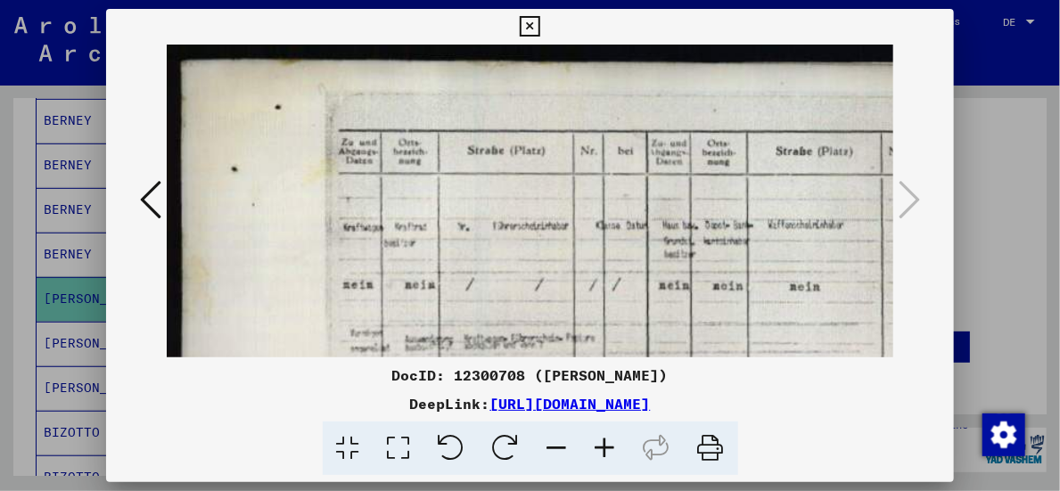
click at [565, 445] on icon at bounding box center [557, 449] width 48 height 54
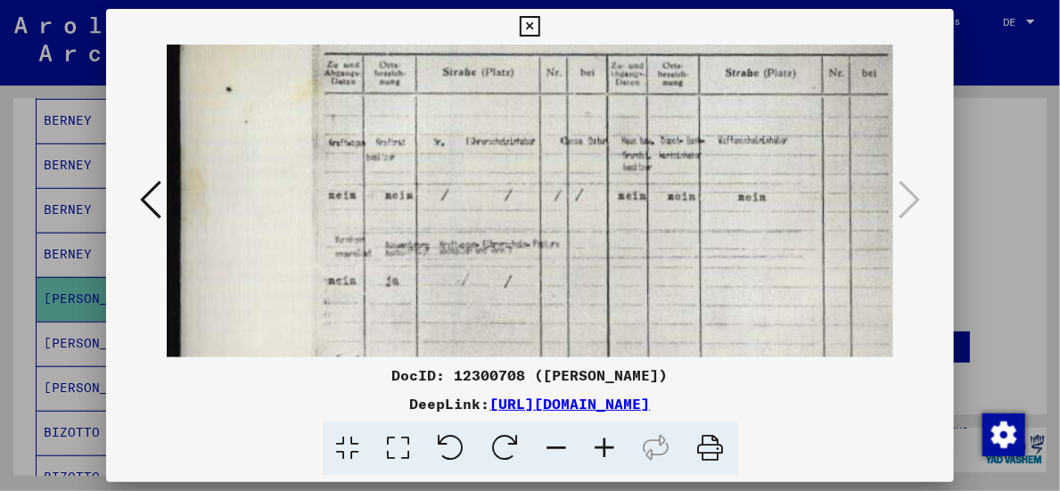
scroll to position [71, 0]
drag, startPoint x: 590, startPoint y: 294, endPoint x: 594, endPoint y: 222, distance: 72.3
click at [594, 222] on img at bounding box center [557, 218] width 780 height 491
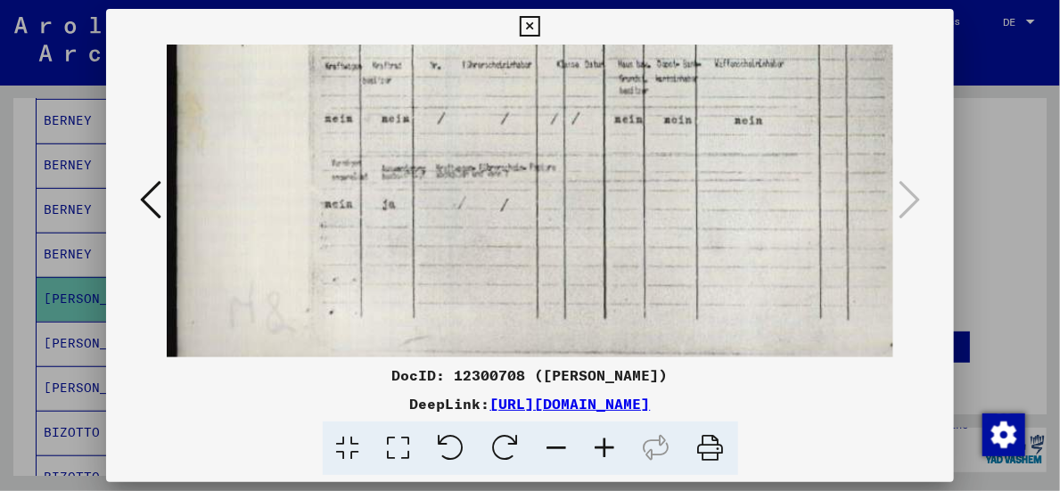
scroll to position [157, 4]
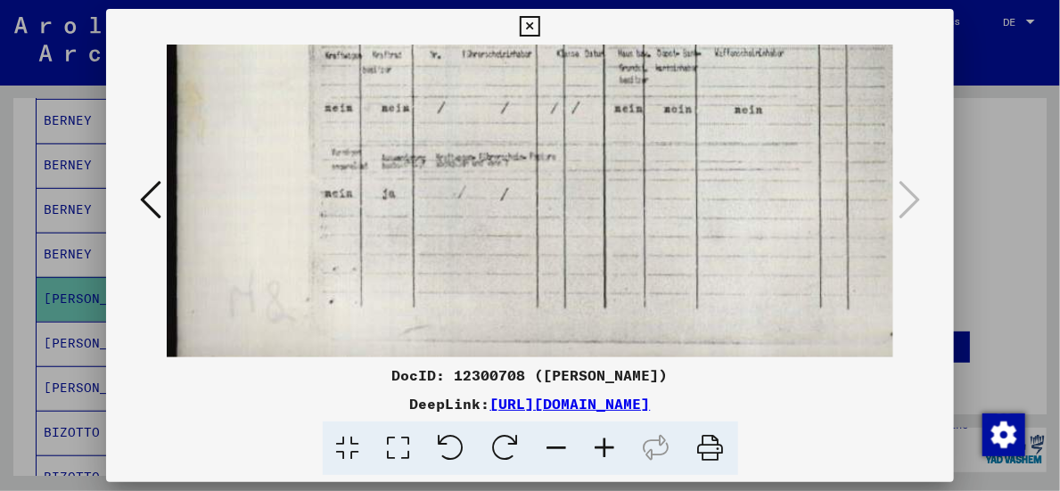
drag, startPoint x: 598, startPoint y: 278, endPoint x: 595, endPoint y: 194, distance: 83.8
click at [595, 194] on img at bounding box center [553, 133] width 780 height 491
click at [599, 445] on icon at bounding box center [605, 449] width 48 height 54
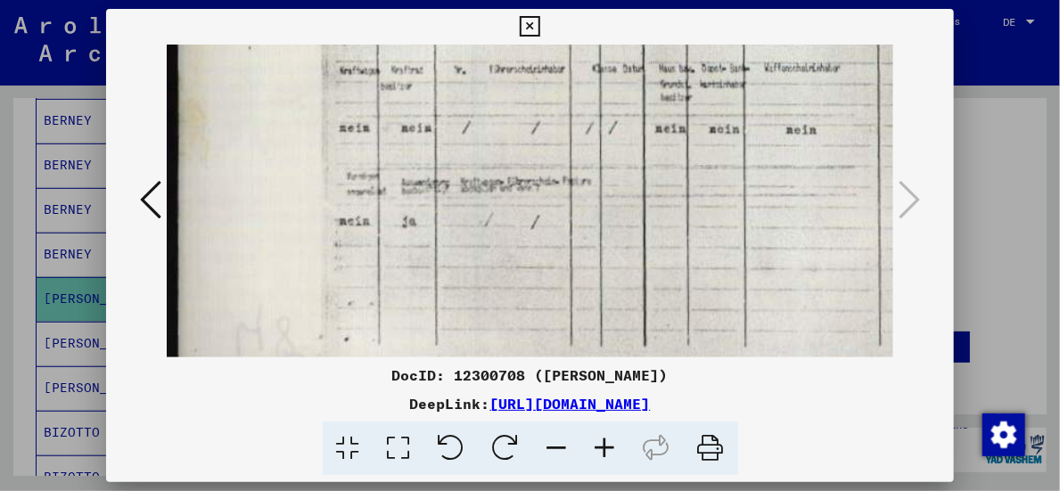
click at [599, 445] on icon at bounding box center [605, 449] width 48 height 54
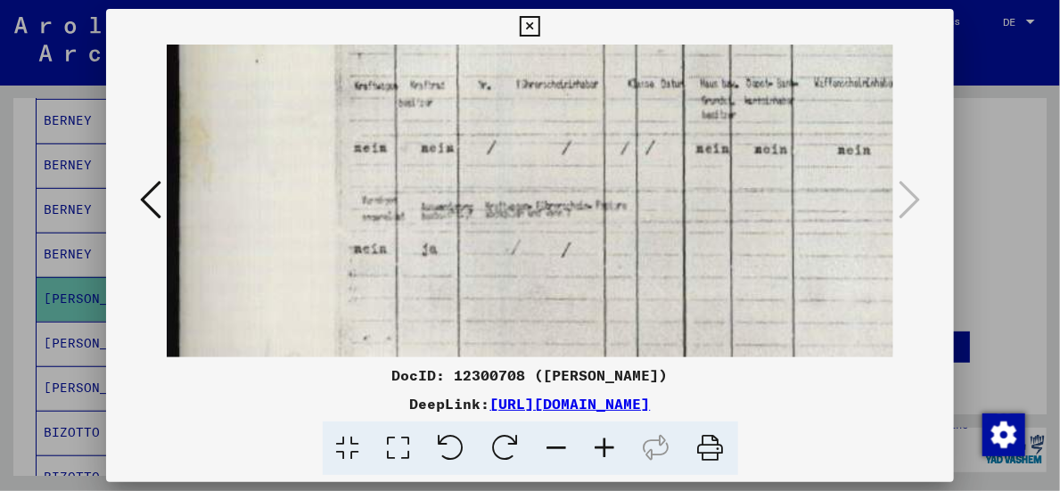
click at [599, 445] on icon at bounding box center [605, 449] width 48 height 54
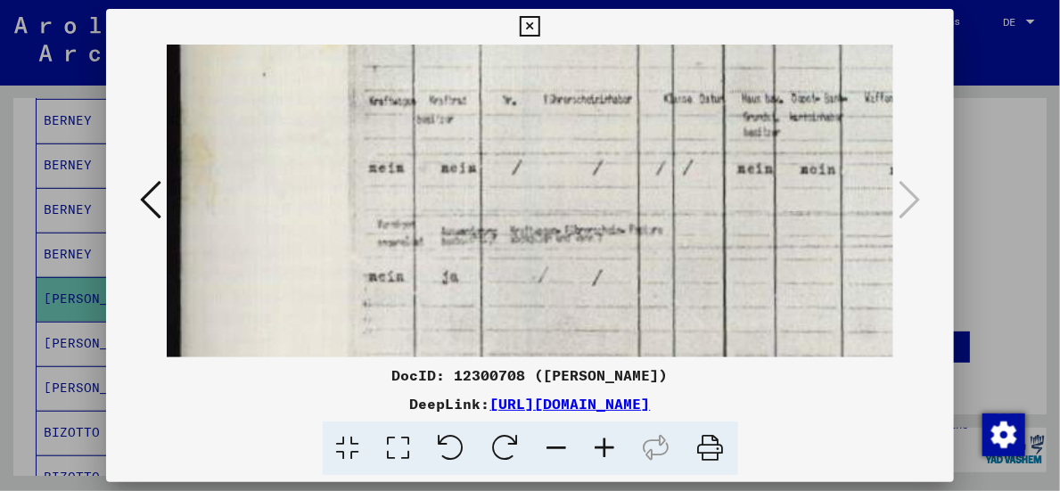
click at [526, 27] on icon at bounding box center [530, 26] width 20 height 21
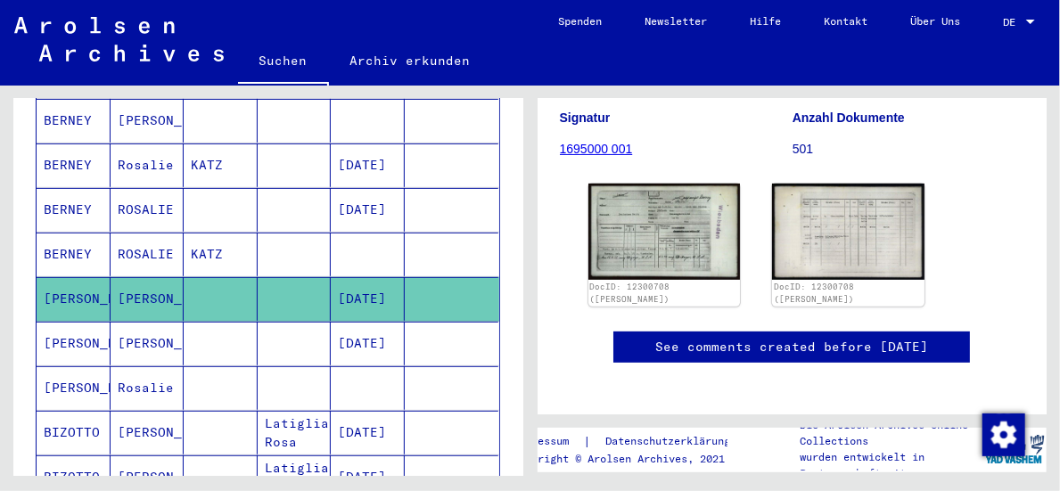
click at [72, 322] on mat-cell "[PERSON_NAME]" at bounding box center [74, 344] width 74 height 44
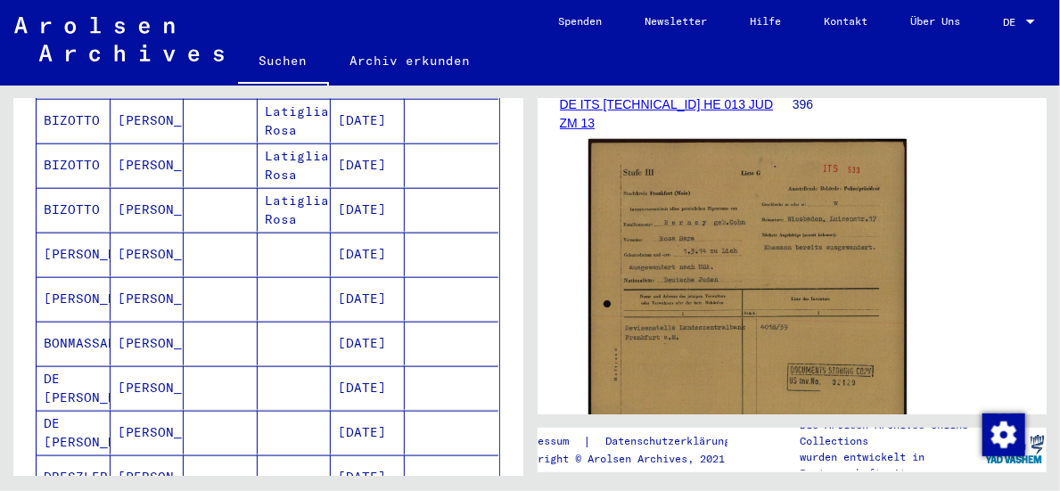
scroll to position [860, 0]
